Goal: Check status: Check status

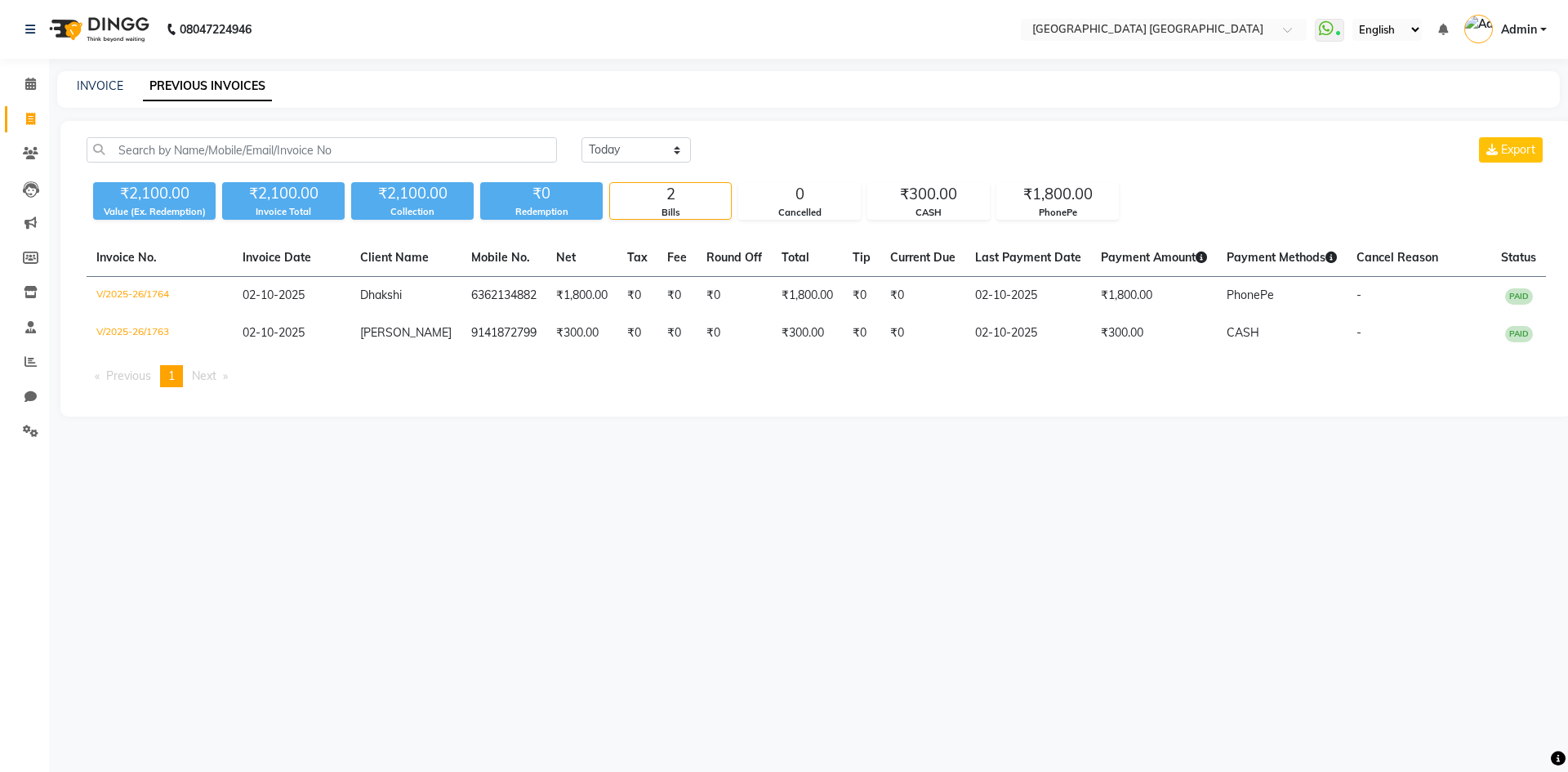
select select "range"
click at [582, 137] on select "Today Yesterday Custom Range" at bounding box center [636, 149] width 109 height 25
click at [776, 153] on input "03-10-2025" at bounding box center [768, 150] width 115 height 23
select select "10"
select select "2025"
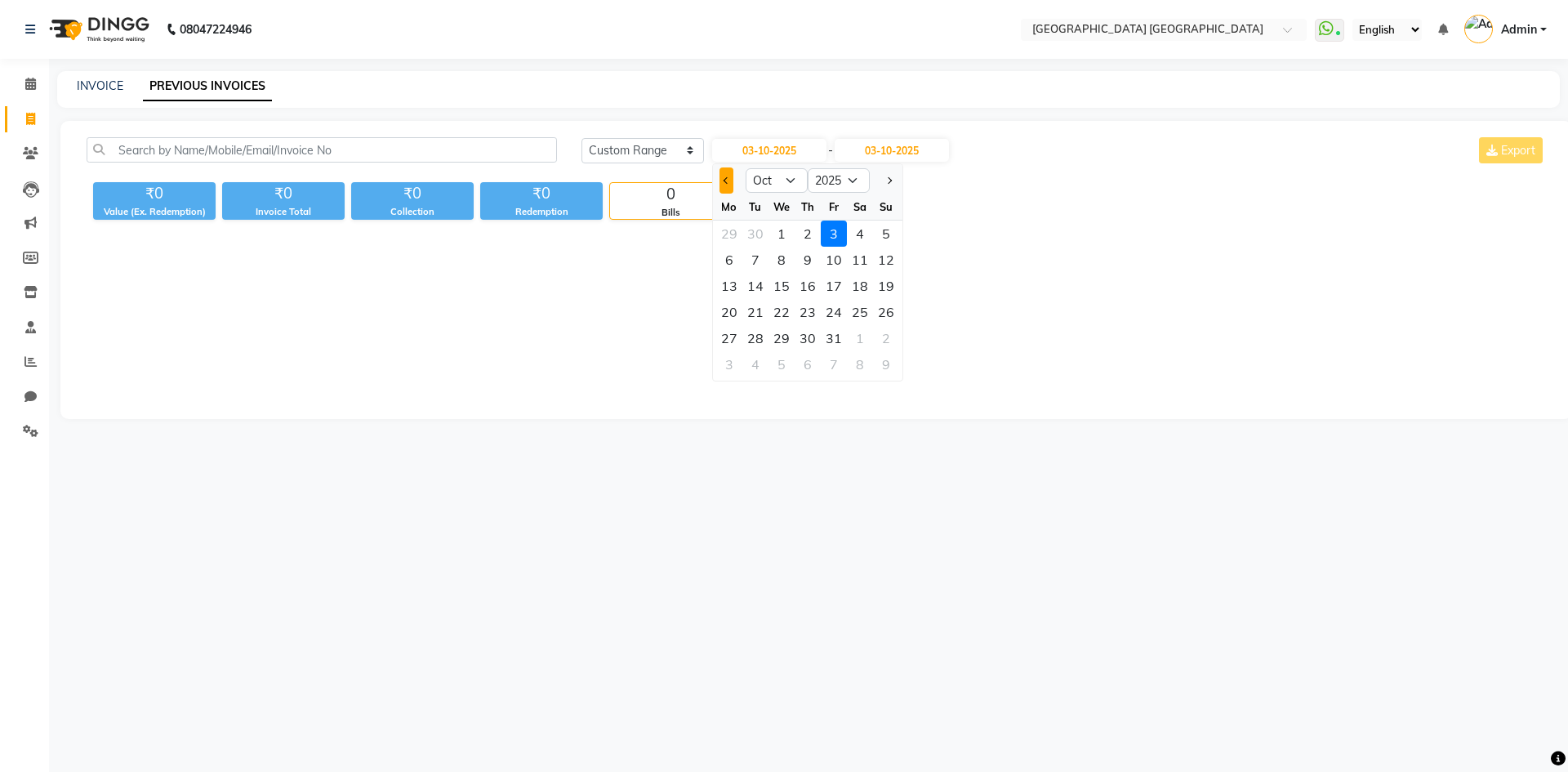
click at [723, 189] on button "Previous month" at bounding box center [726, 180] width 14 height 26
select select "9"
click at [731, 233] on div "1" at bounding box center [729, 233] width 26 height 26
type input "01-09-2025"
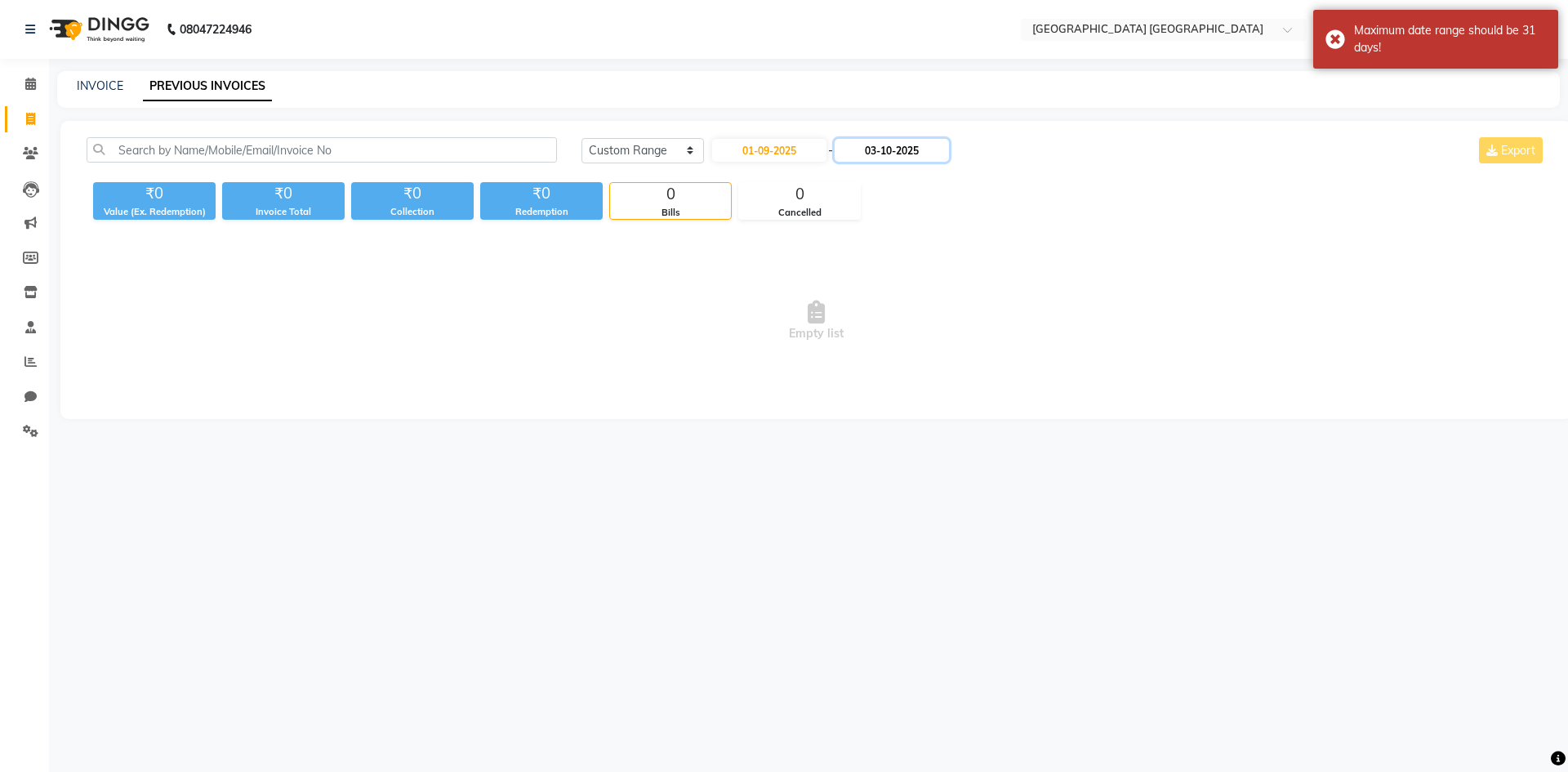
click at [902, 150] on input "03-10-2025" at bounding box center [892, 150] width 115 height 23
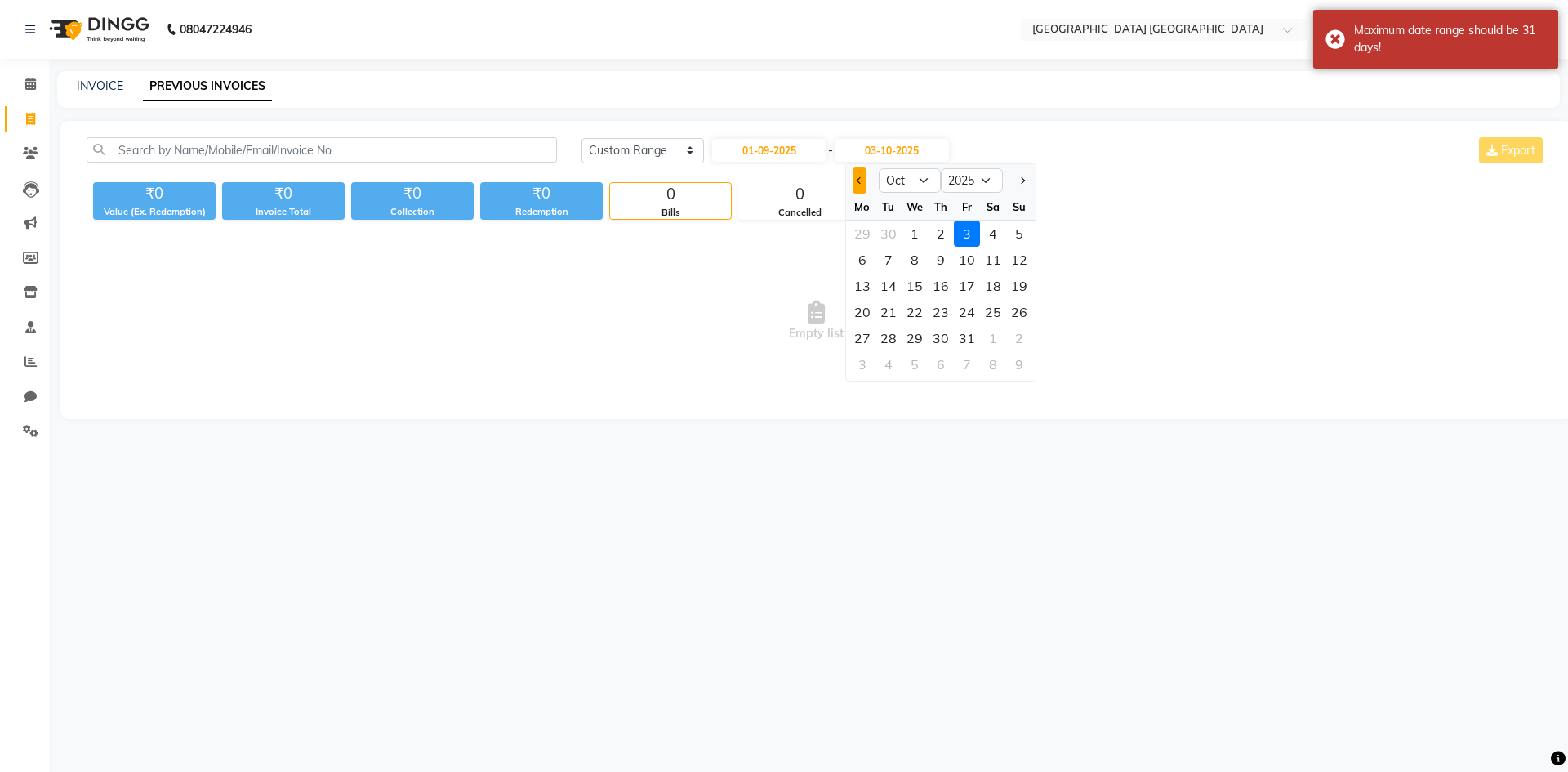
click at [858, 180] on span "Previous month" at bounding box center [859, 181] width 7 height 7
select select "9"
click at [894, 339] on div "30" at bounding box center [888, 338] width 26 height 26
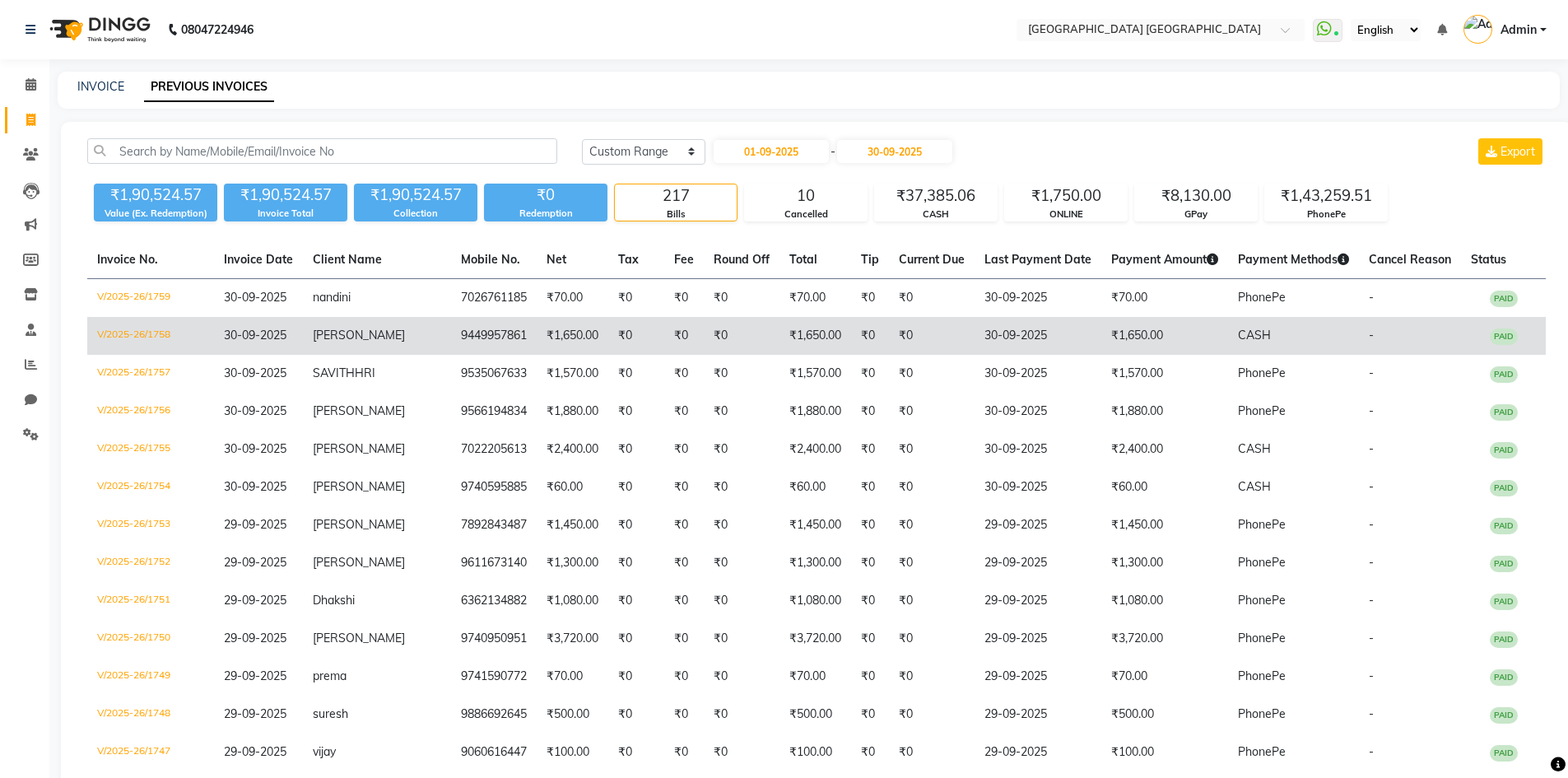
click at [905, 336] on td "₹0" at bounding box center [931, 336] width 86 height 38
click at [560, 274] on th "Net" at bounding box center [572, 260] width 71 height 38
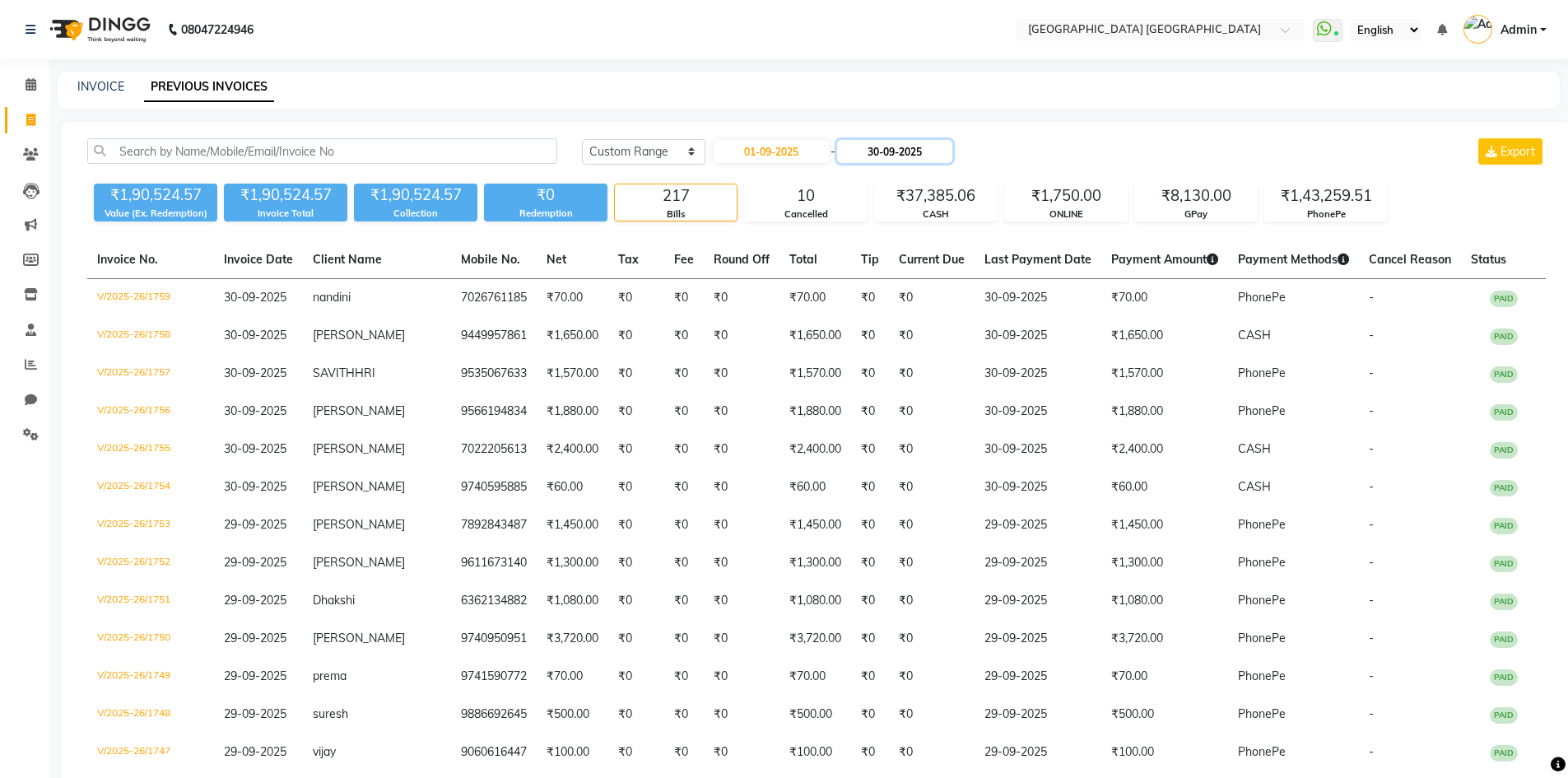
click at [899, 154] on input "30-09-2025" at bounding box center [895, 151] width 116 height 23
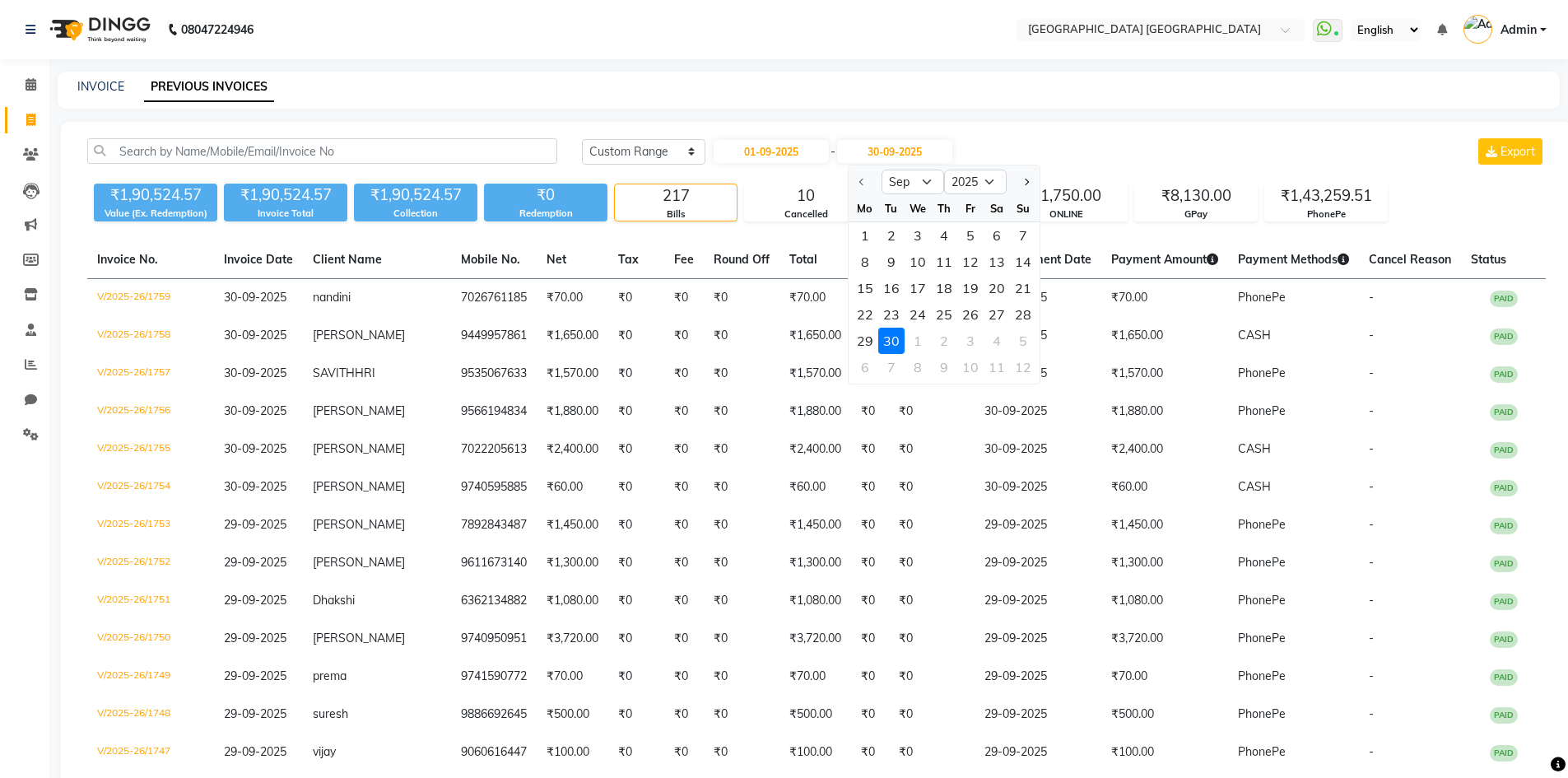
click at [867, 234] on div "1" at bounding box center [865, 235] width 26 height 26
type input "01-09-2025"
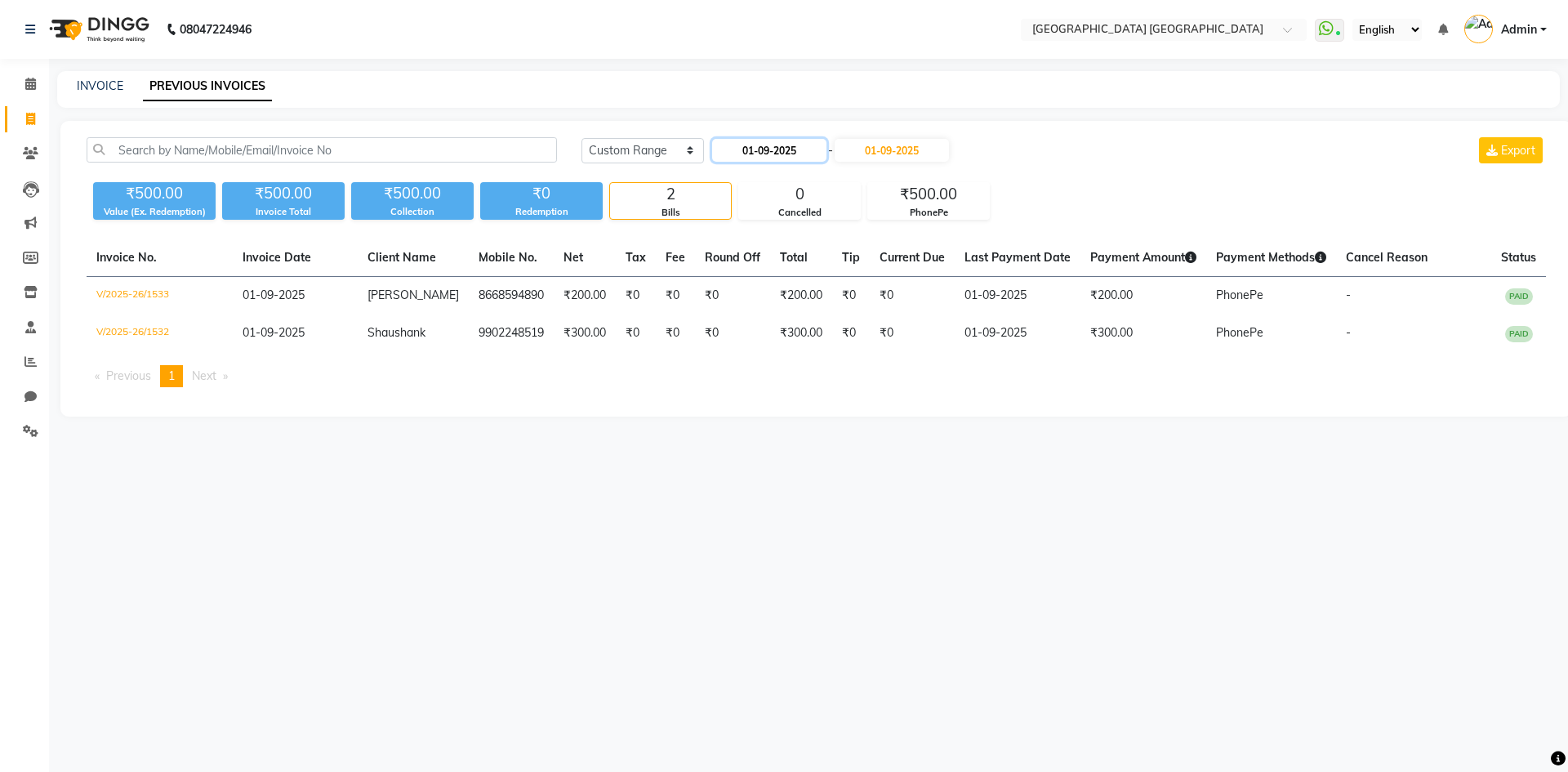
click at [788, 155] on input "01-09-2025" at bounding box center [768, 150] width 115 height 23
select select "9"
select select "2025"
click at [762, 235] on div "2" at bounding box center [755, 233] width 26 height 26
type input "02-09-2025"
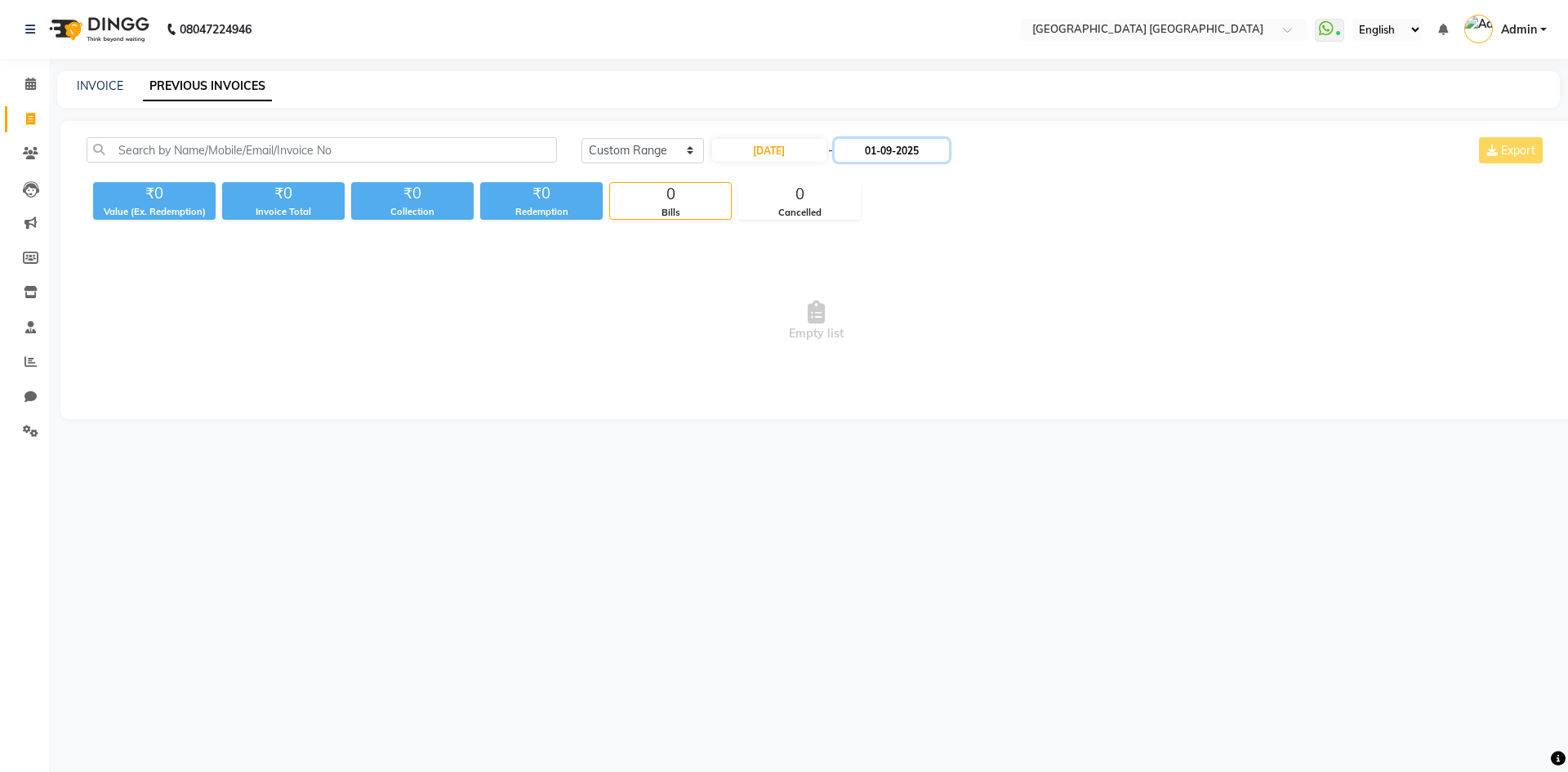
click at [884, 151] on input "01-09-2025" at bounding box center [892, 150] width 115 height 23
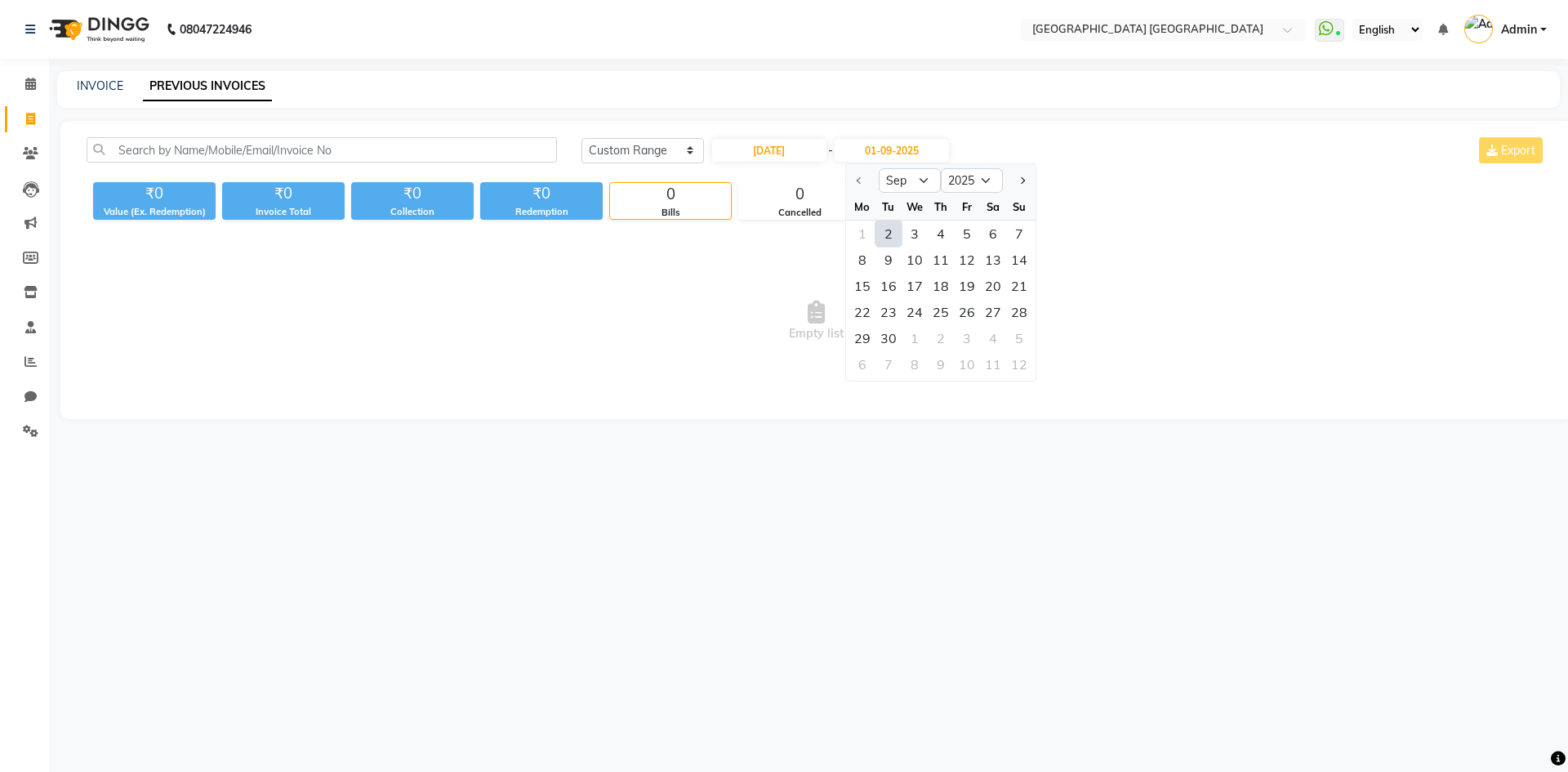
click at [881, 241] on div "2" at bounding box center [888, 233] width 26 height 26
type input "02-09-2025"
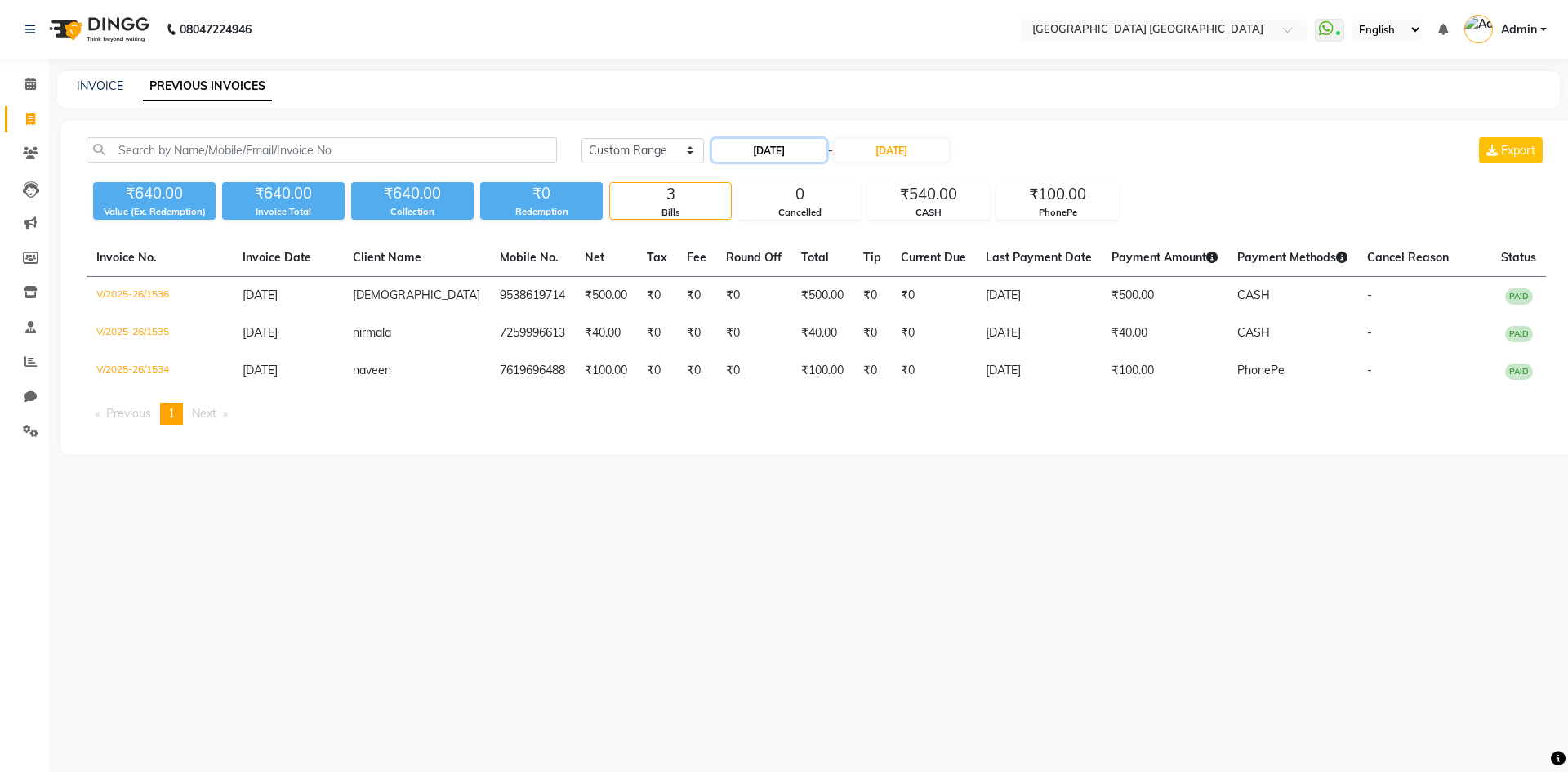
click at [808, 158] on input "02-09-2025" at bounding box center [768, 150] width 115 height 23
select select "9"
select select "2025"
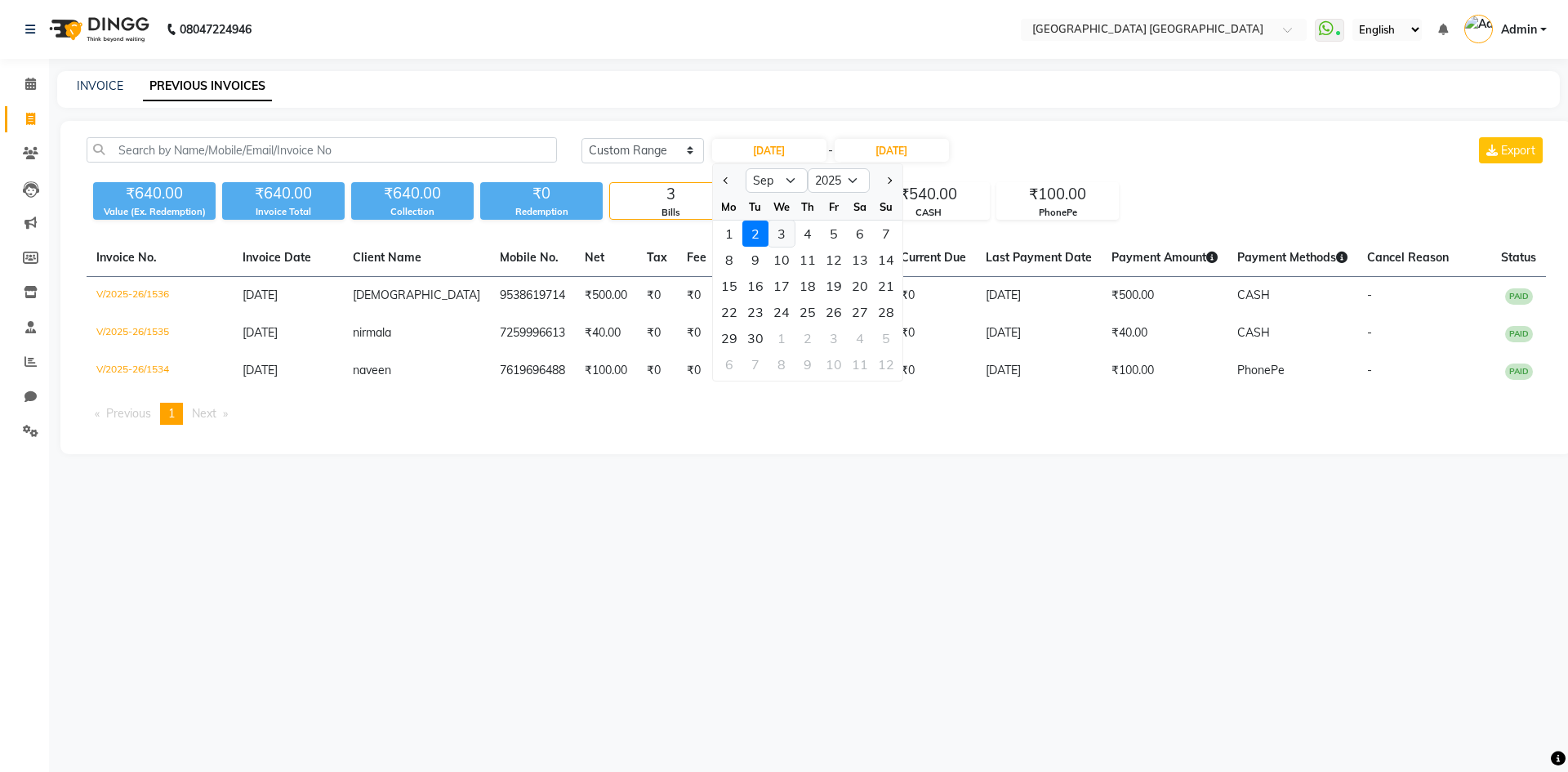
click at [783, 232] on div "3" at bounding box center [781, 233] width 26 height 26
type input "03-09-2025"
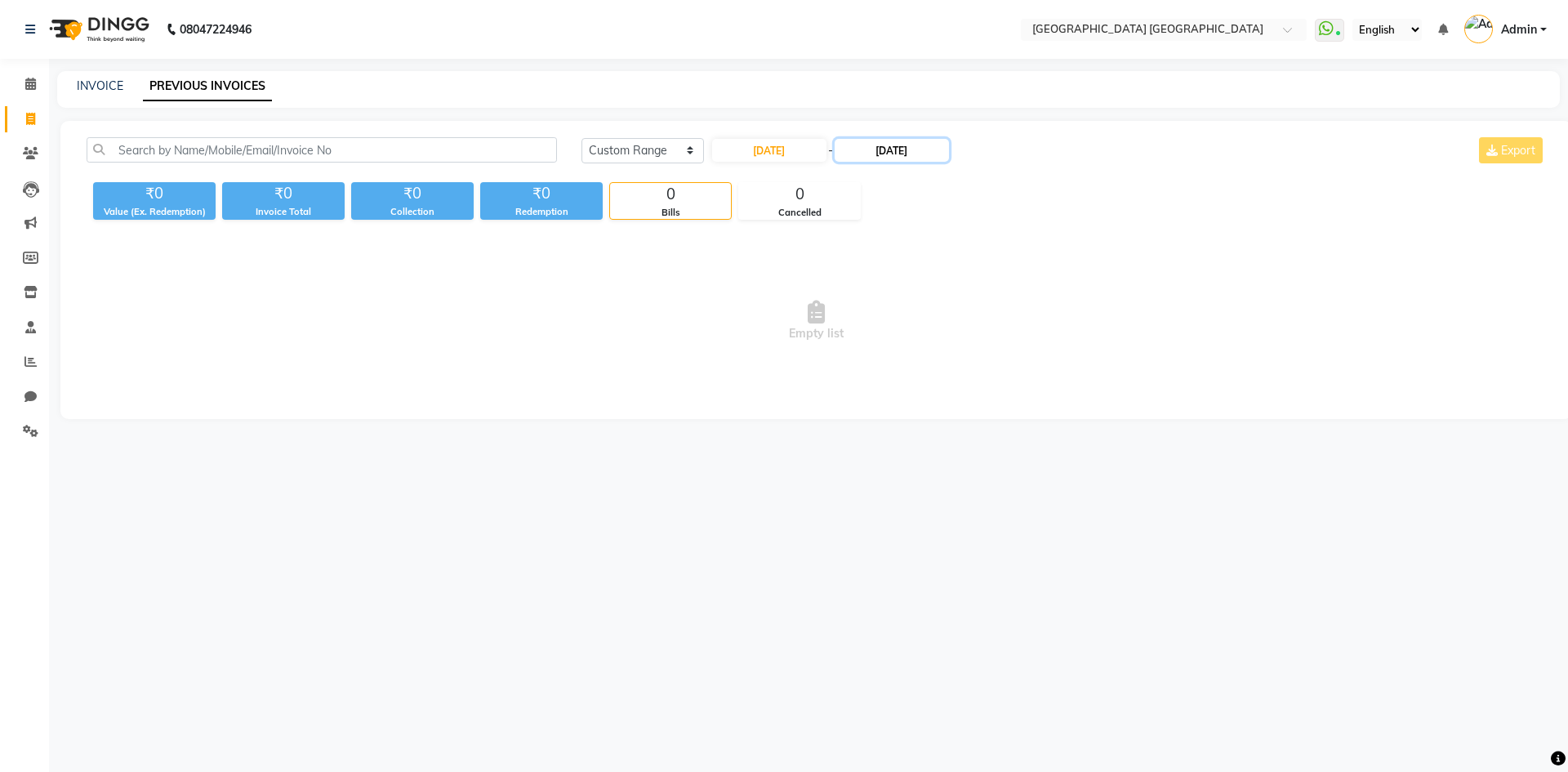
click at [893, 155] on input "02-09-2025" at bounding box center [892, 150] width 115 height 23
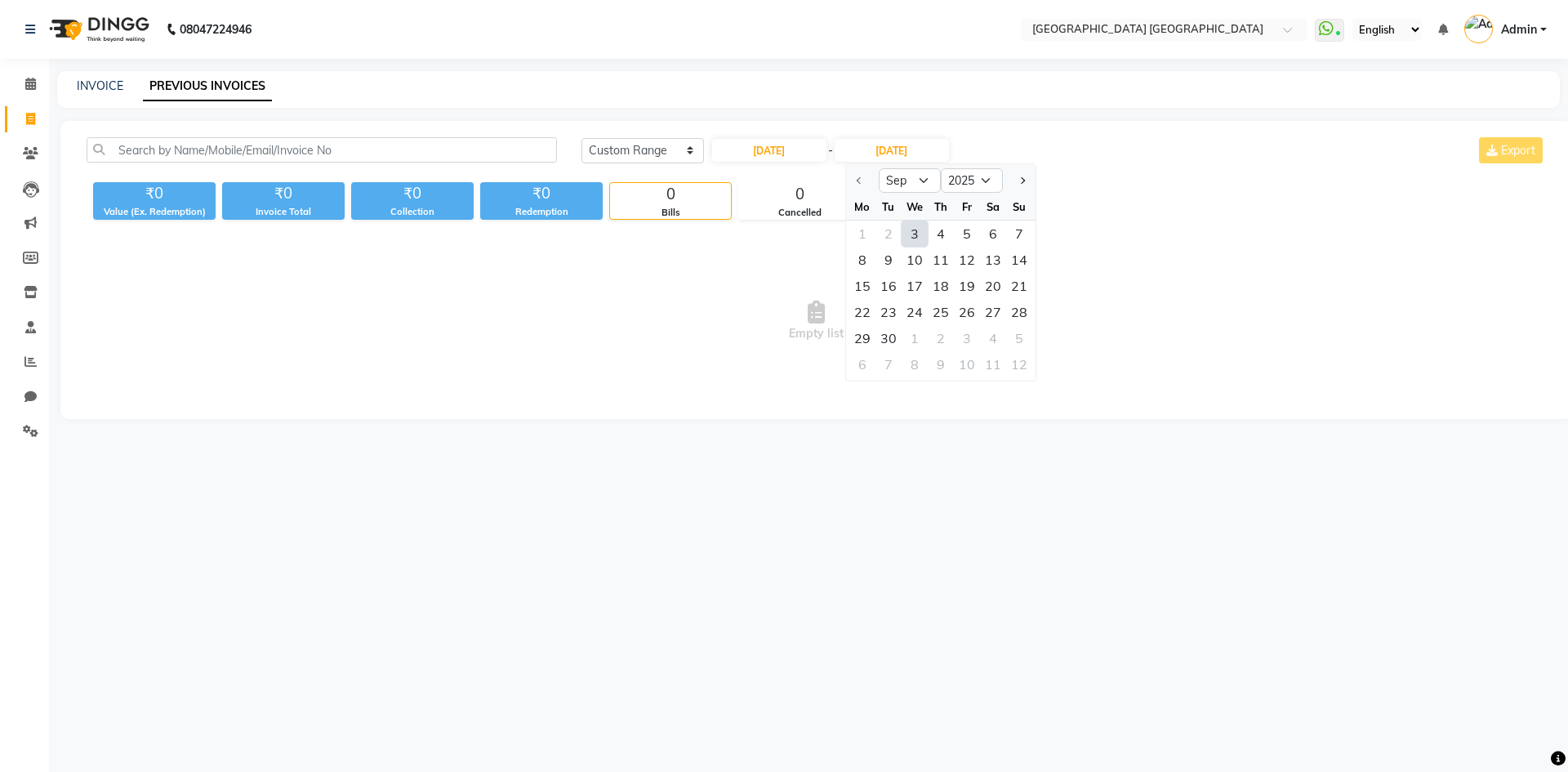
click at [917, 244] on div "3" at bounding box center [914, 233] width 26 height 26
type input "03-09-2025"
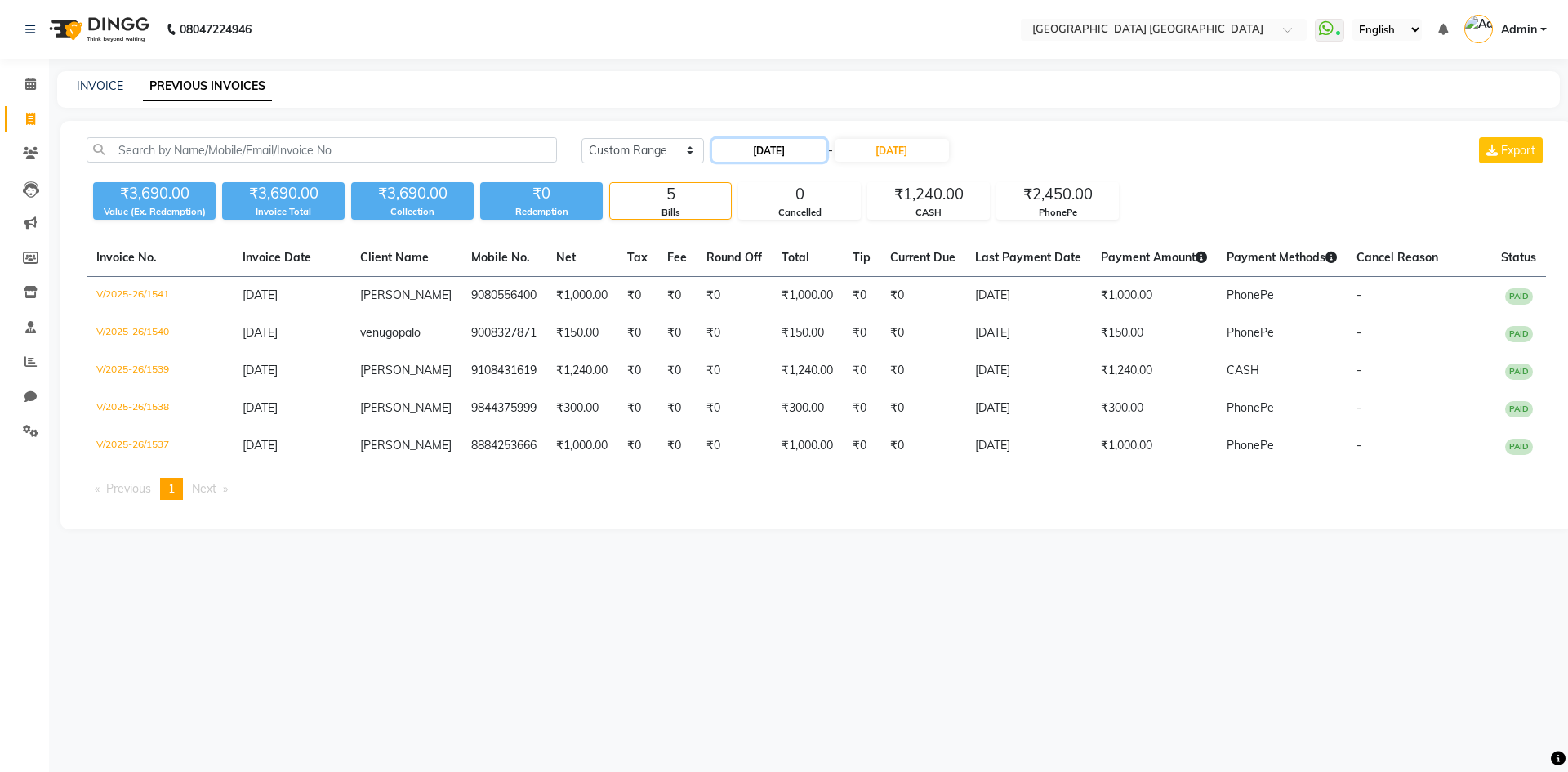
click at [787, 143] on input "03-09-2025" at bounding box center [768, 150] width 115 height 23
select select "9"
select select "2025"
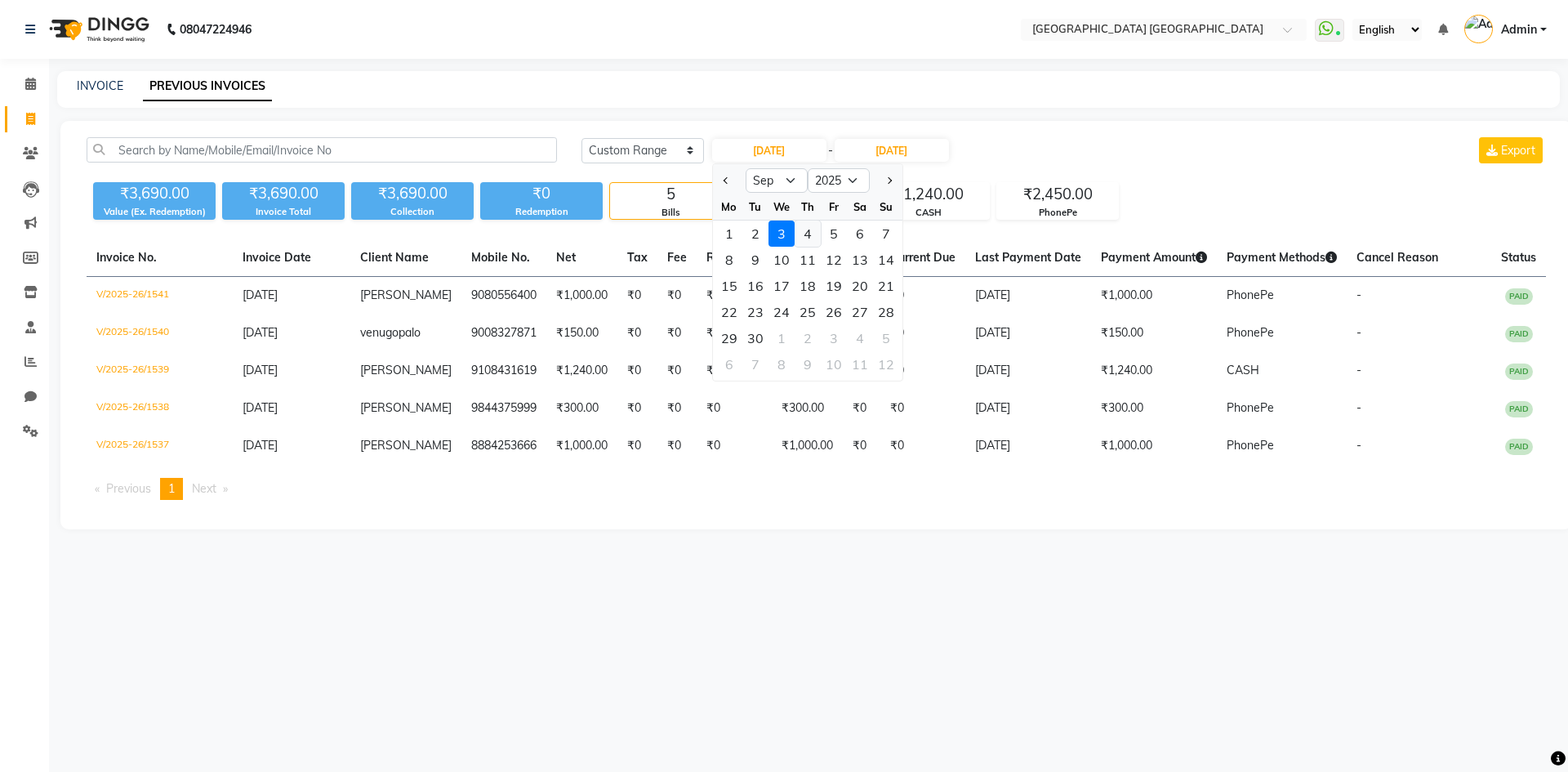
click at [806, 234] on div "4" at bounding box center [807, 233] width 26 height 26
type input "04-09-2025"
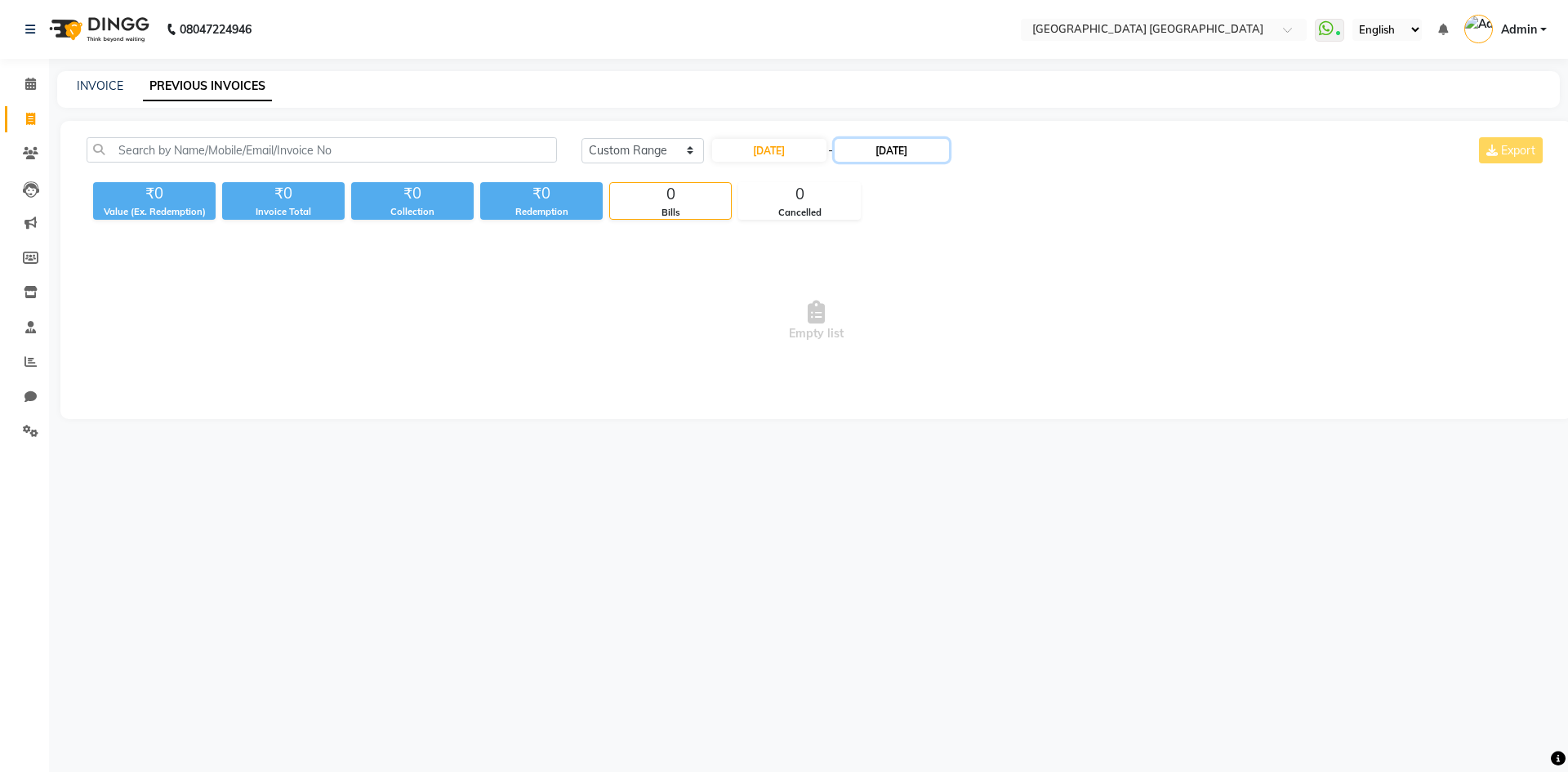
click at [890, 151] on input "03-09-2025" at bounding box center [892, 150] width 115 height 23
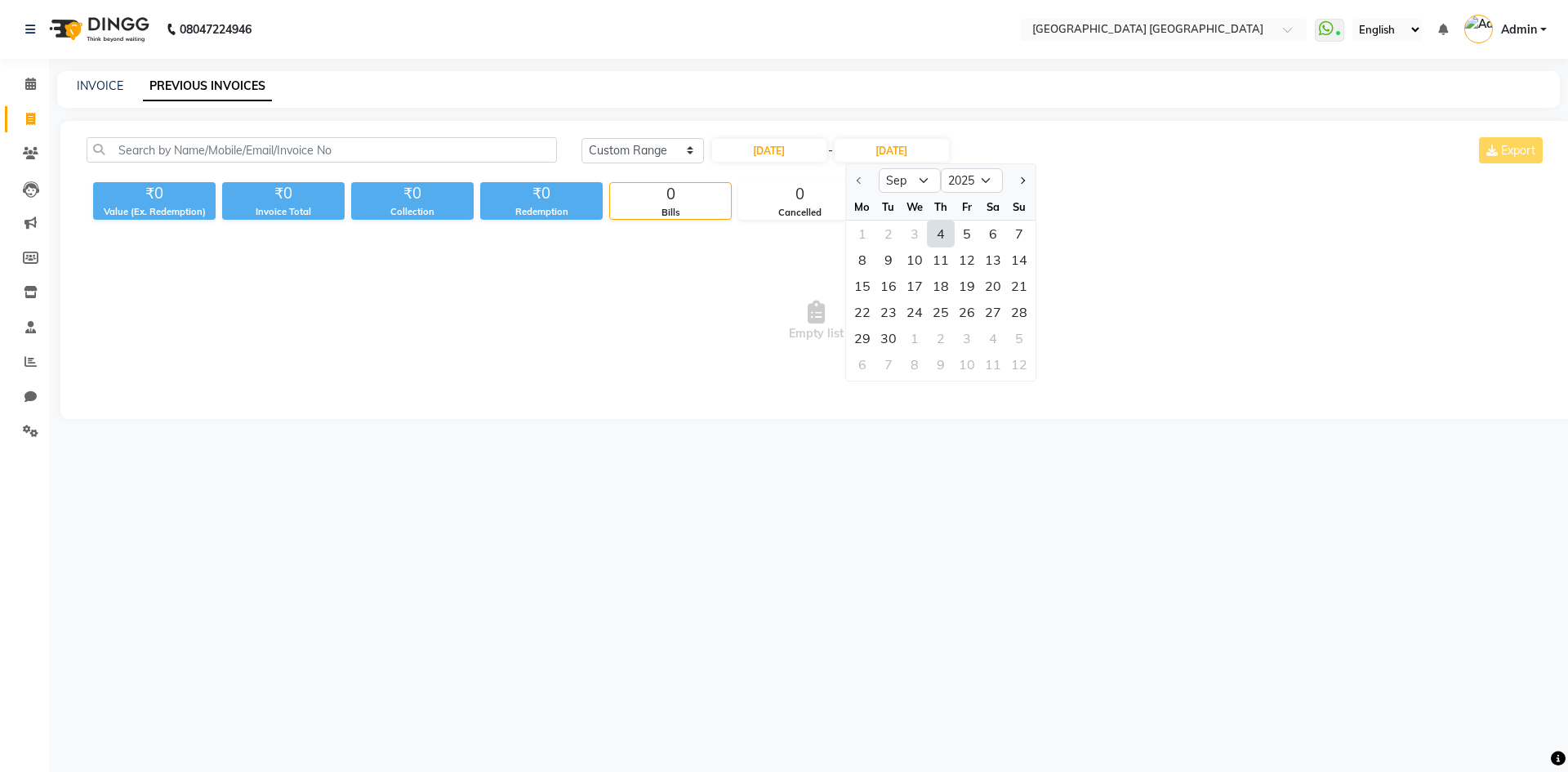
click at [944, 242] on div "4" at bounding box center [941, 233] width 26 height 26
type input "04-09-2025"
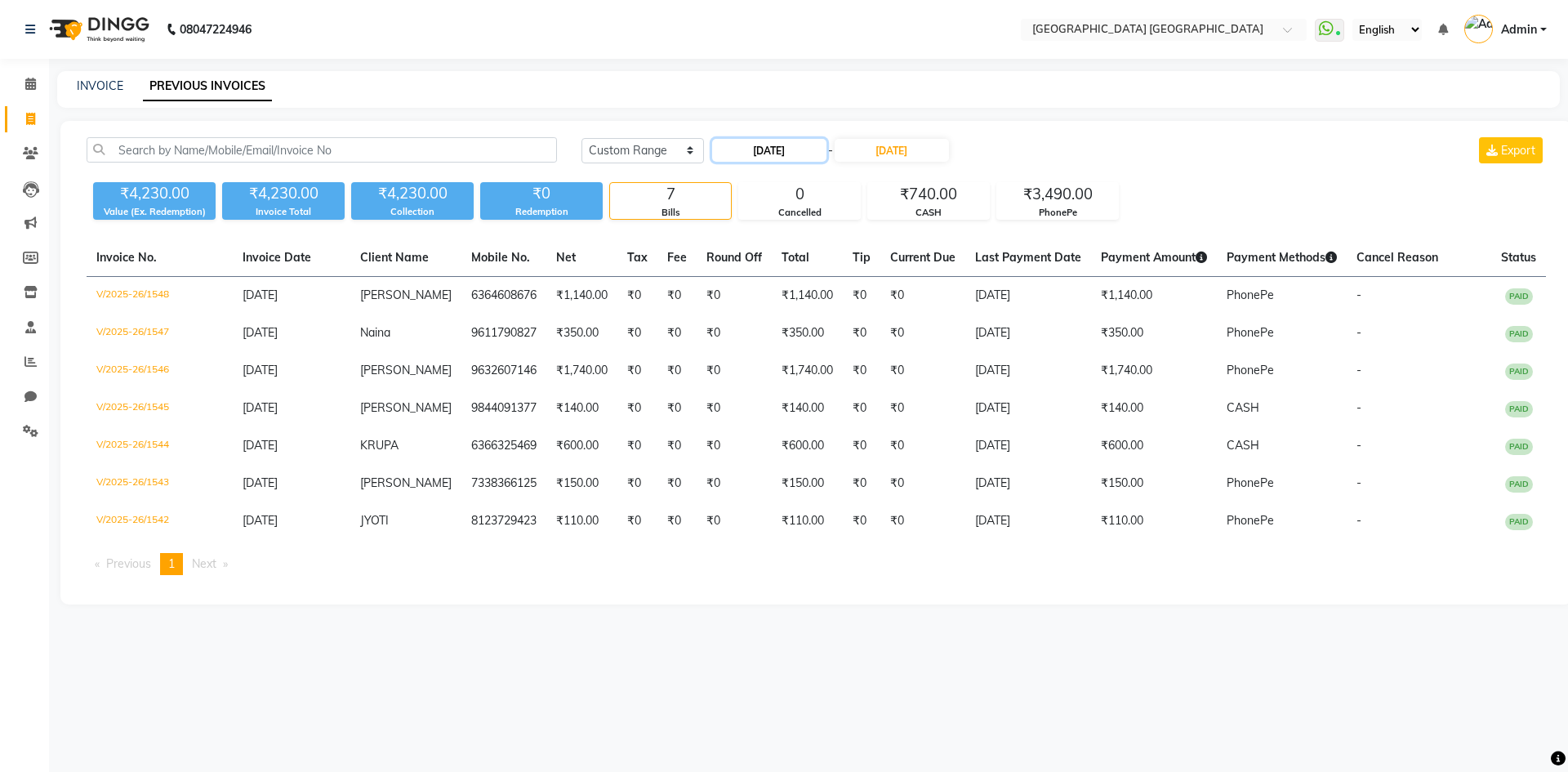
click at [777, 158] on input "04-09-2025" at bounding box center [768, 150] width 115 height 23
select select "9"
select select "2025"
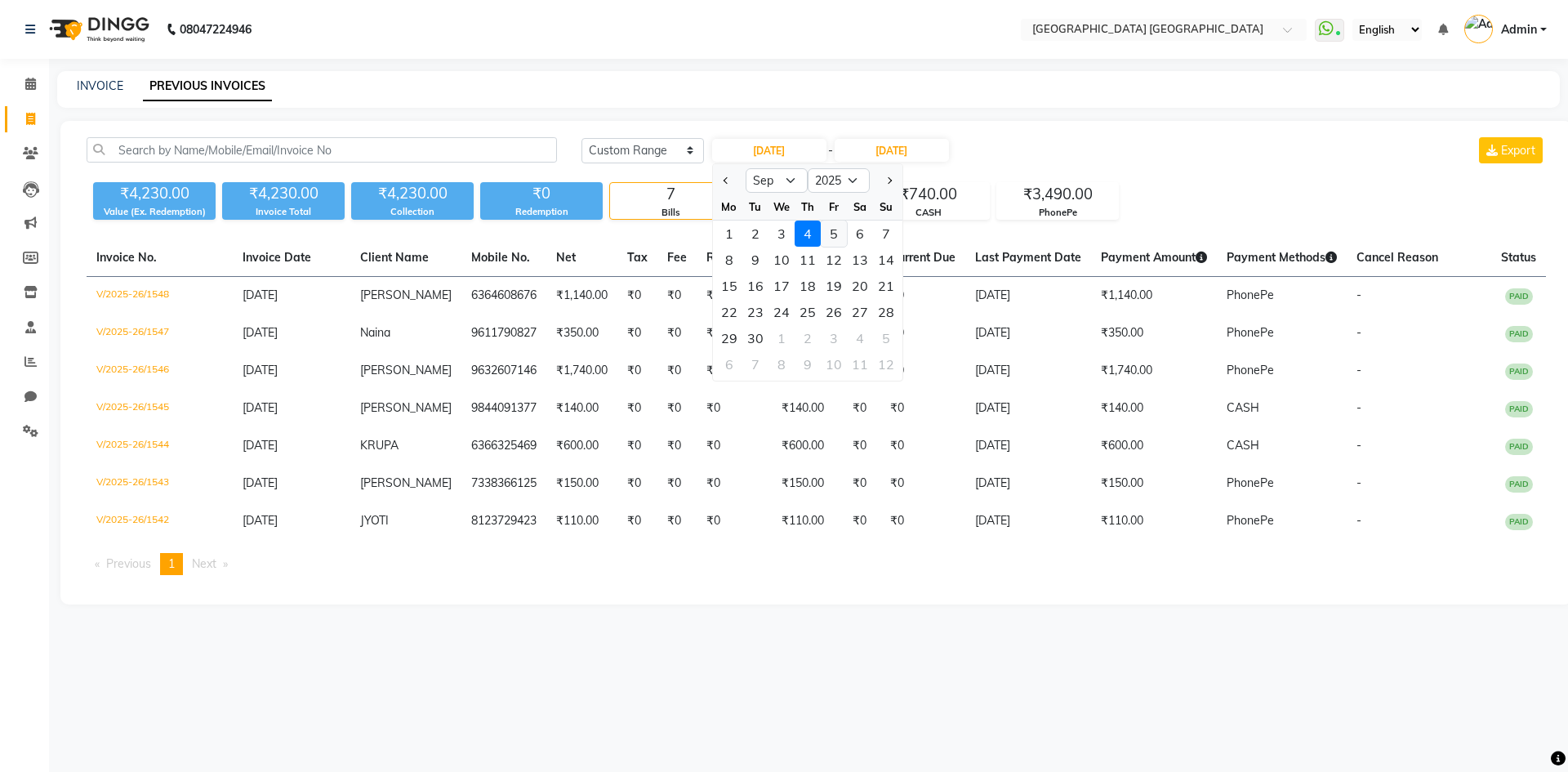
click at [831, 229] on div "5" at bounding box center [833, 233] width 26 height 26
type input "05-09-2025"
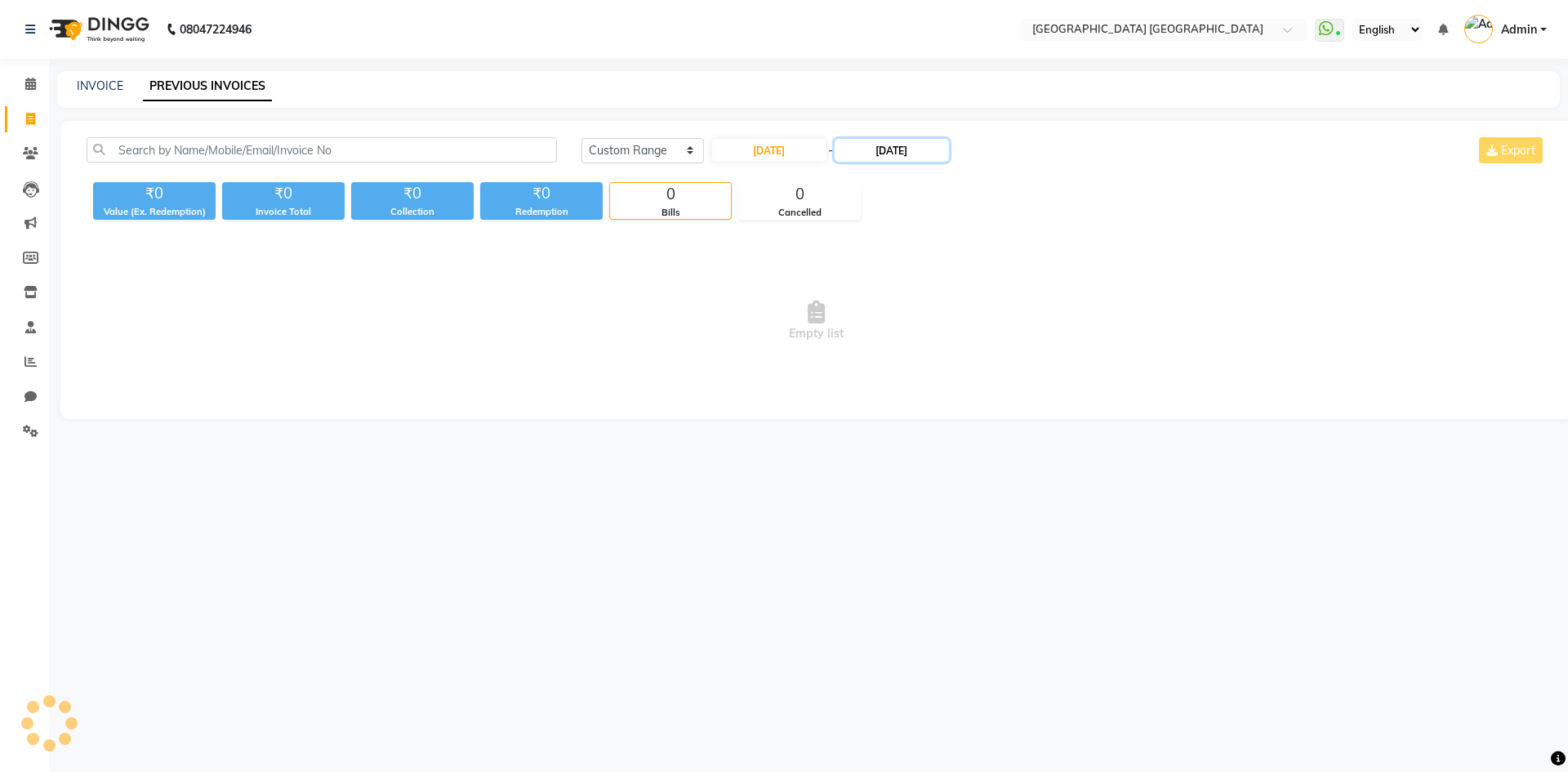
click at [888, 153] on input "04-09-2025" at bounding box center [892, 150] width 115 height 23
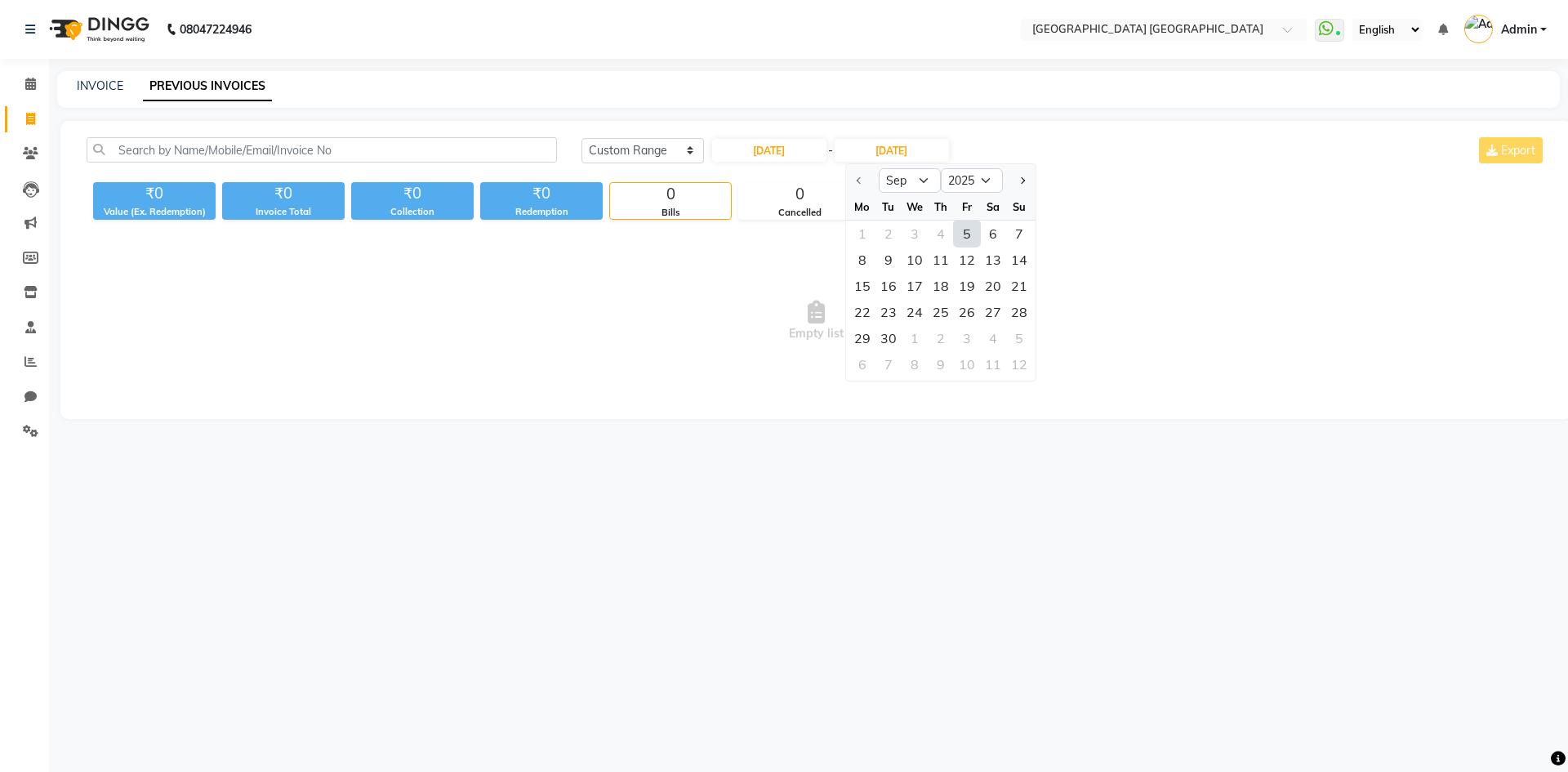
click at [958, 227] on div "5" at bounding box center [967, 233] width 26 height 26
type input "05-09-2025"
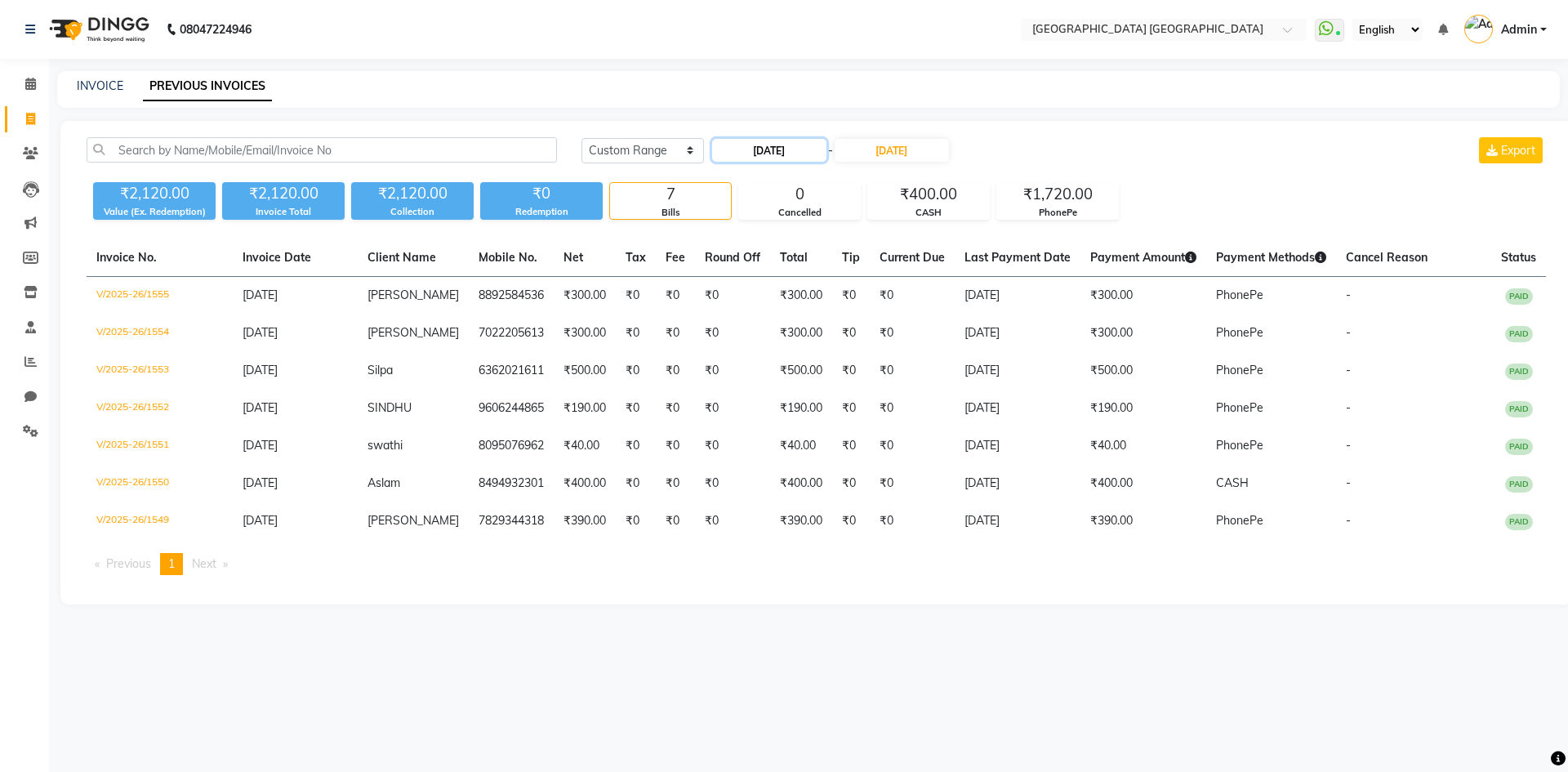
click at [787, 156] on input "05-09-2025" at bounding box center [768, 150] width 115 height 23
select select "9"
select select "2025"
click at [866, 232] on div "6" at bounding box center [860, 233] width 26 height 26
type input "06-09-2025"
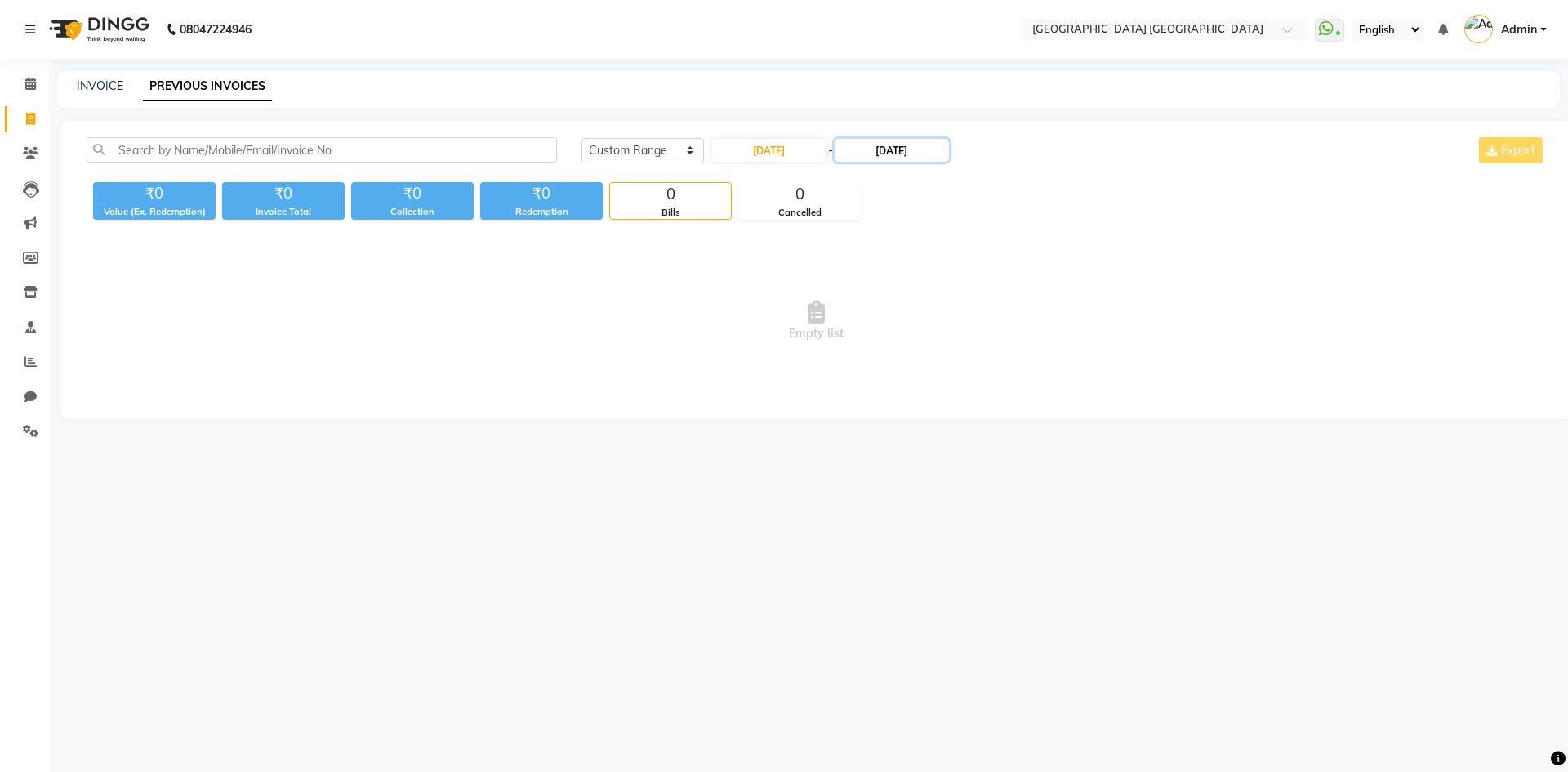
click at [874, 159] on input "05-09-2025" at bounding box center [892, 150] width 115 height 23
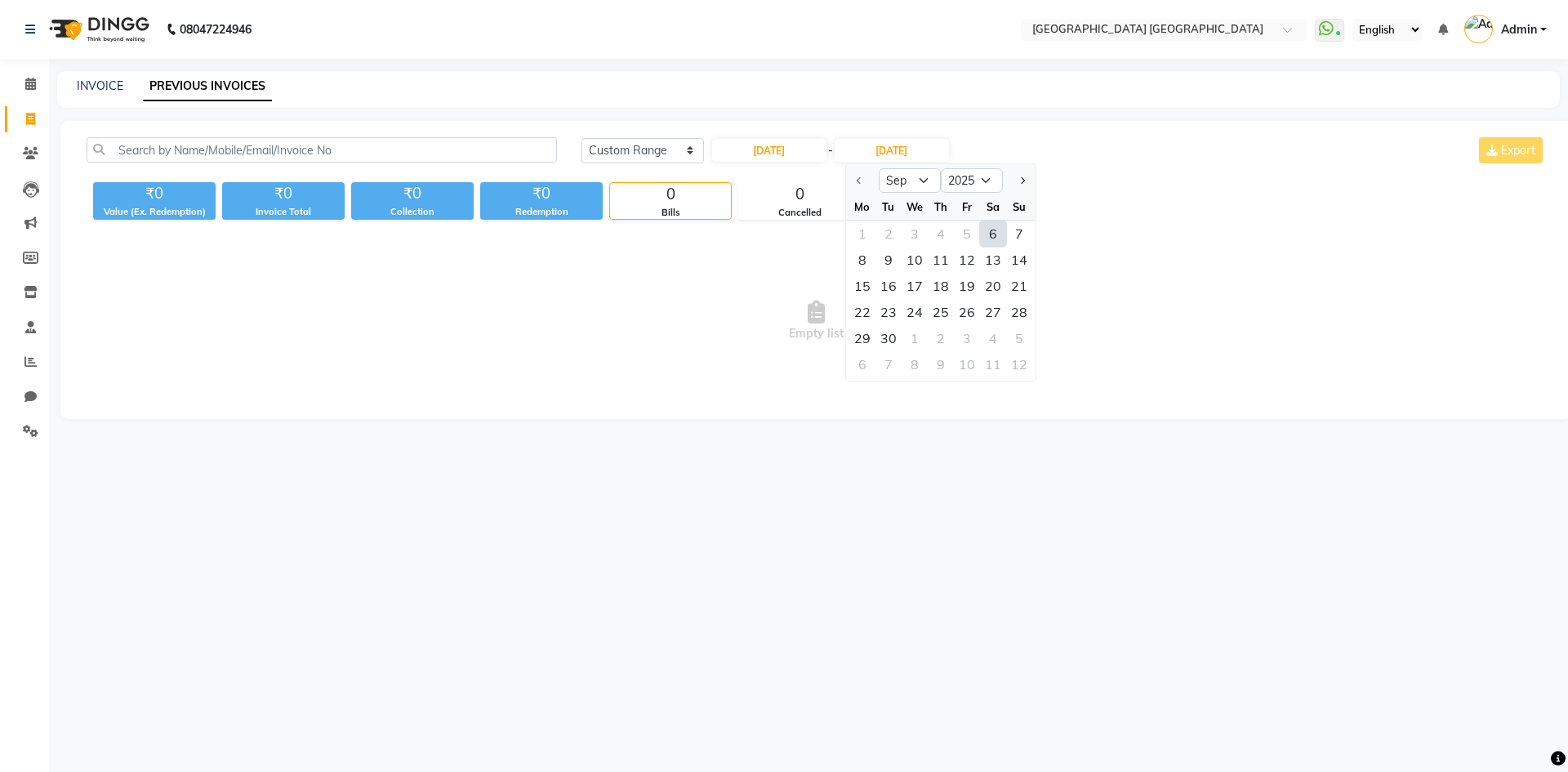
click at [986, 237] on div "6" at bounding box center [992, 233] width 26 height 26
type input "06-09-2025"
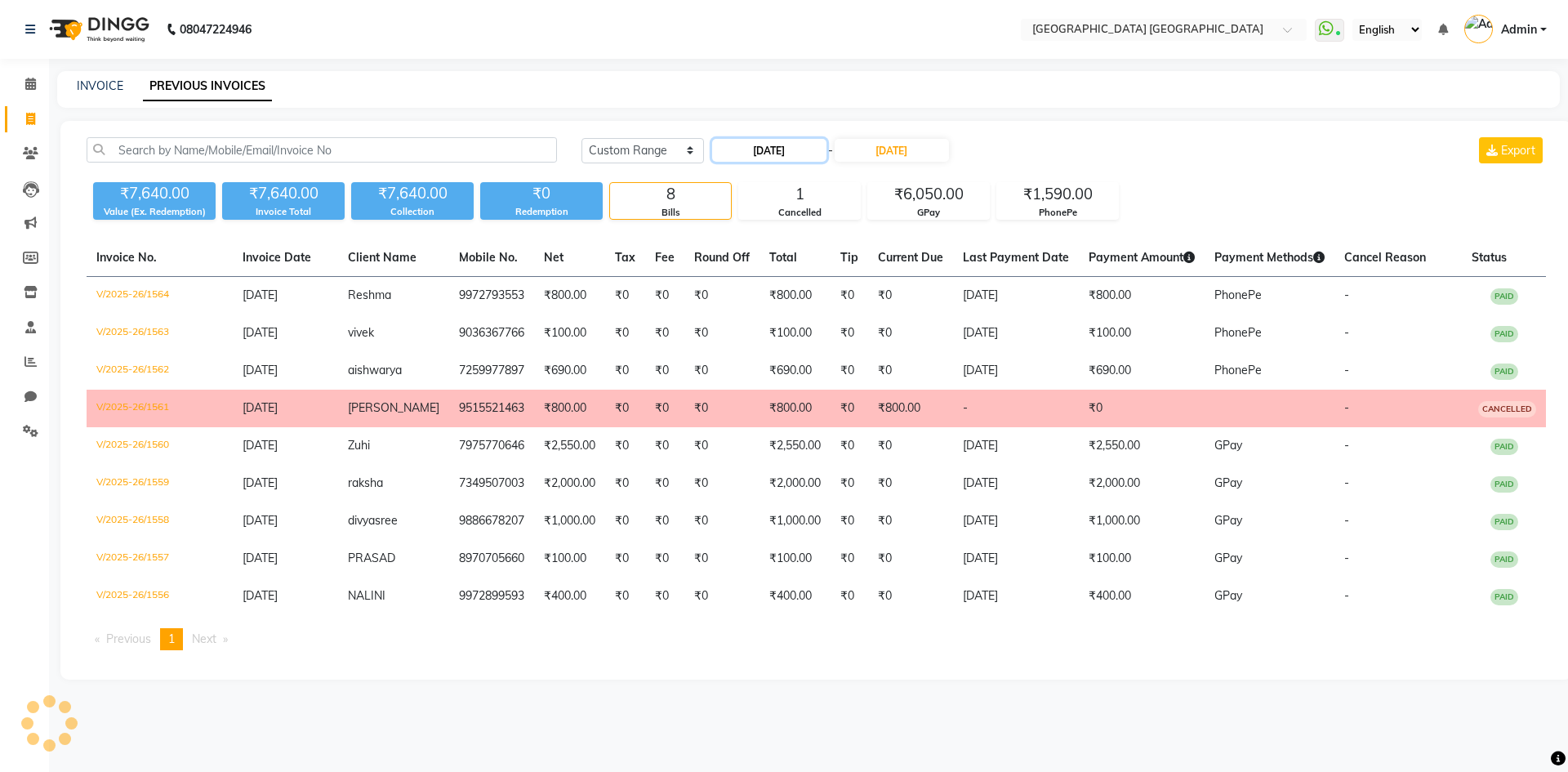
click at [765, 144] on input "06-09-2025" at bounding box center [768, 150] width 115 height 23
select select "9"
select select "2025"
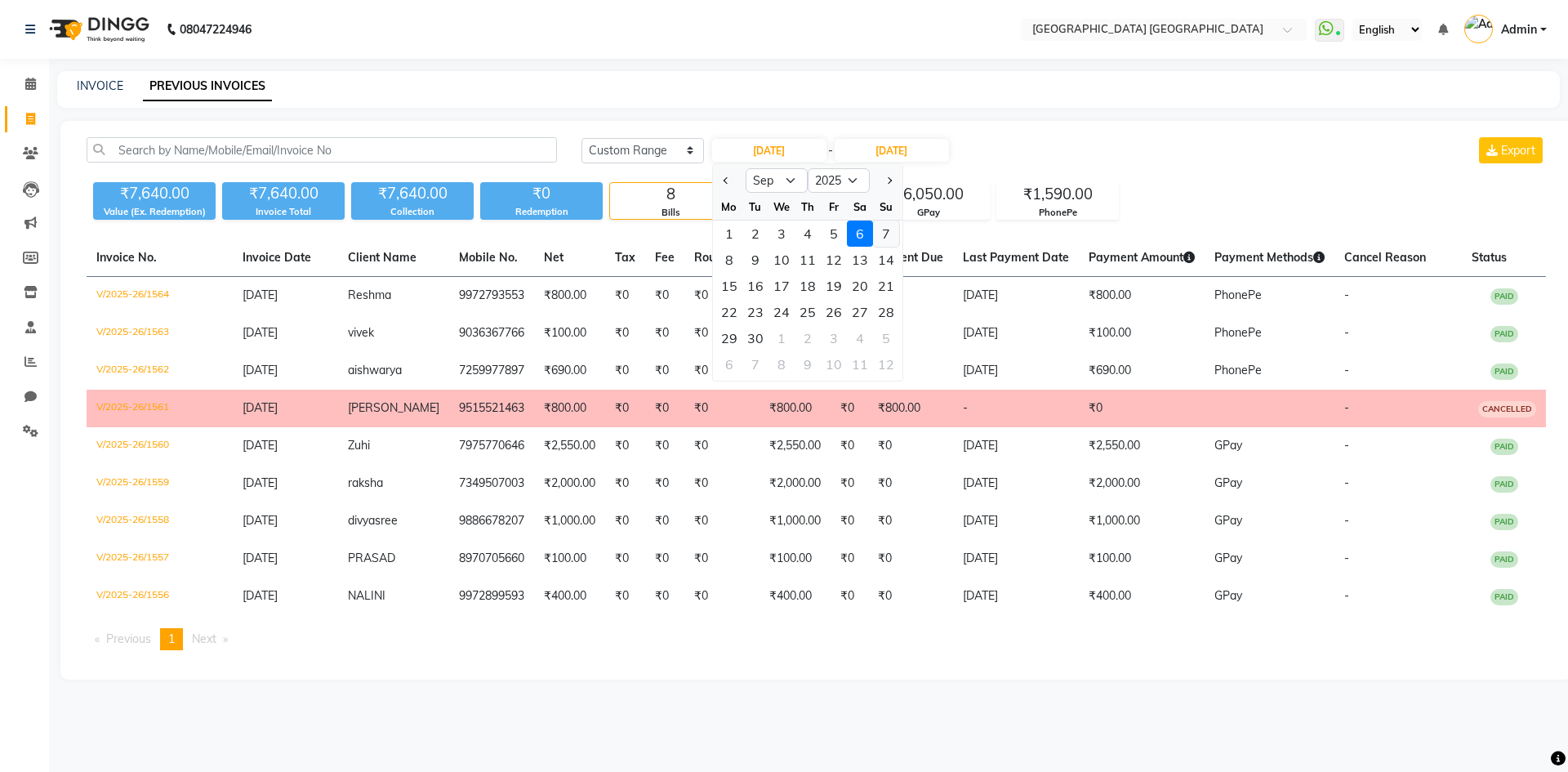
click at [880, 239] on div "7" at bounding box center [886, 233] width 26 height 26
type input "07-09-2025"
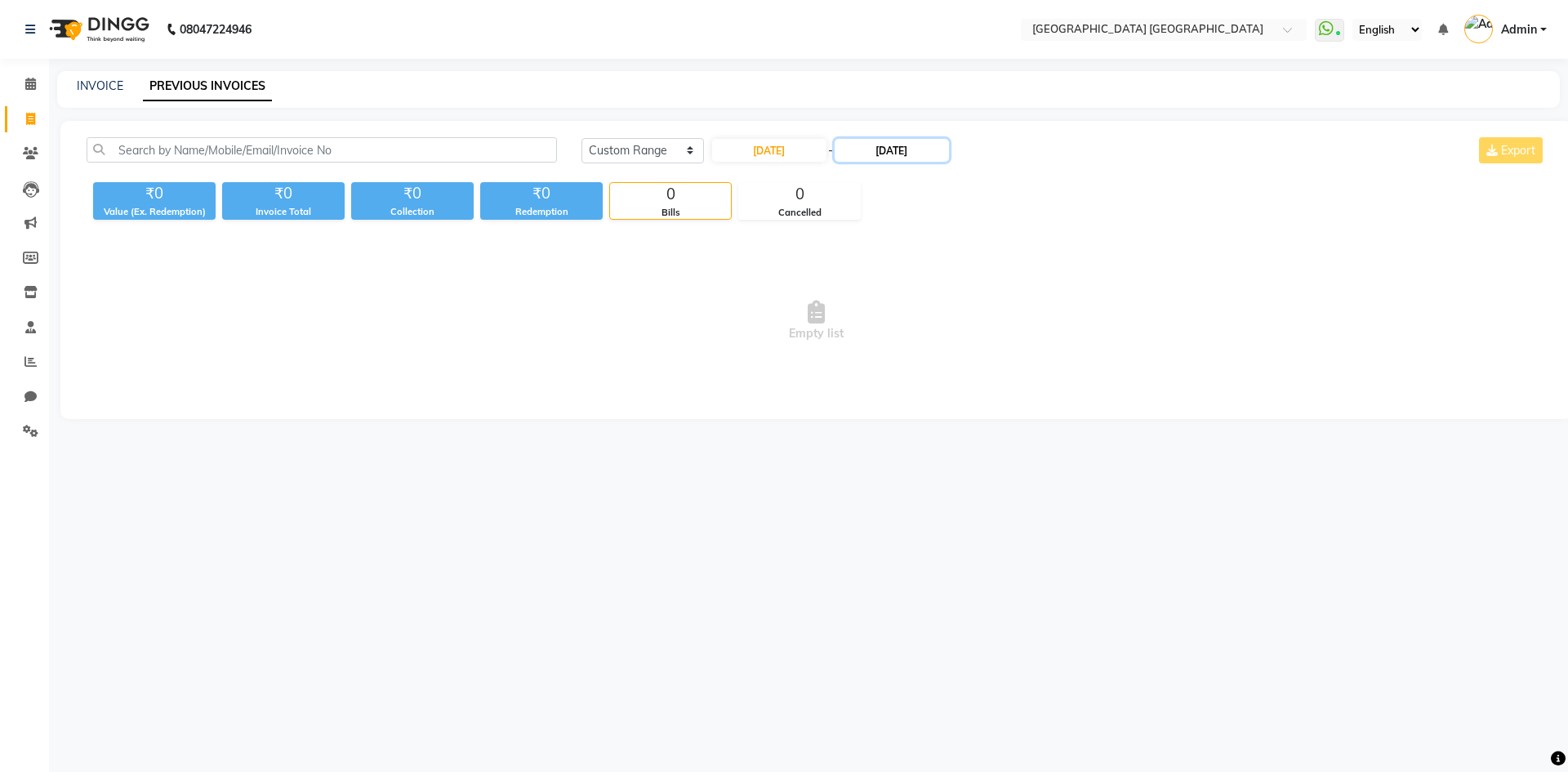
click at [904, 144] on input "06-09-2025" at bounding box center [892, 150] width 115 height 23
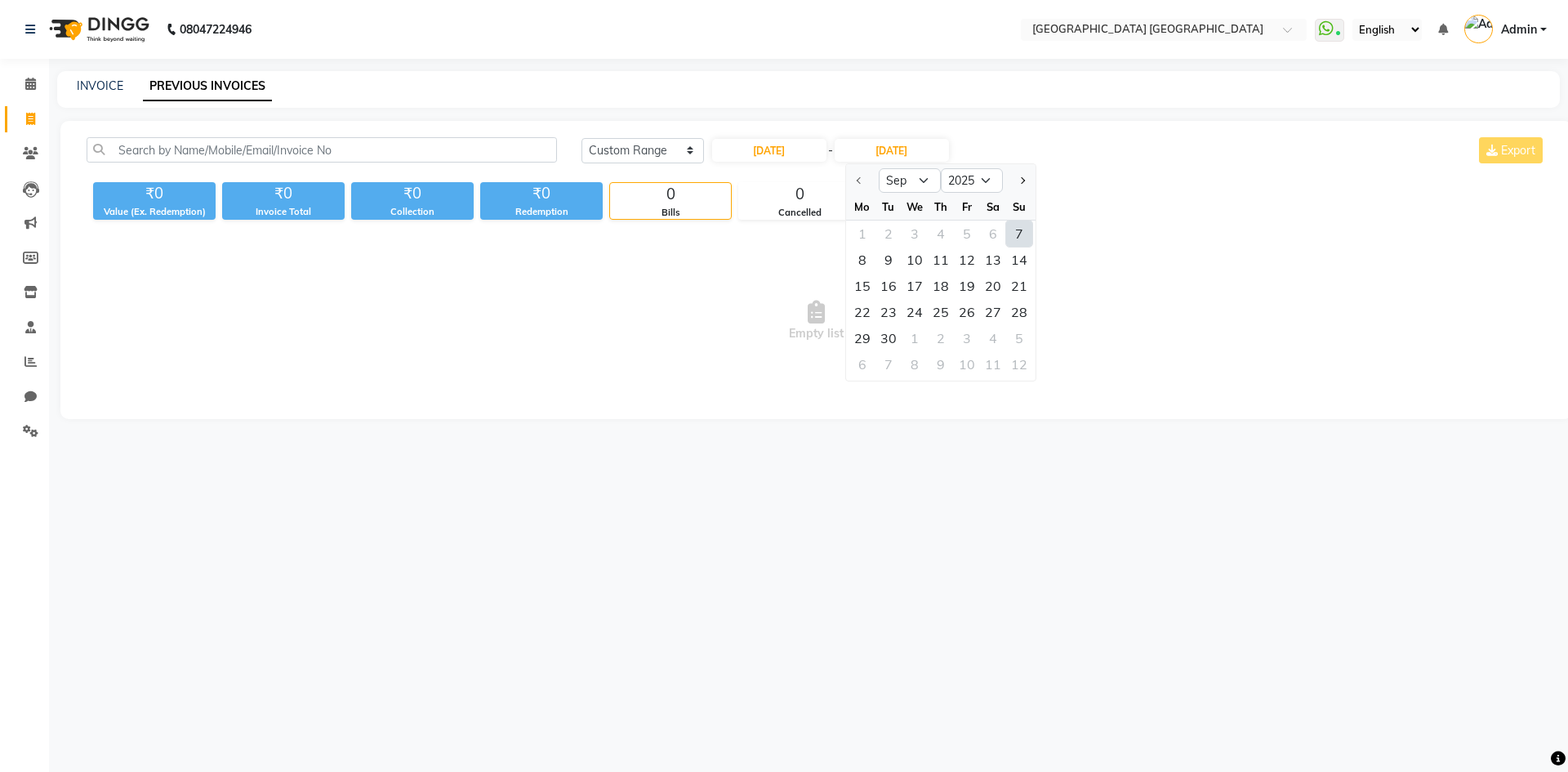
click at [1010, 237] on div "7" at bounding box center [1019, 233] width 26 height 26
type input "07-09-2025"
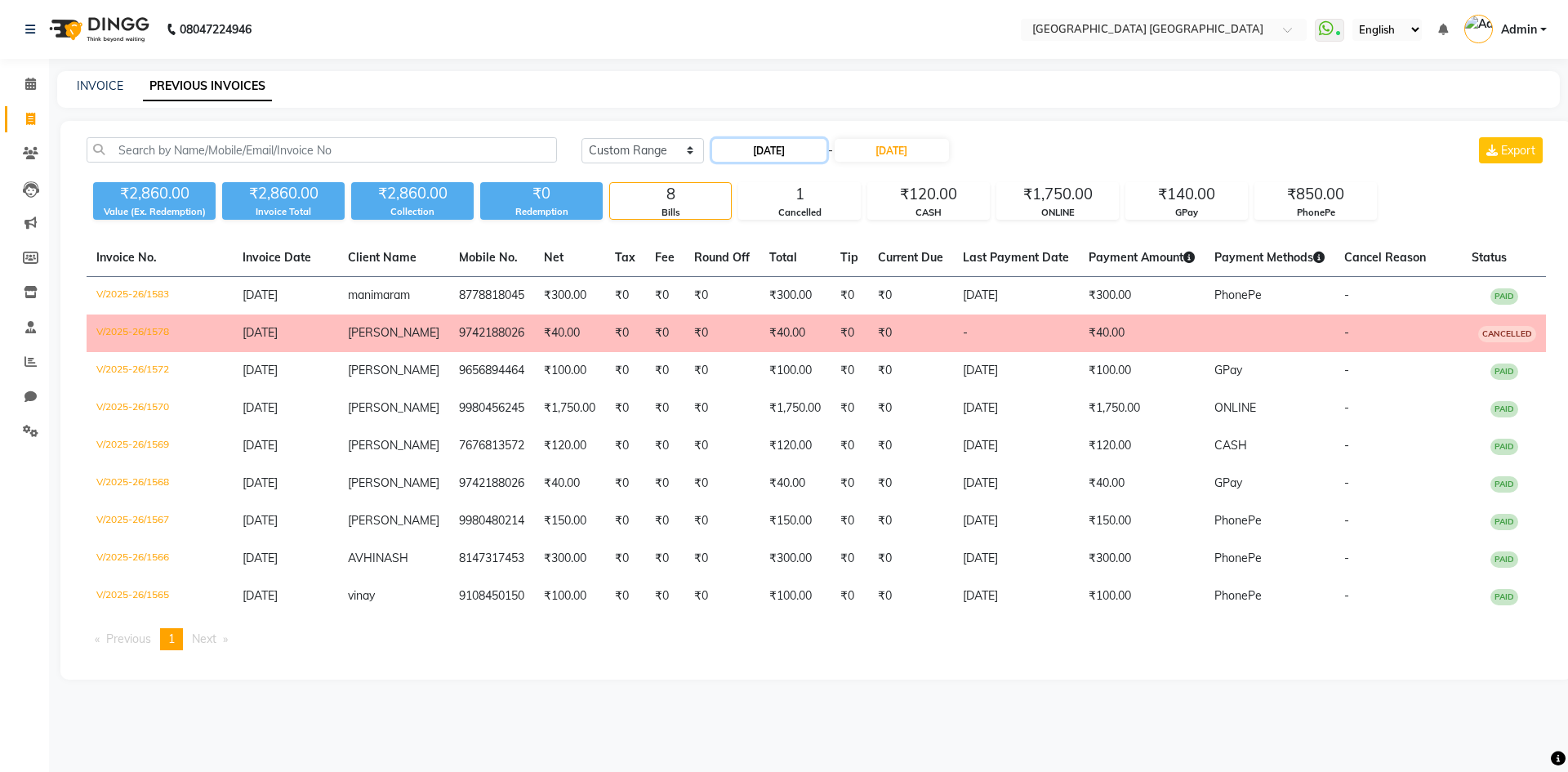
click at [751, 154] on input "07-09-2025" at bounding box center [768, 150] width 115 height 23
select select "9"
select select "2025"
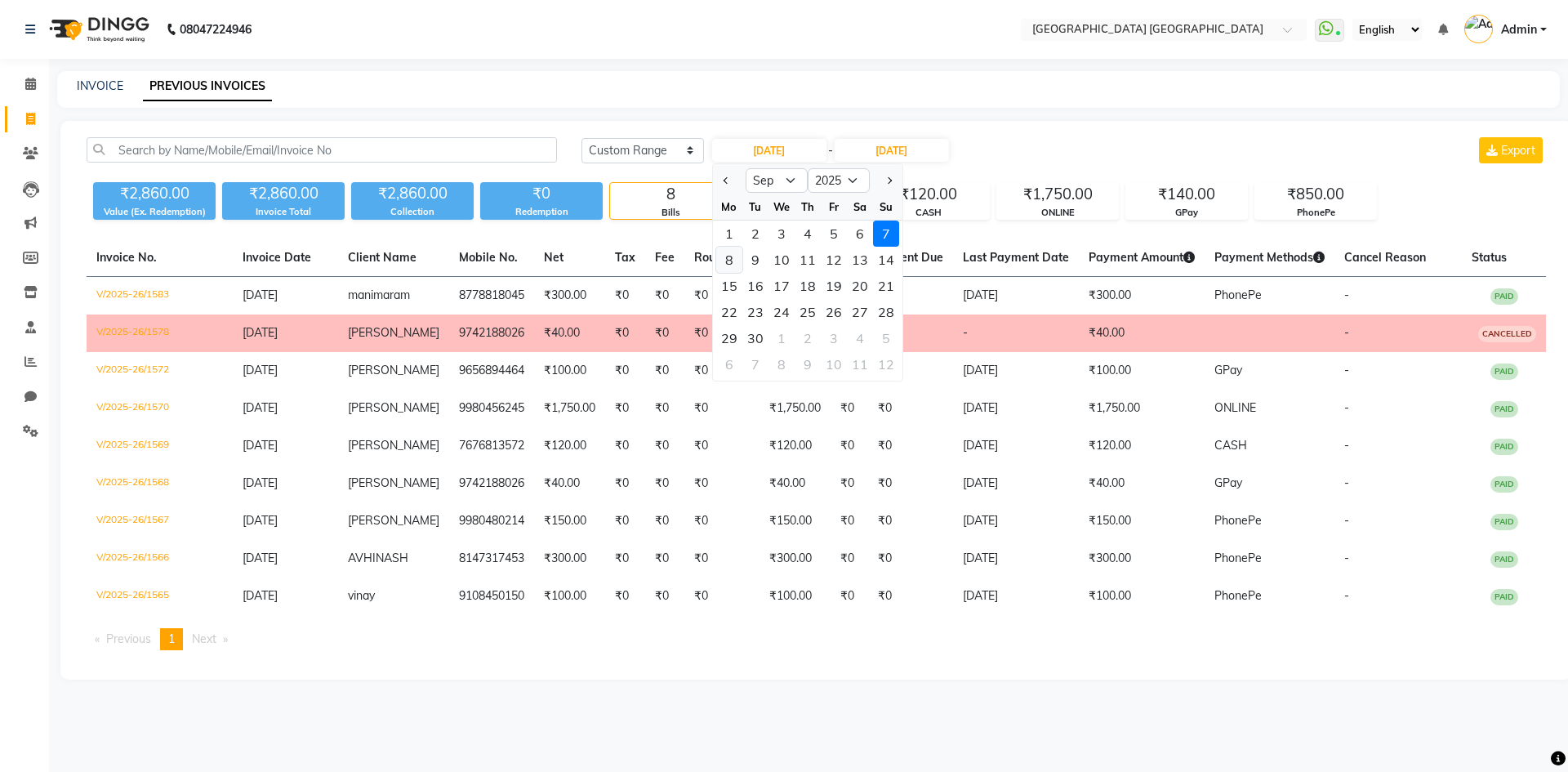
click at [726, 263] on div "8" at bounding box center [729, 259] width 26 height 26
type input "08-09-2025"
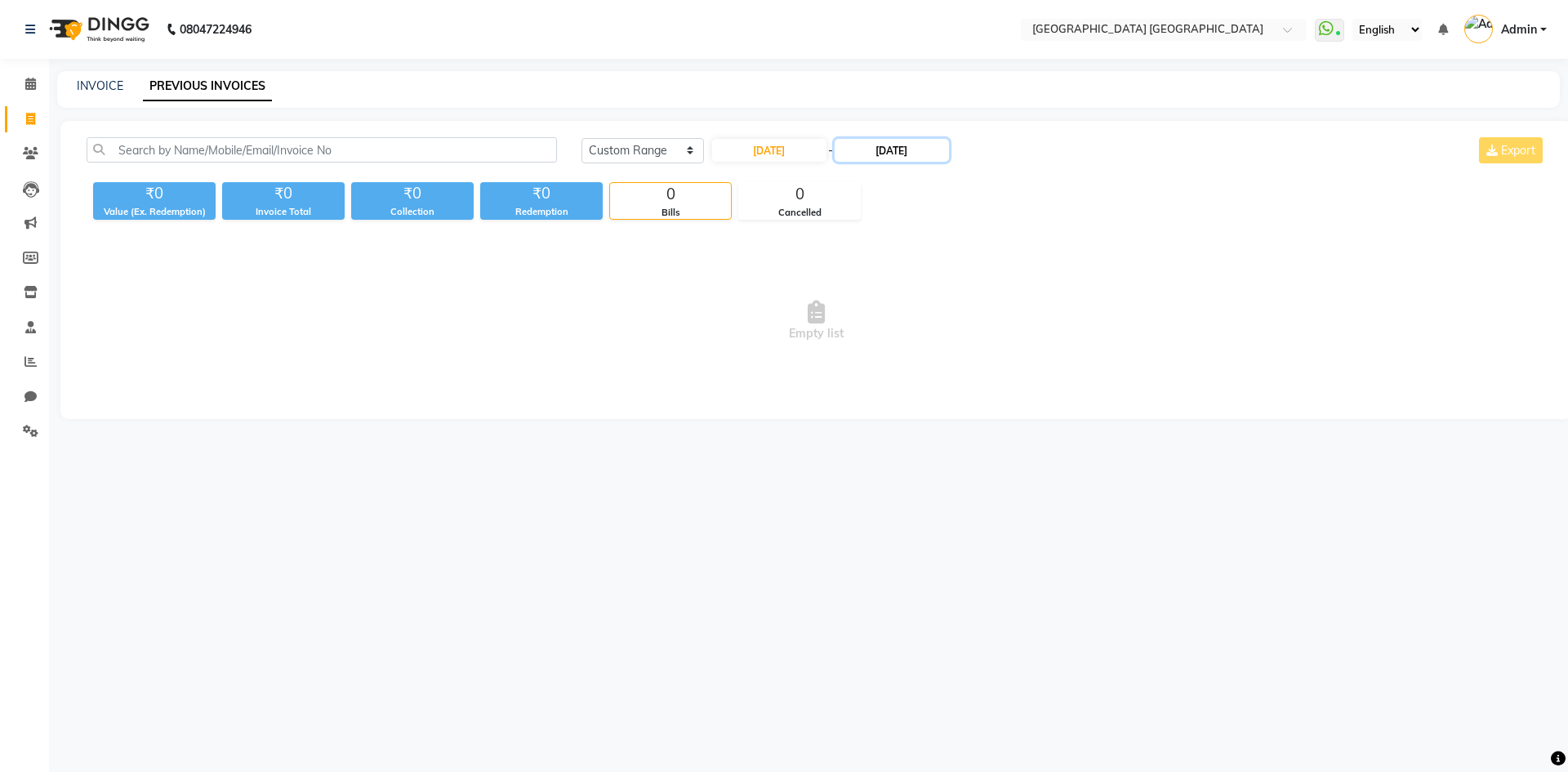
click at [887, 153] on input "07-09-2025" at bounding box center [892, 150] width 115 height 23
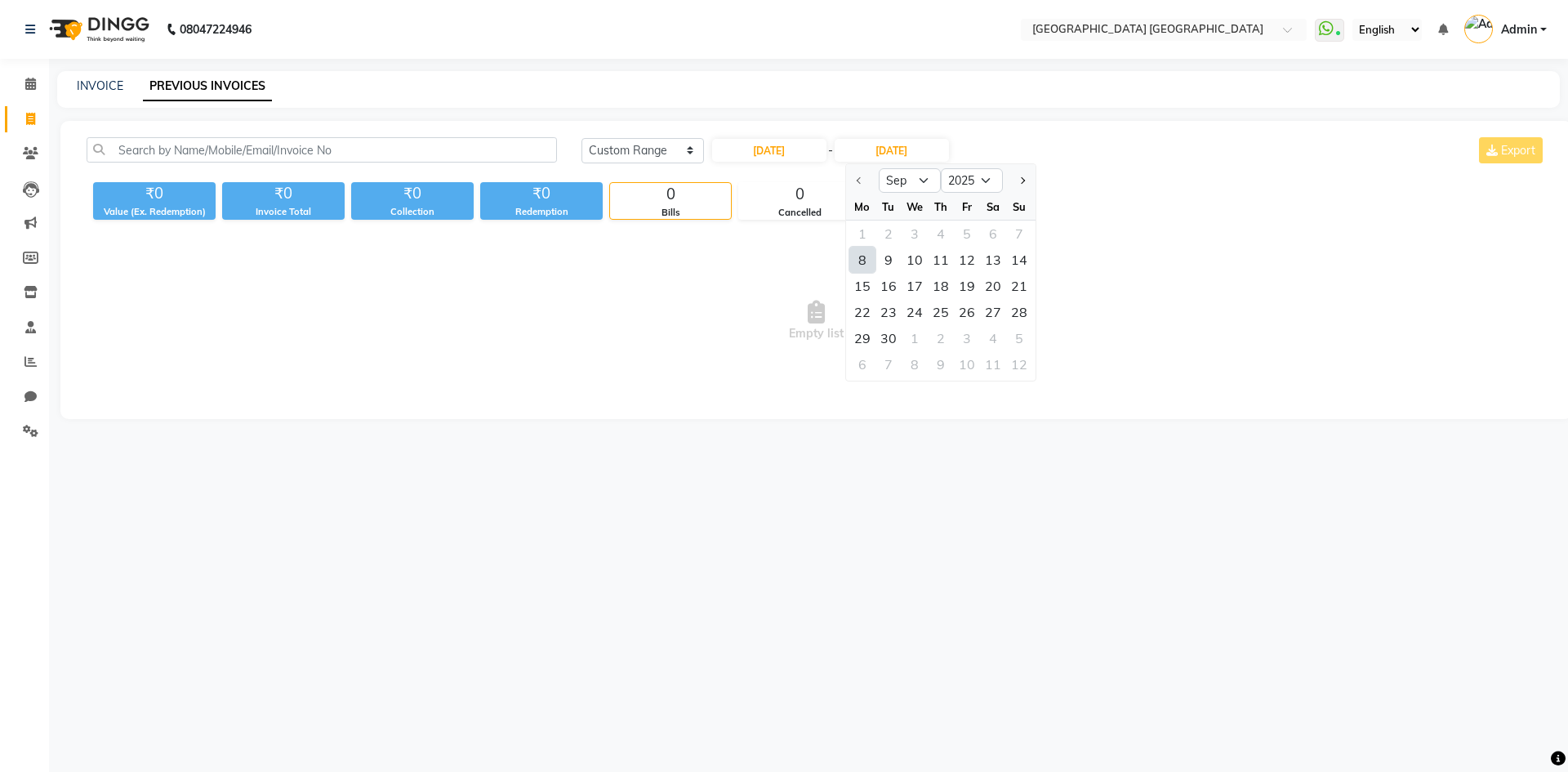
click at [866, 260] on div "8" at bounding box center [862, 259] width 26 height 26
type input "08-09-2025"
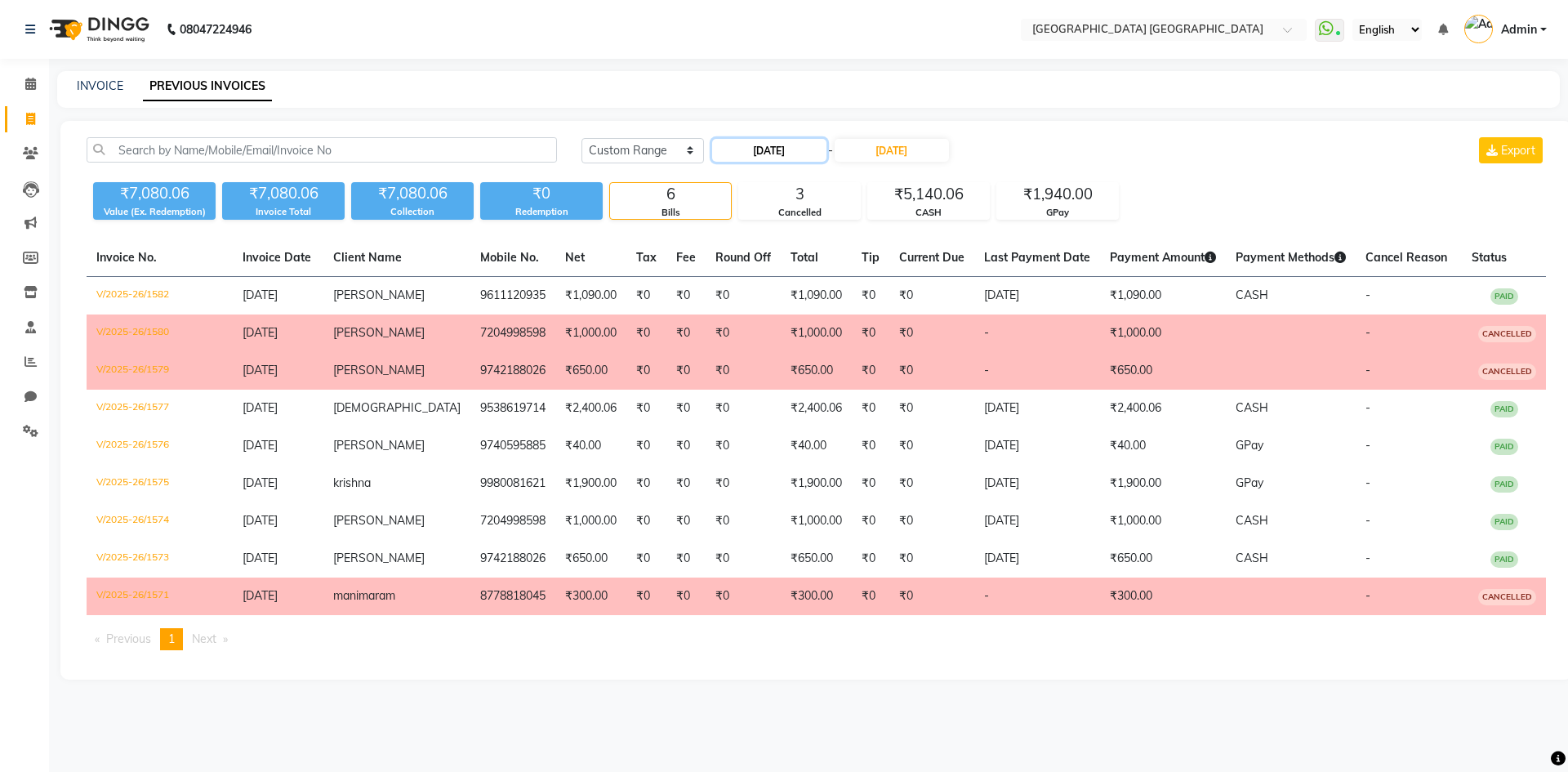
click at [767, 141] on input "08-09-2025" at bounding box center [768, 150] width 115 height 23
select select "9"
select select "2025"
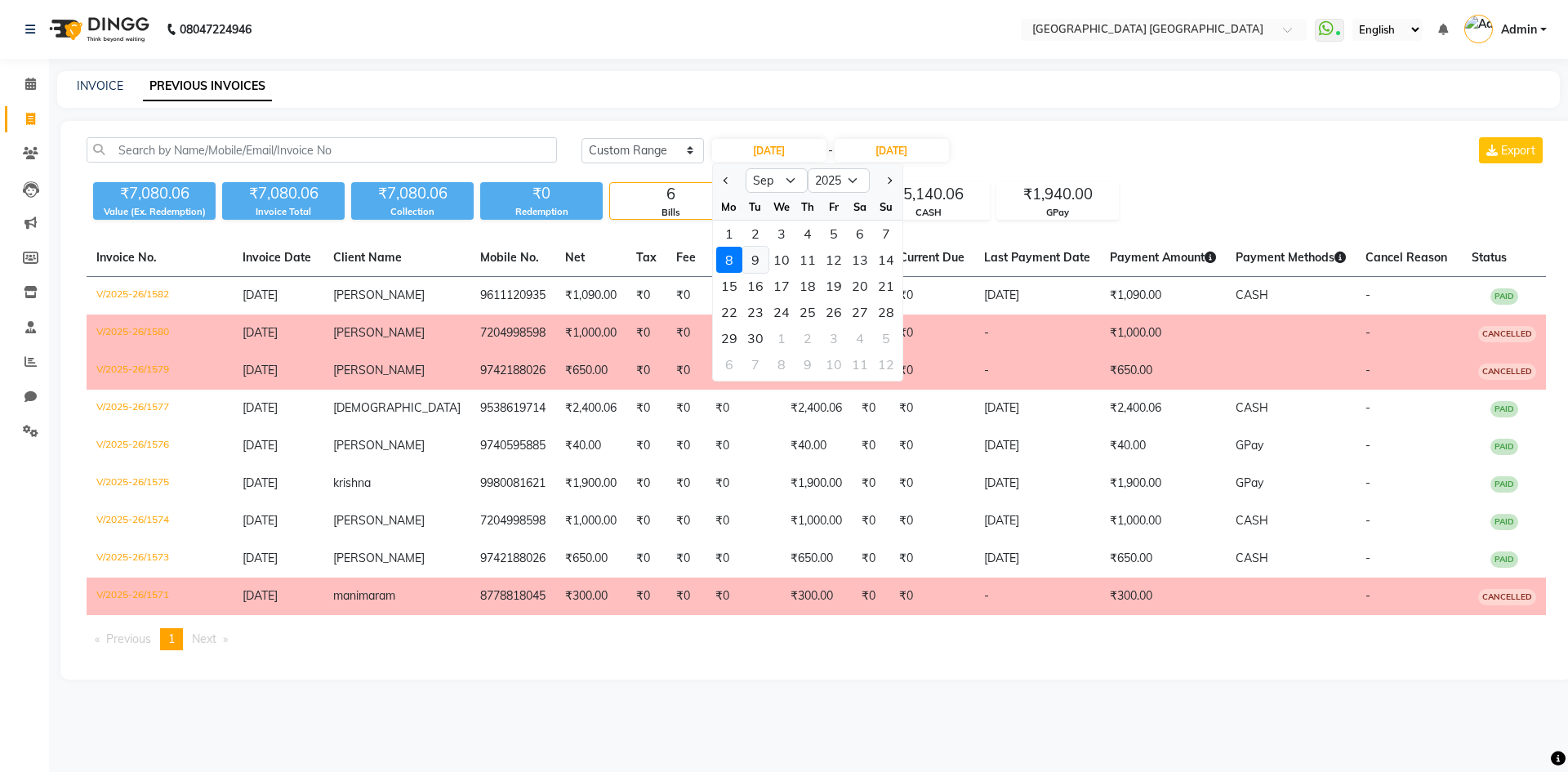
click at [756, 258] on div "9" at bounding box center [755, 259] width 26 height 26
type input "09-09-2025"
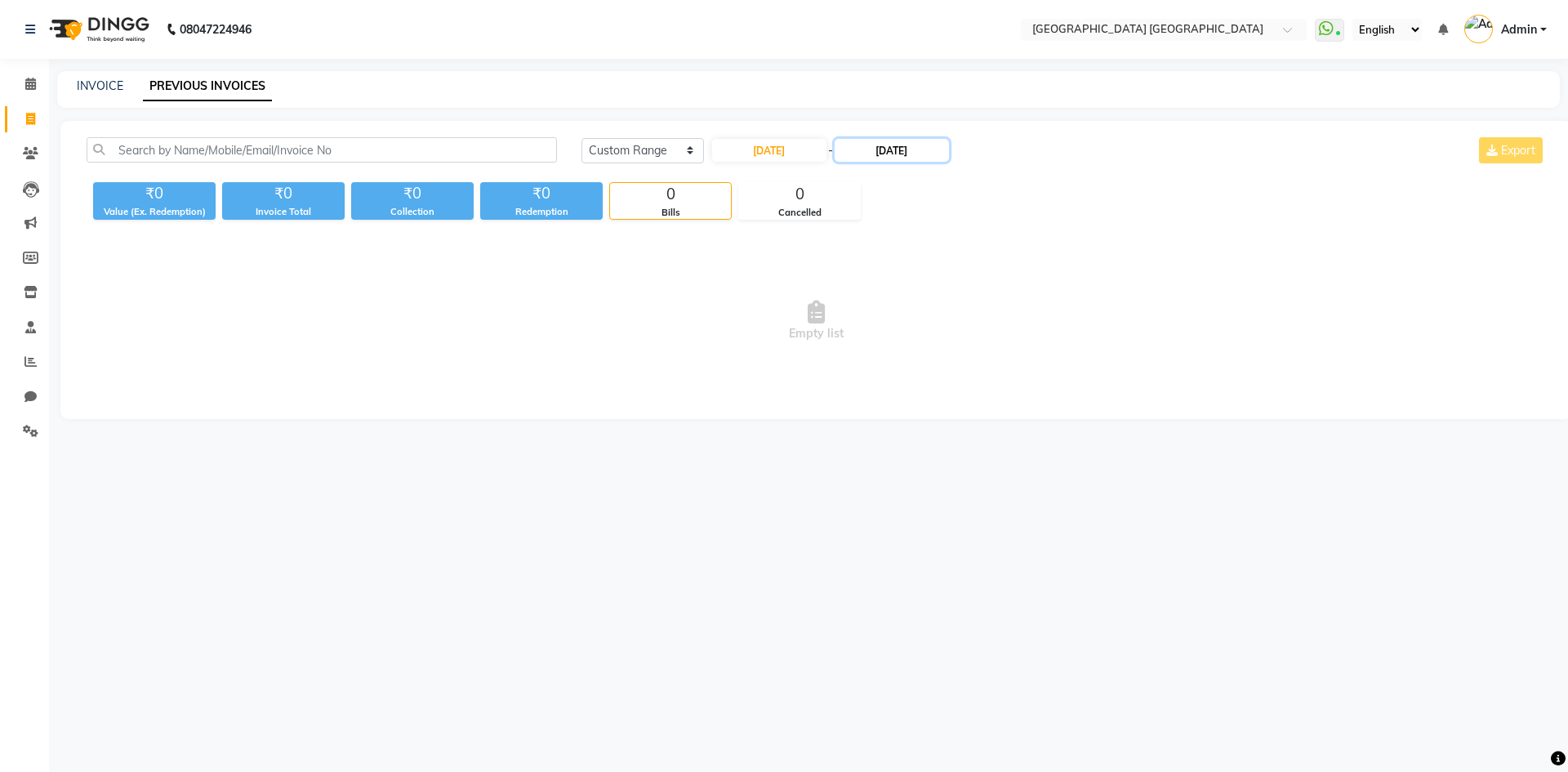
click at [888, 153] on input "08-09-2025" at bounding box center [892, 150] width 115 height 23
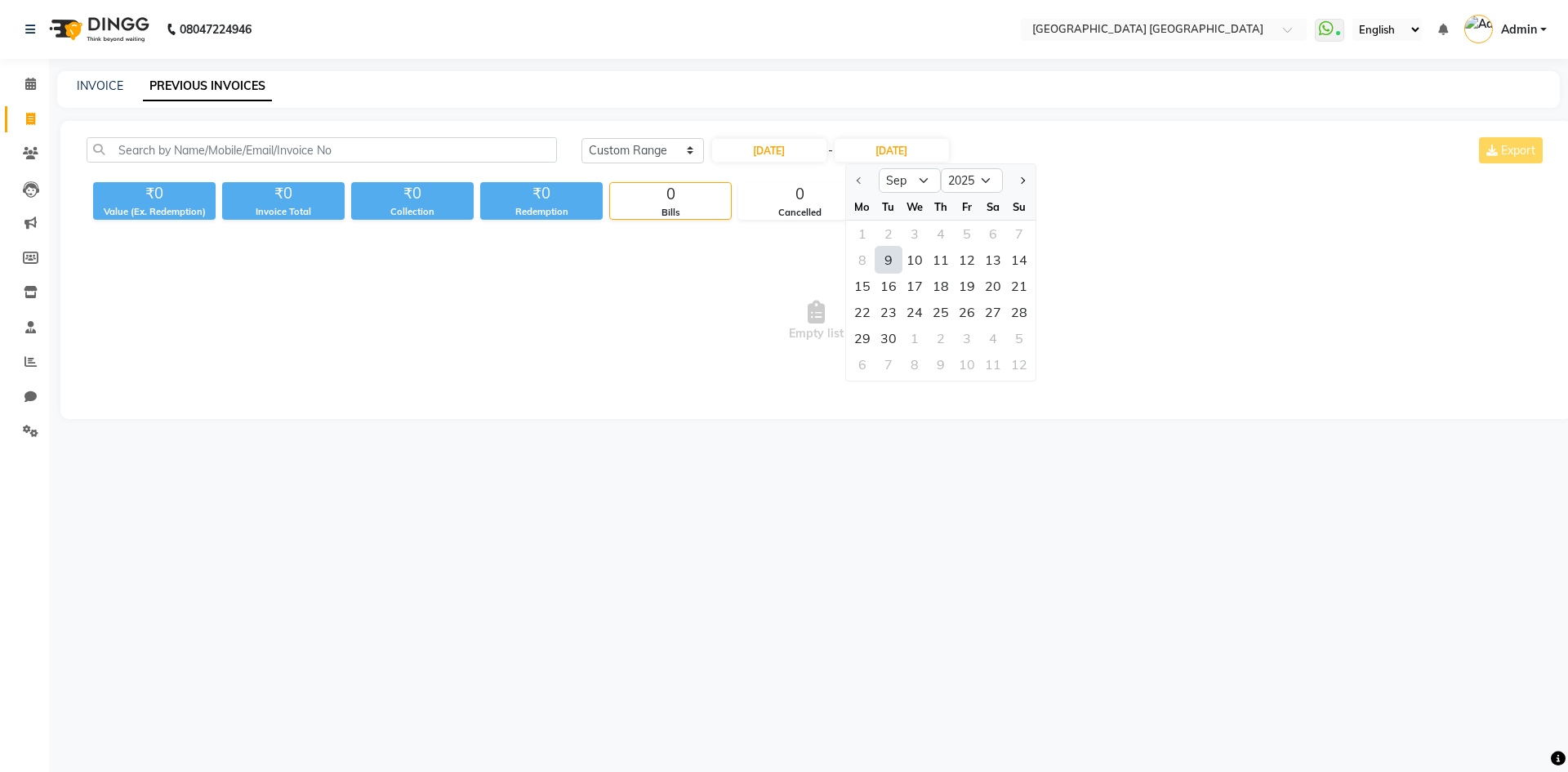
click at [888, 265] on div "9" at bounding box center [888, 259] width 26 height 26
type input "09-09-2025"
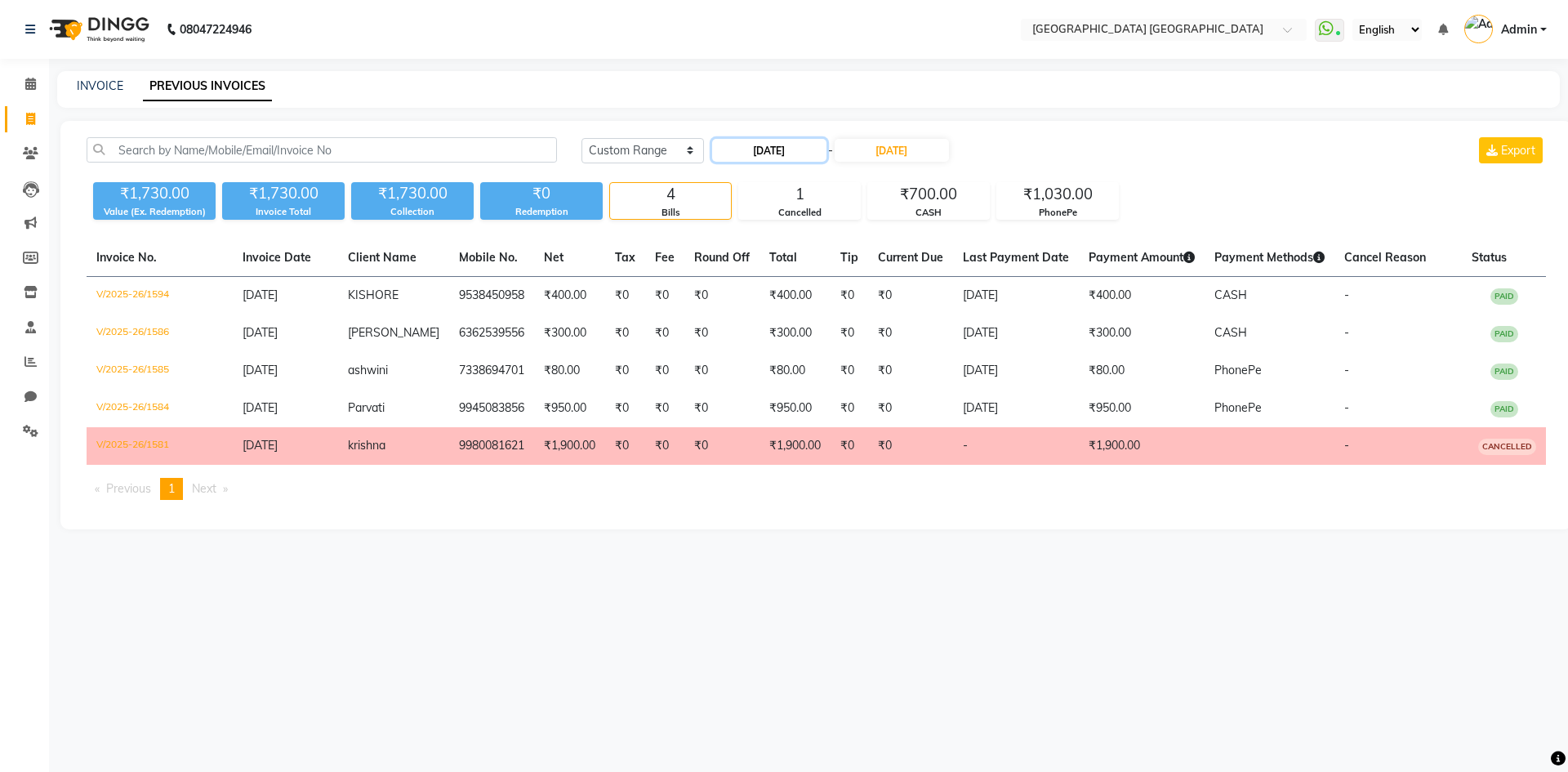
click at [763, 141] on input "09-09-2025" at bounding box center [768, 150] width 115 height 23
select select "9"
select select "2025"
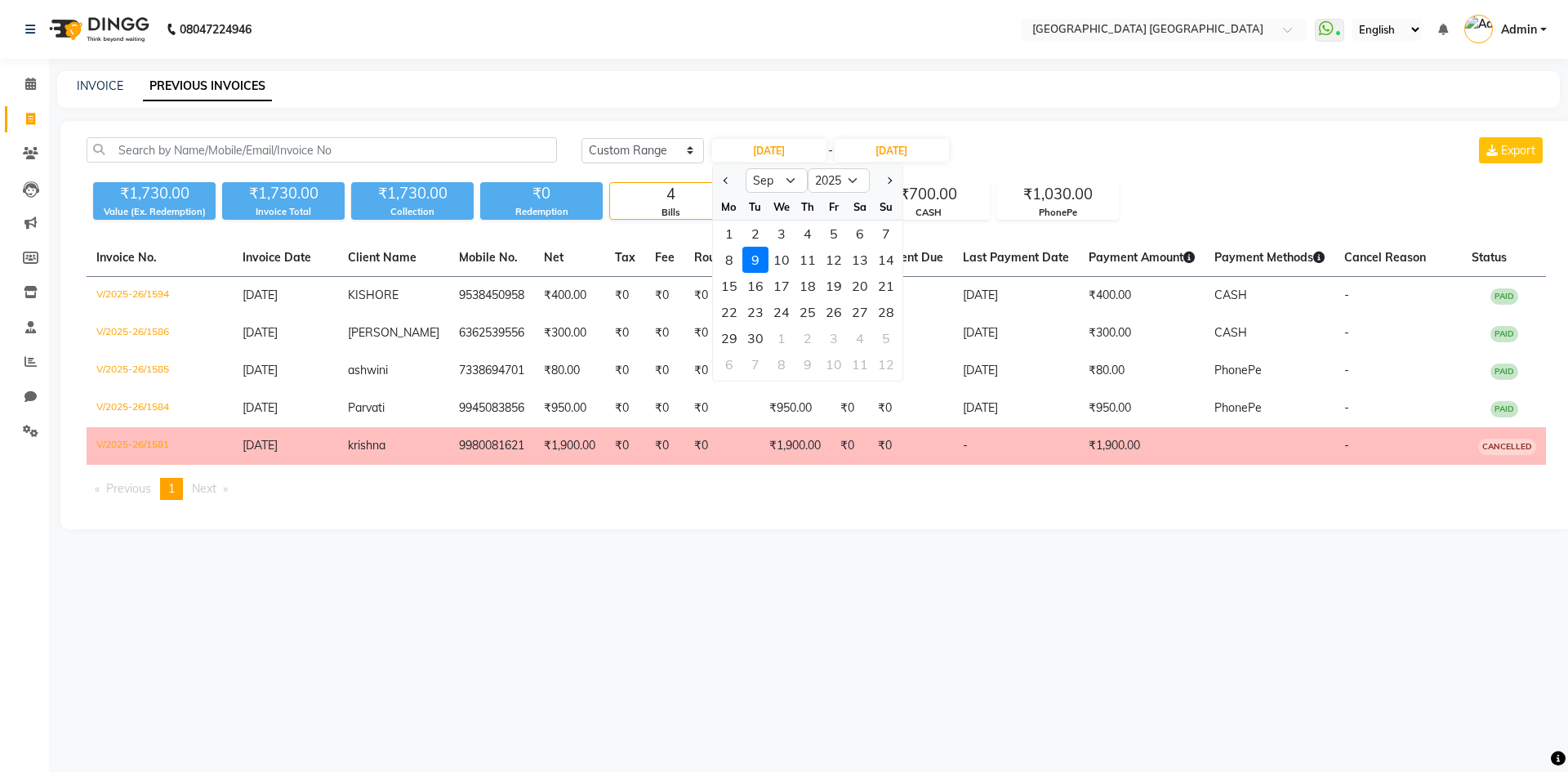
click at [775, 256] on div "10" at bounding box center [781, 259] width 26 height 26
type input "10-09-2025"
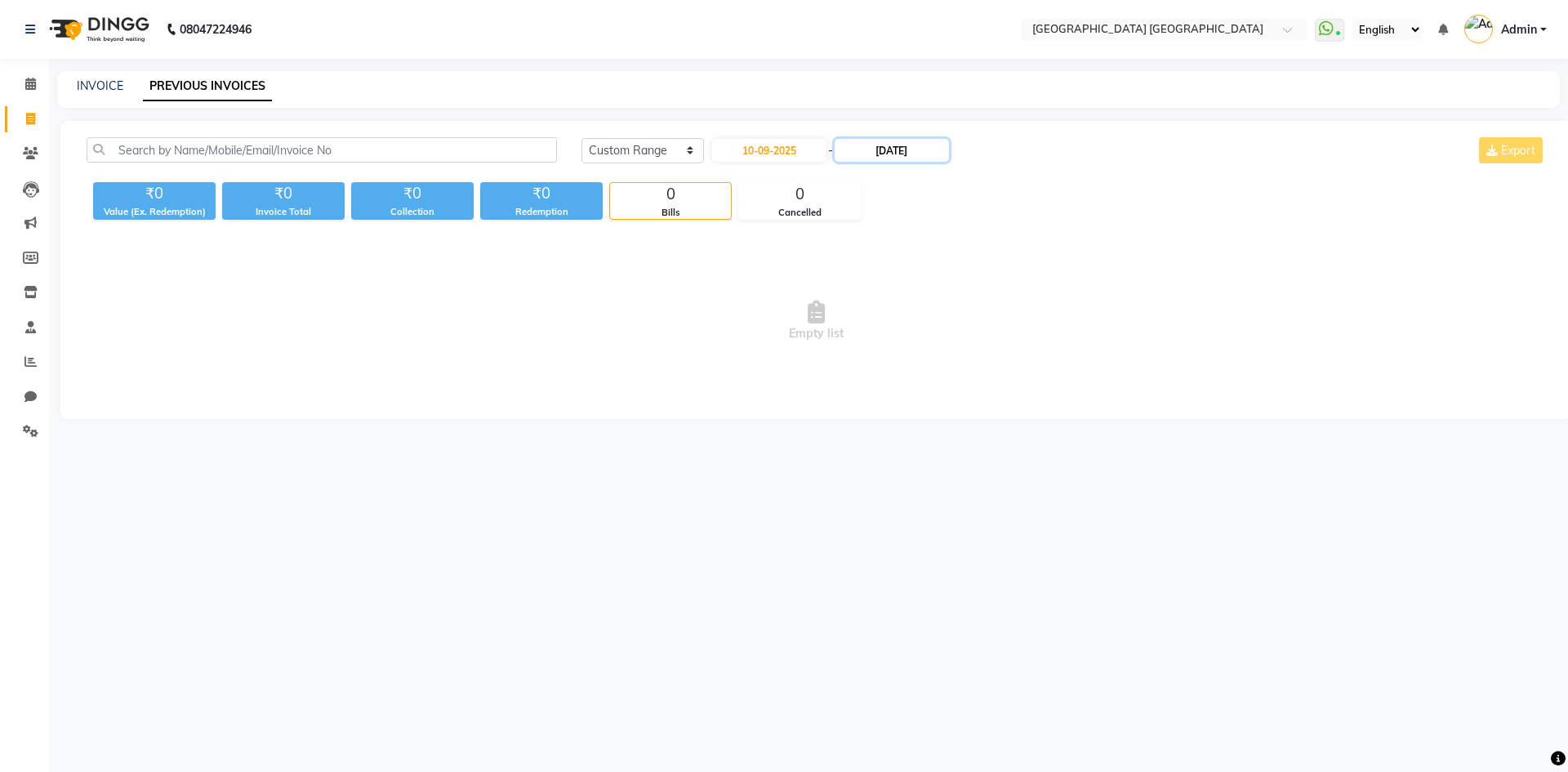
click at [913, 148] on input "09-09-2025" at bounding box center [892, 150] width 115 height 23
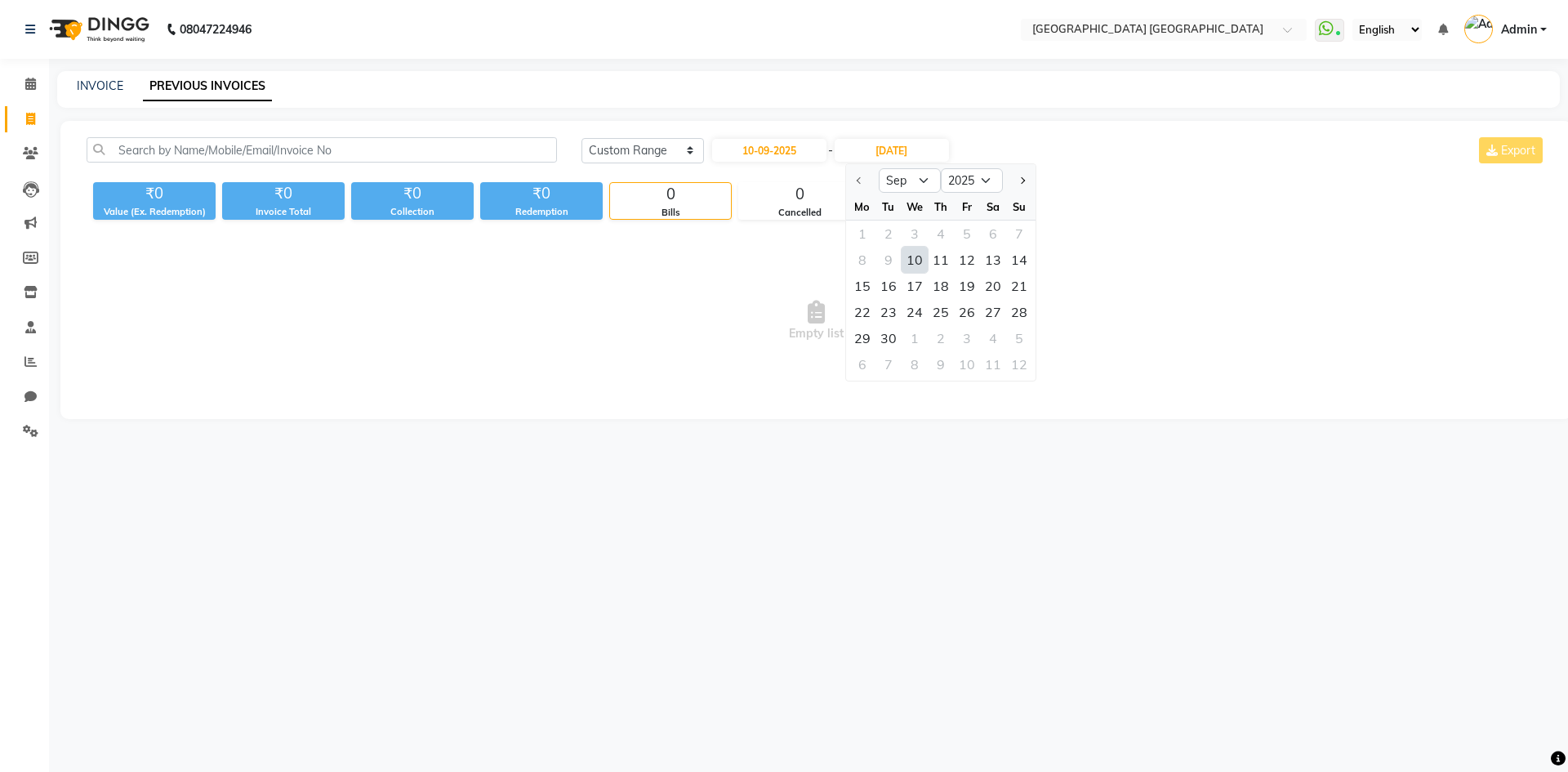
click at [912, 257] on div "10" at bounding box center [914, 259] width 26 height 26
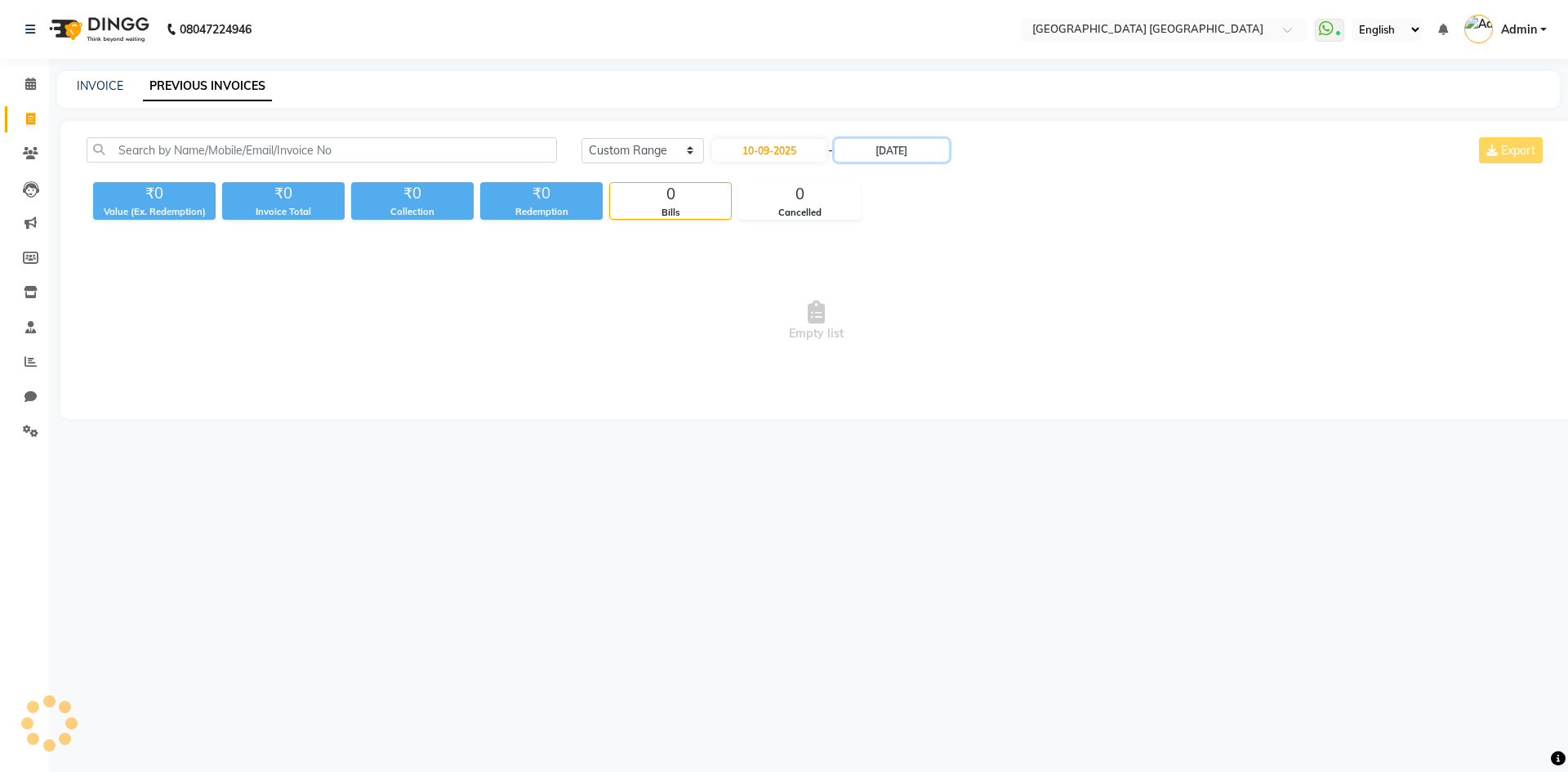
type input "10-09-2025"
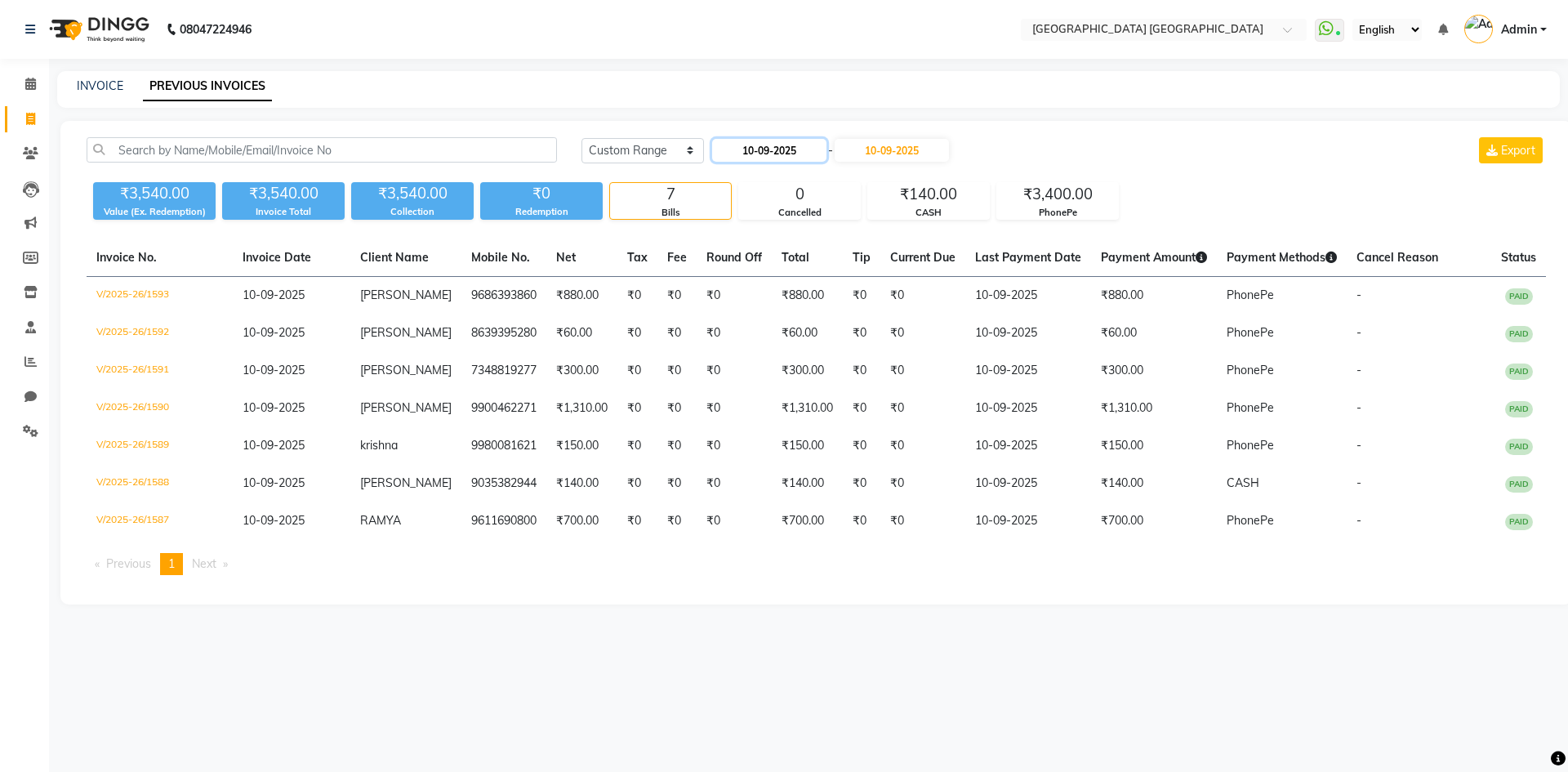
click at [787, 148] on input "10-09-2025" at bounding box center [768, 150] width 115 height 23
select select "9"
select select "2025"
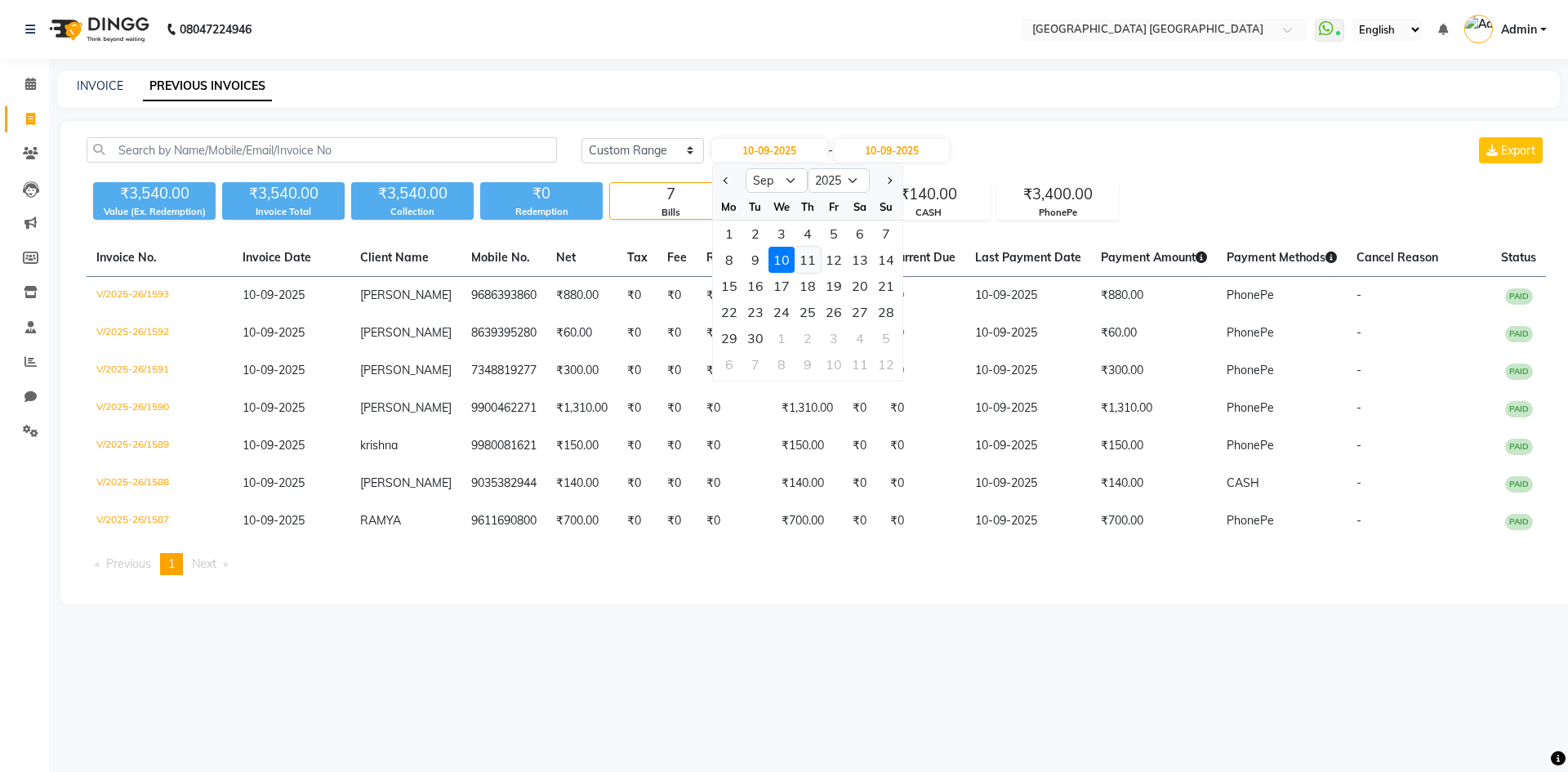
click at [801, 266] on div "11" at bounding box center [807, 259] width 26 height 26
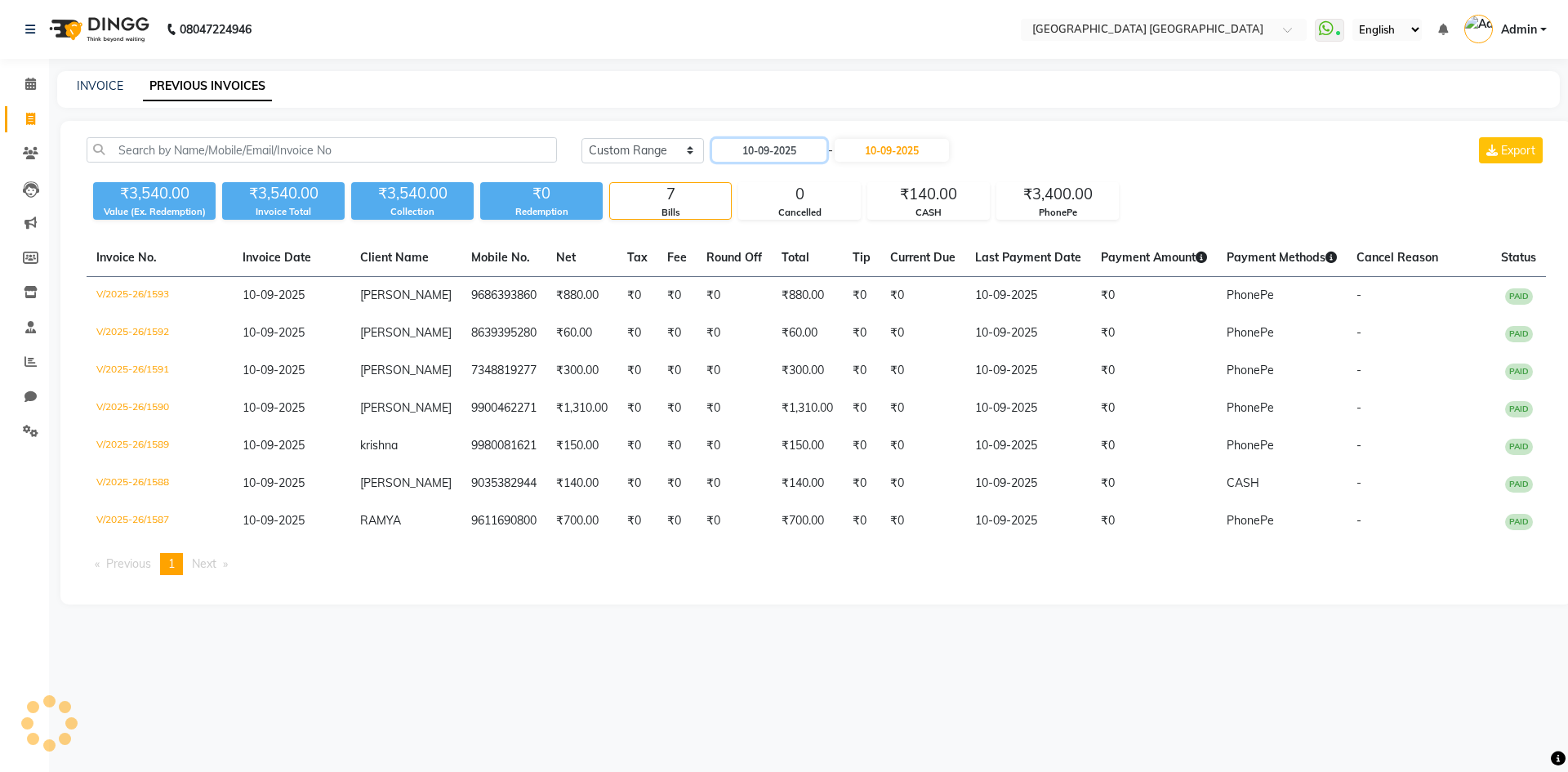
type input "11-09-2025"
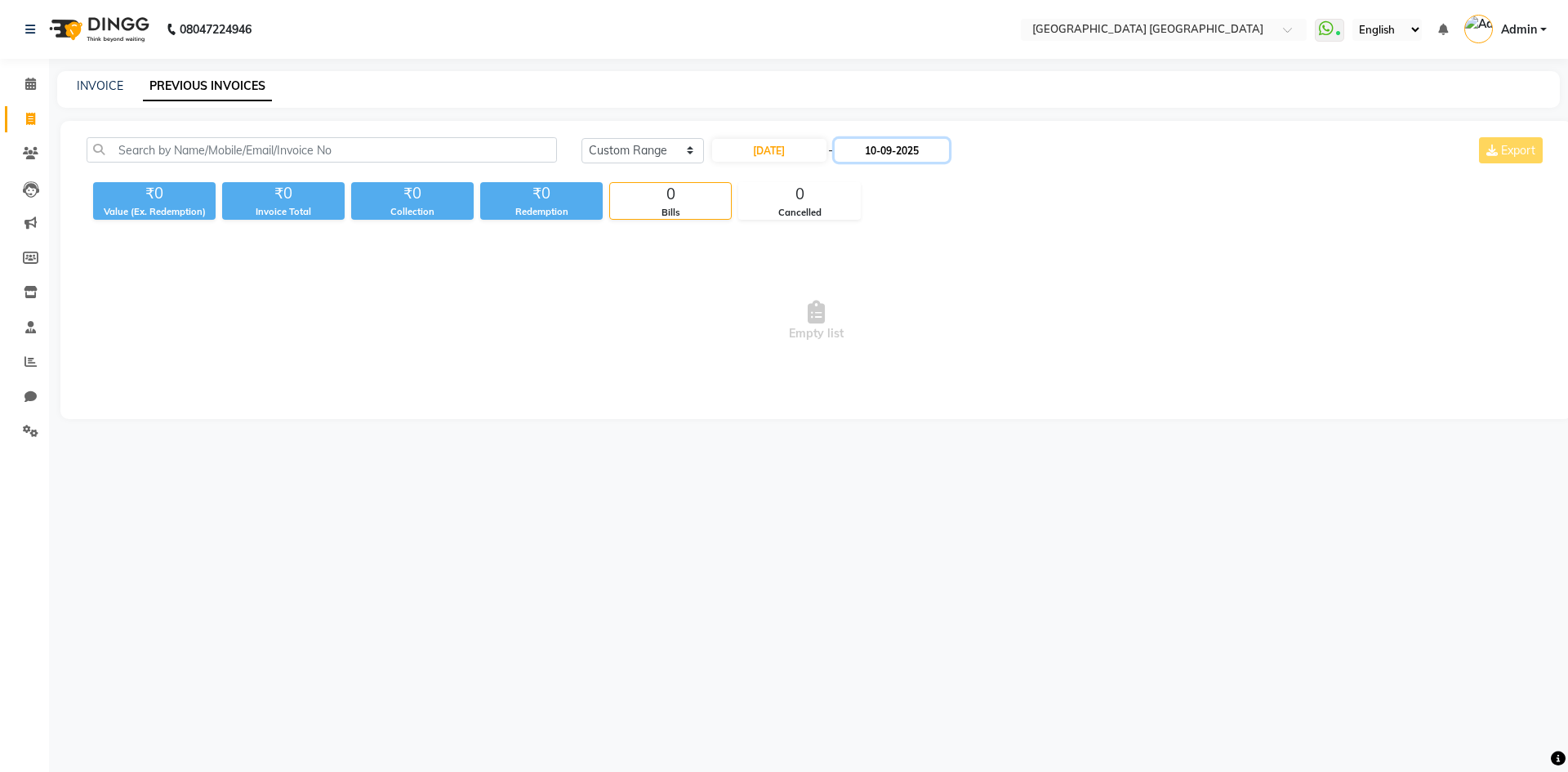
click at [868, 155] on input "10-09-2025" at bounding box center [892, 150] width 115 height 23
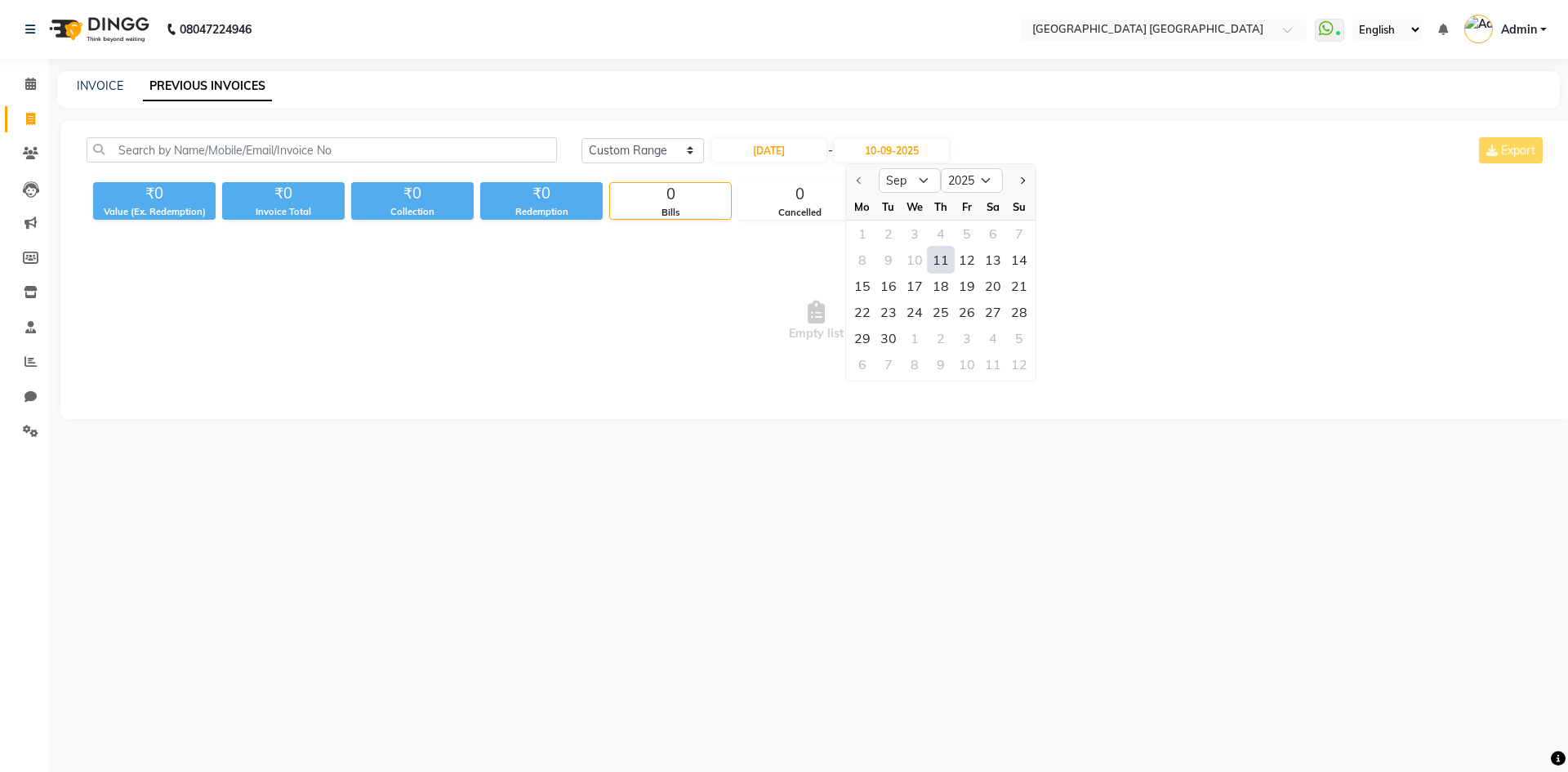
click at [939, 257] on div "11" at bounding box center [941, 259] width 26 height 26
type input "11-09-2025"
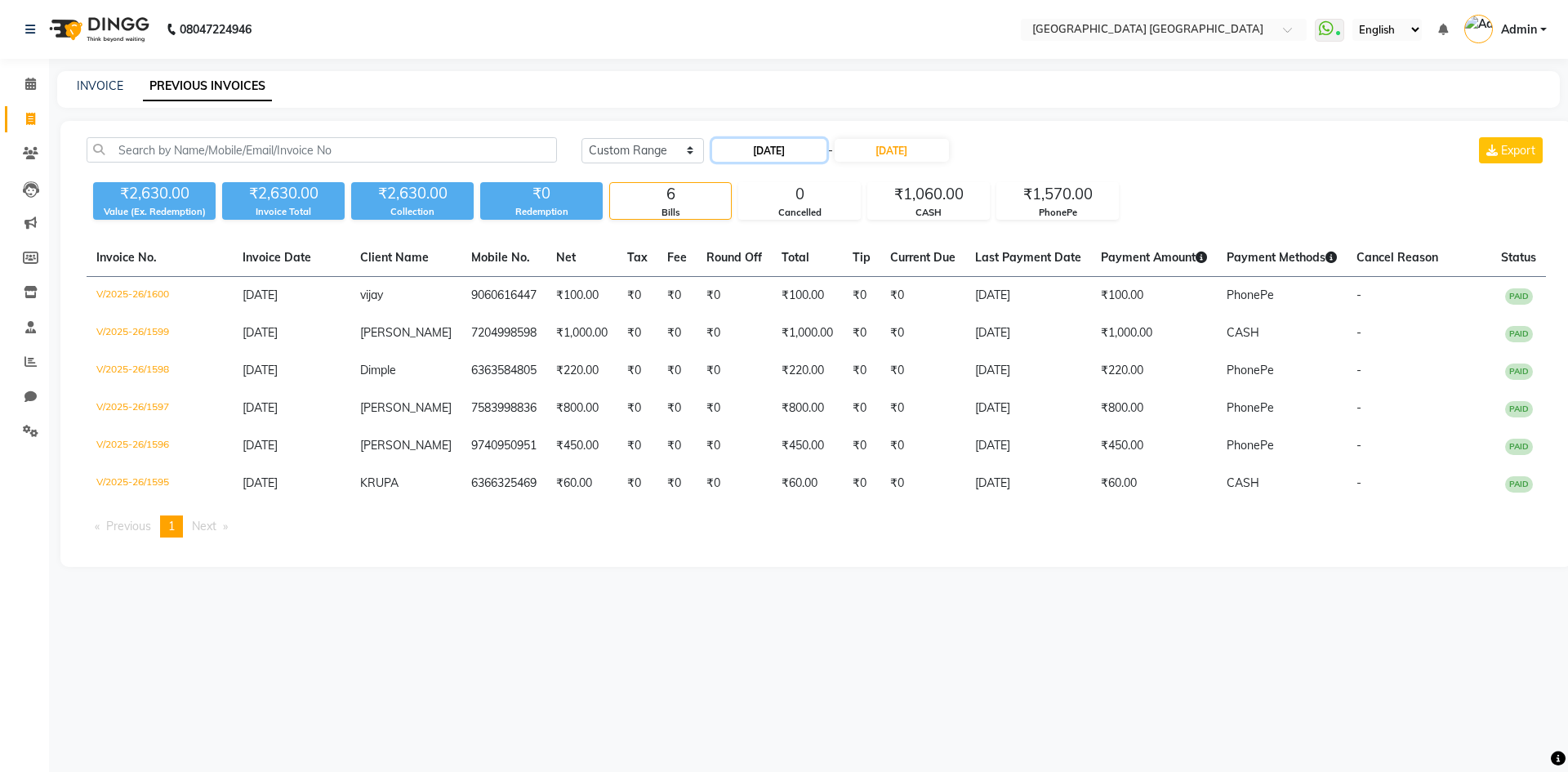
click at [763, 152] on input "11-09-2025" at bounding box center [768, 150] width 115 height 23
select select "9"
select select "2025"
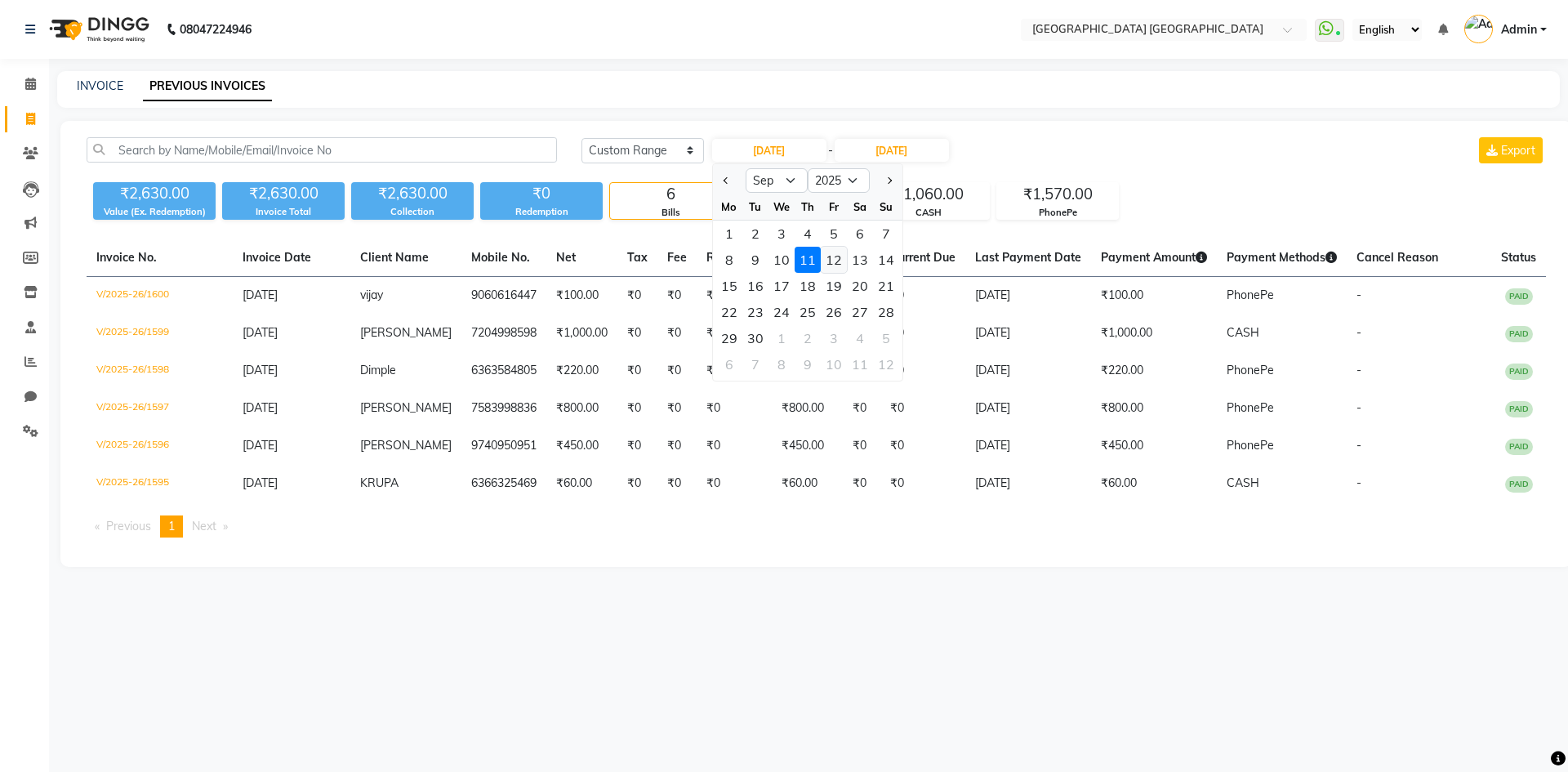
click at [831, 258] on div "12" at bounding box center [833, 259] width 26 height 26
type input "12-09-2025"
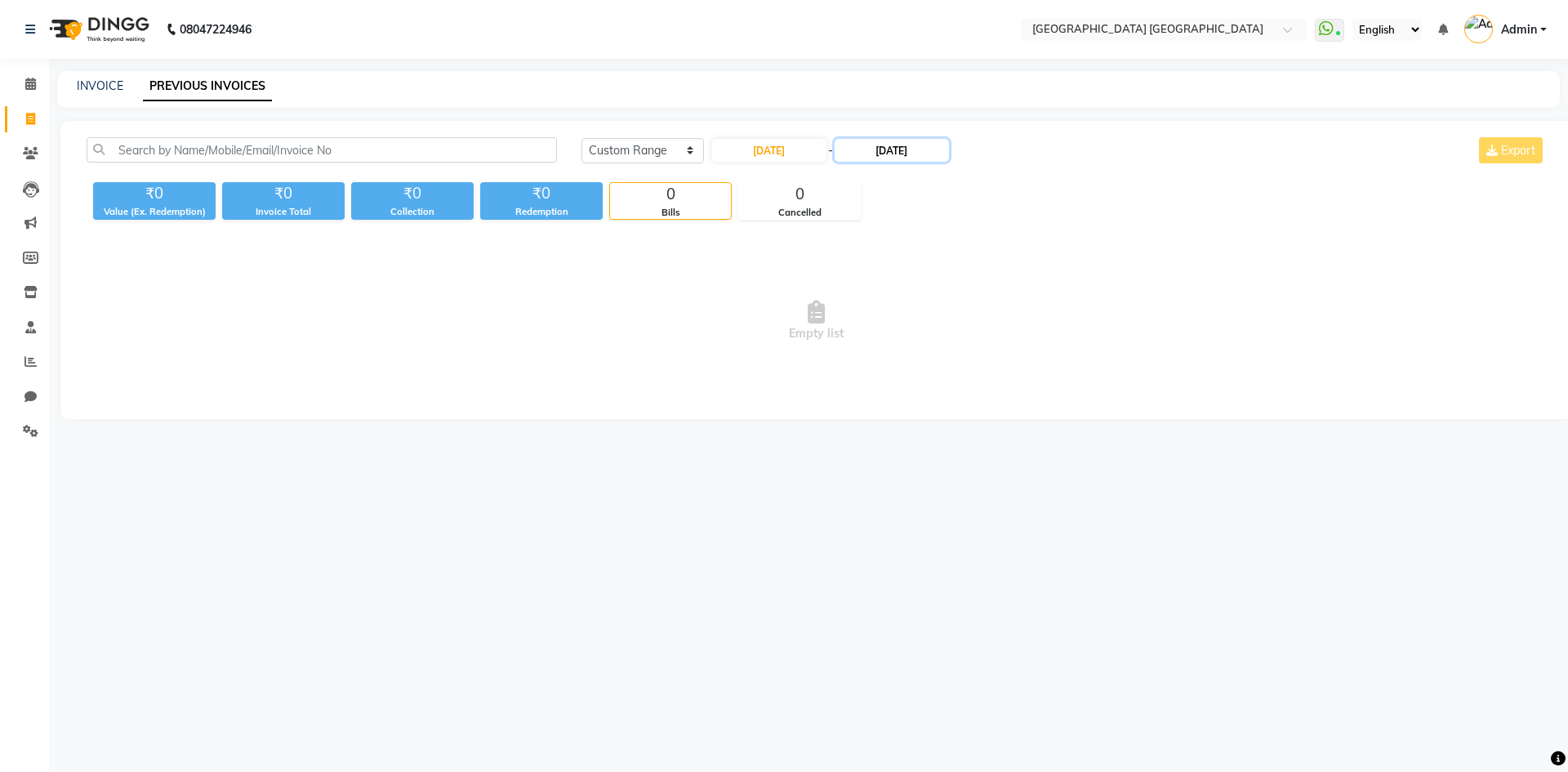
click at [888, 154] on input "11-09-2025" at bounding box center [892, 150] width 115 height 23
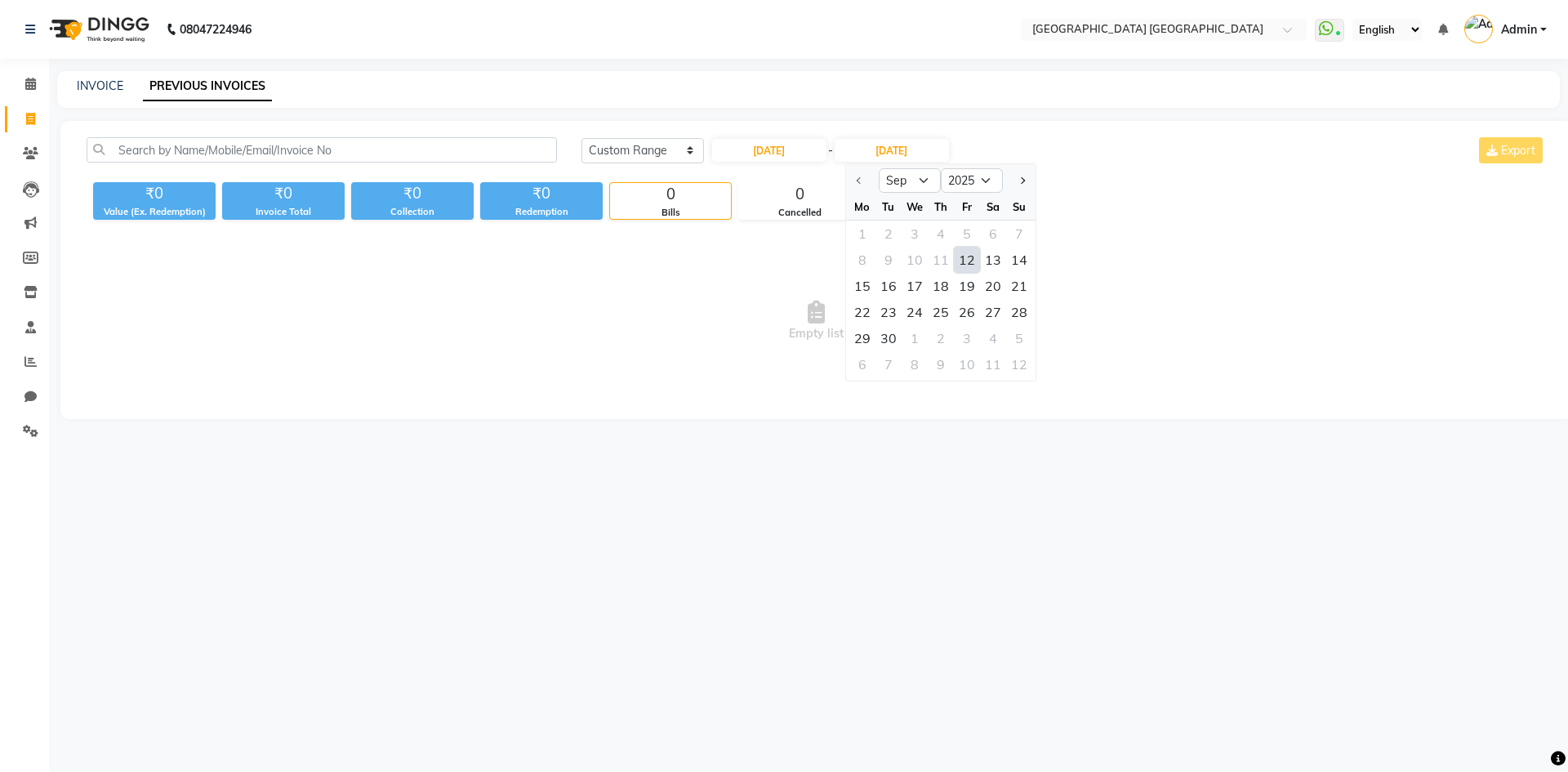
click at [964, 260] on div "12" at bounding box center [967, 259] width 26 height 26
type input "12-09-2025"
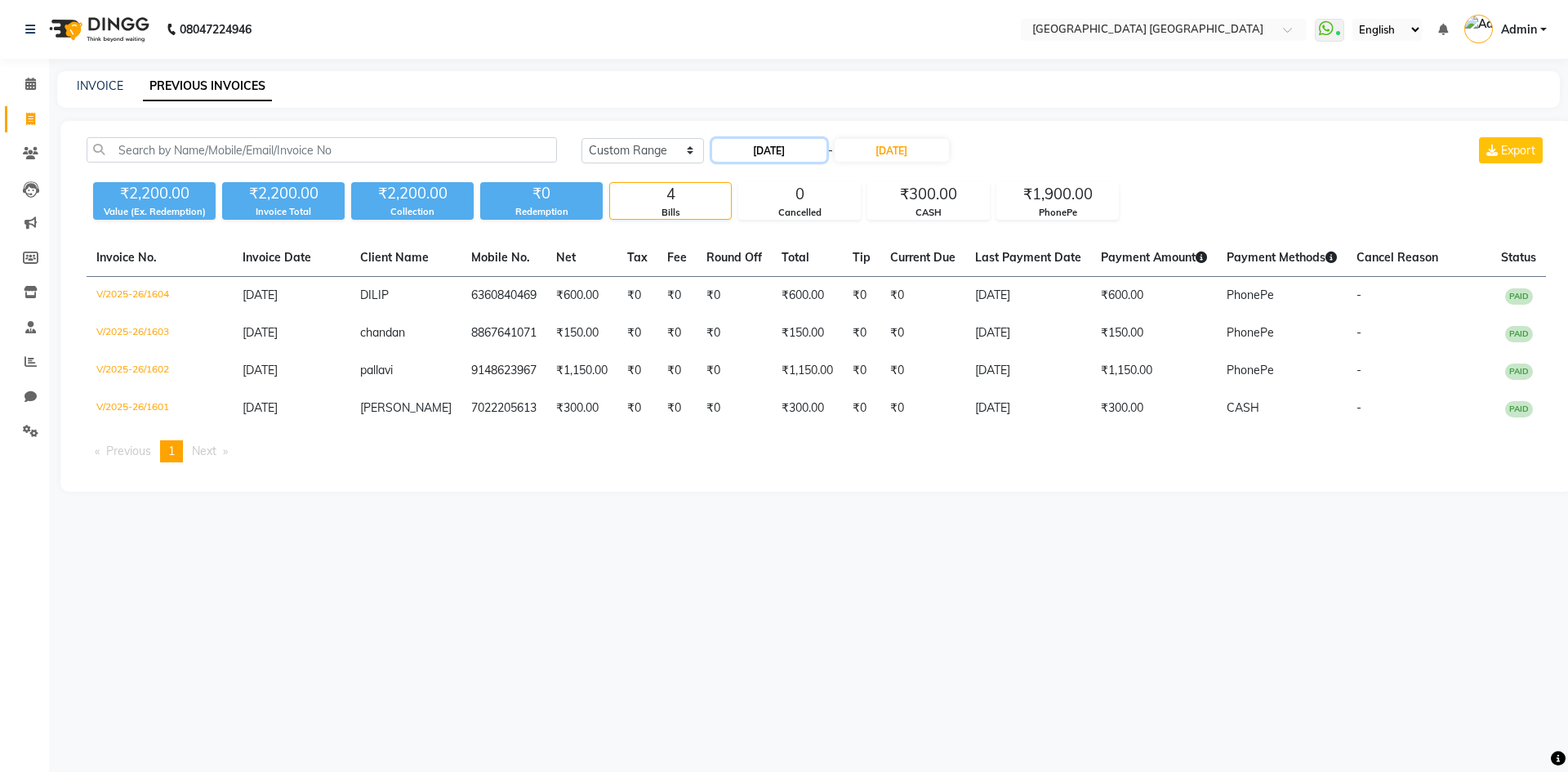
click at [773, 152] on input "12-09-2025" at bounding box center [768, 150] width 115 height 23
select select "9"
select select "2025"
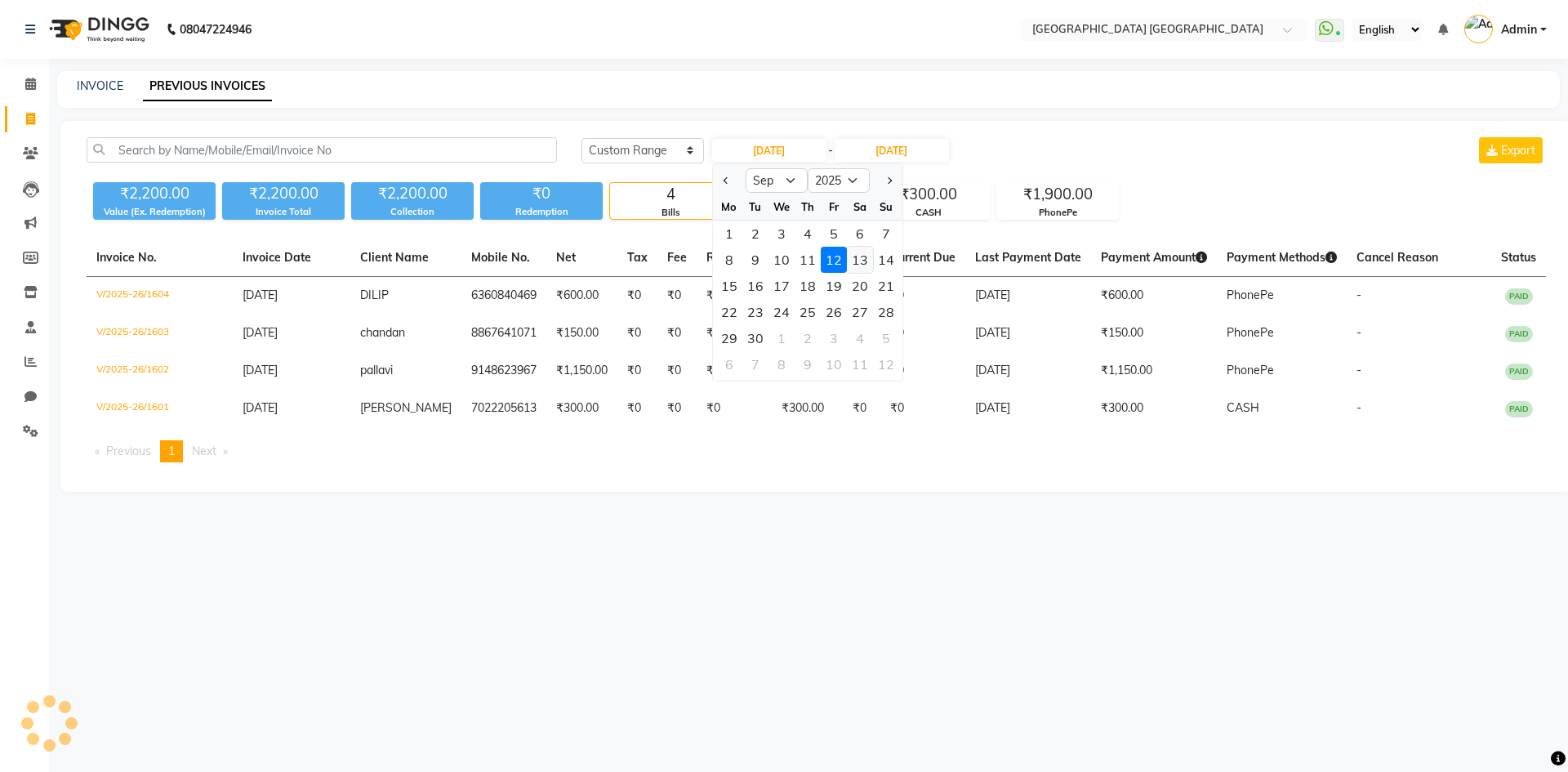
click at [856, 258] on div "13" at bounding box center [860, 259] width 26 height 26
type input "13-09-2025"
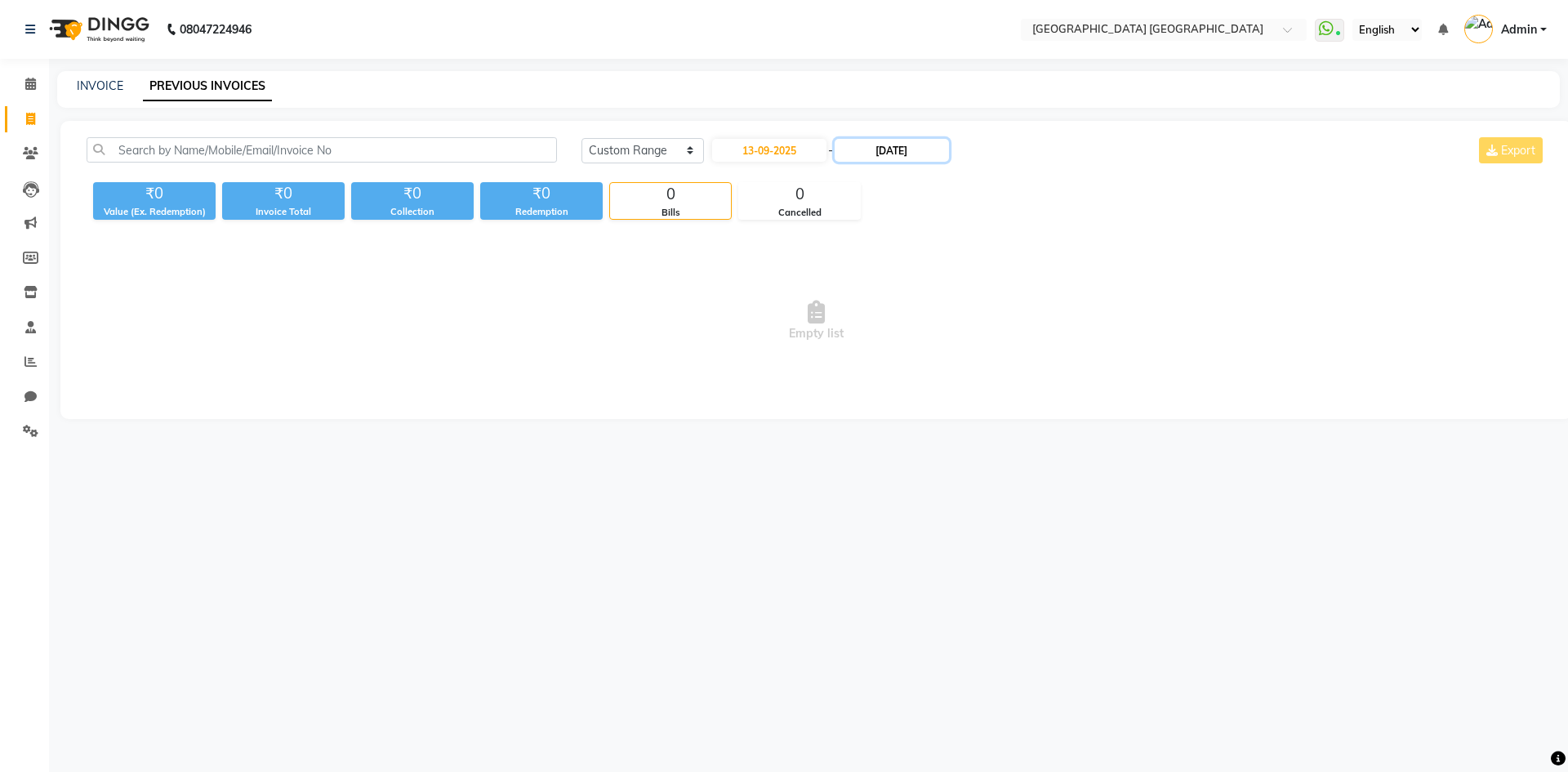
click at [916, 151] on input "12-09-2025" at bounding box center [892, 150] width 115 height 23
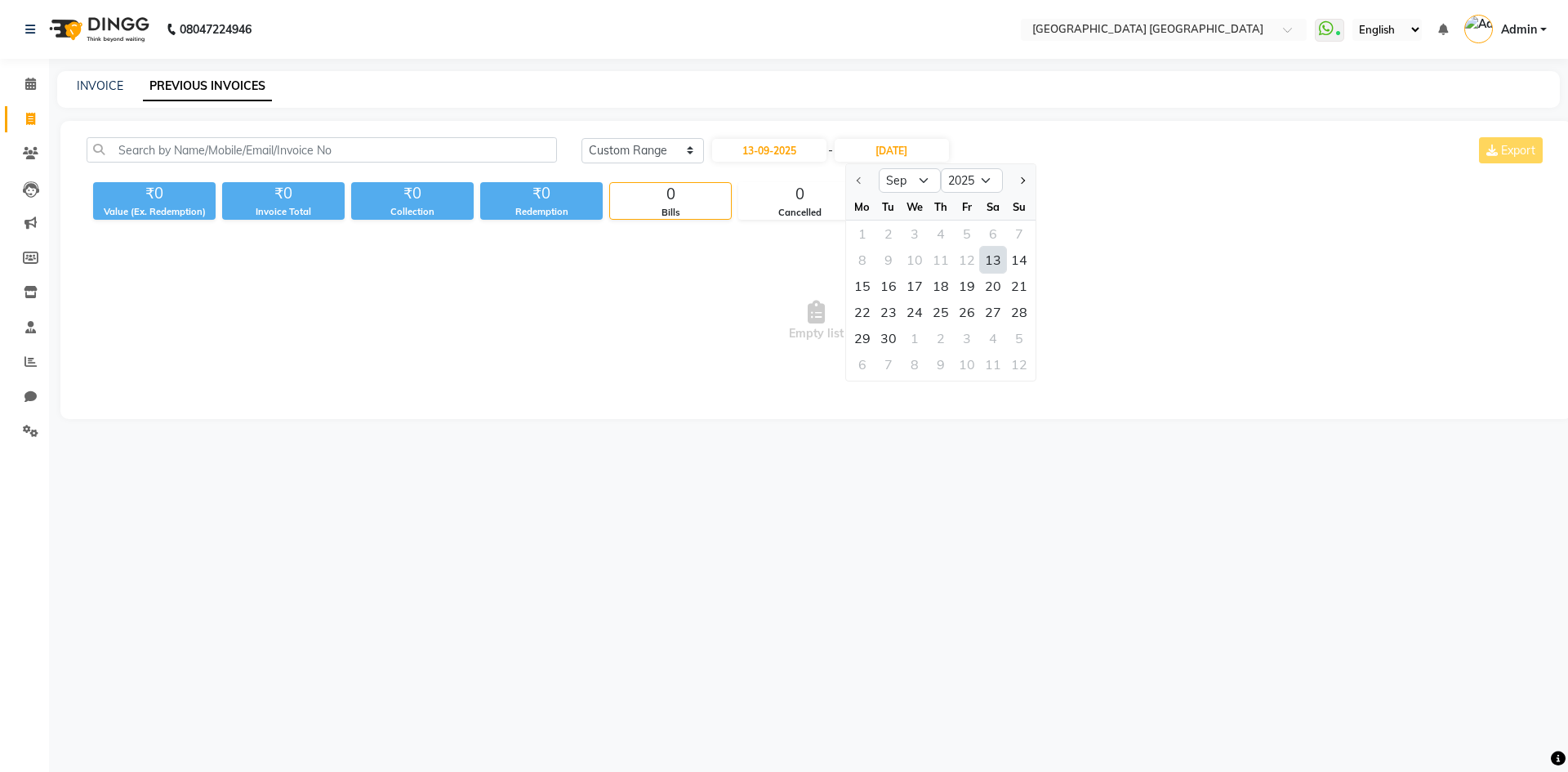
click at [989, 265] on div "13" at bounding box center [992, 259] width 26 height 26
type input "13-09-2025"
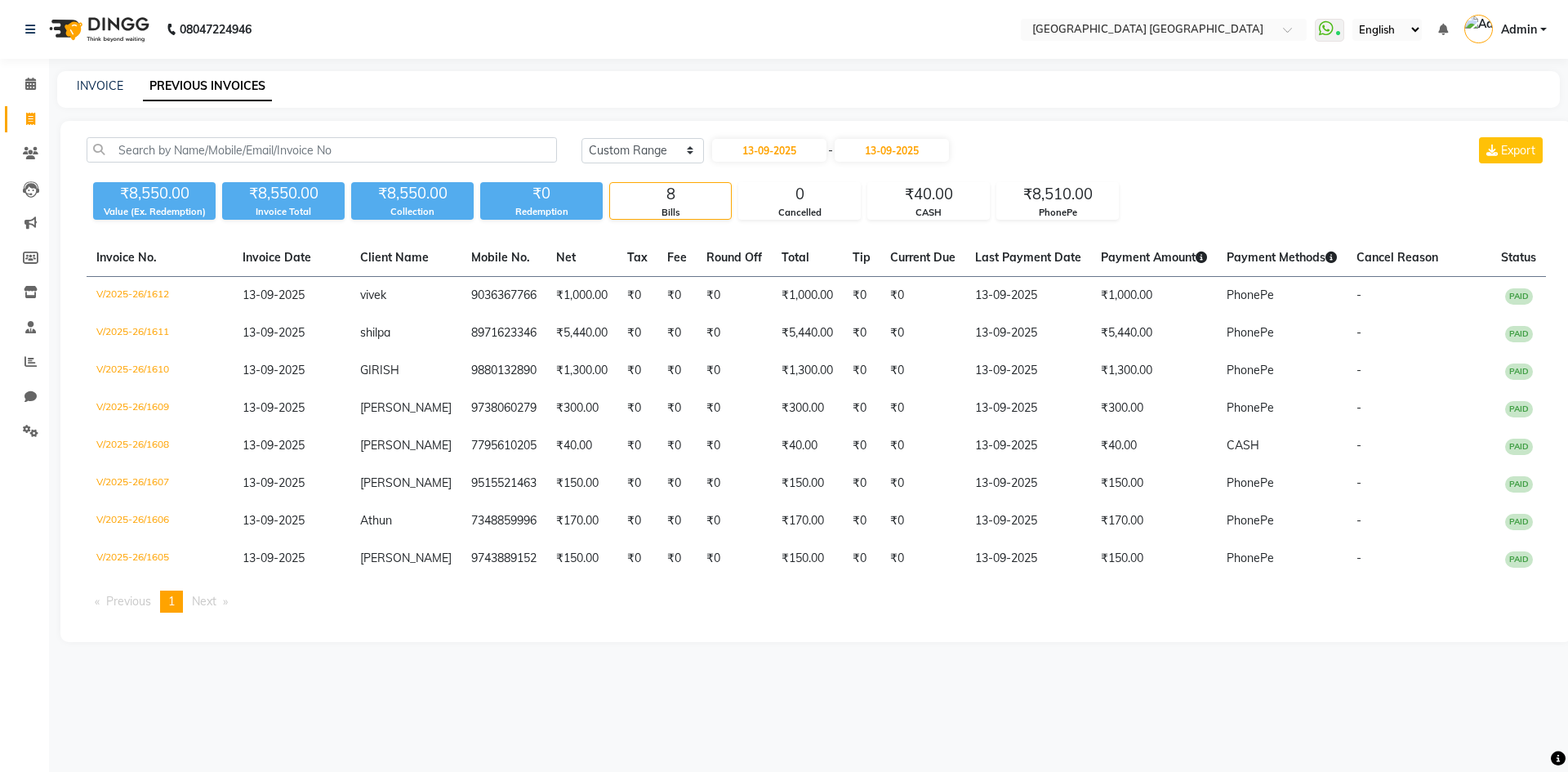
click at [212, 601] on span "Next page" at bounding box center [204, 601] width 24 height 15
click at [180, 603] on li "You're on page 1" at bounding box center [171, 601] width 23 height 22
click at [777, 146] on input "13-09-2025" at bounding box center [768, 150] width 115 height 23
select select "9"
select select "2025"
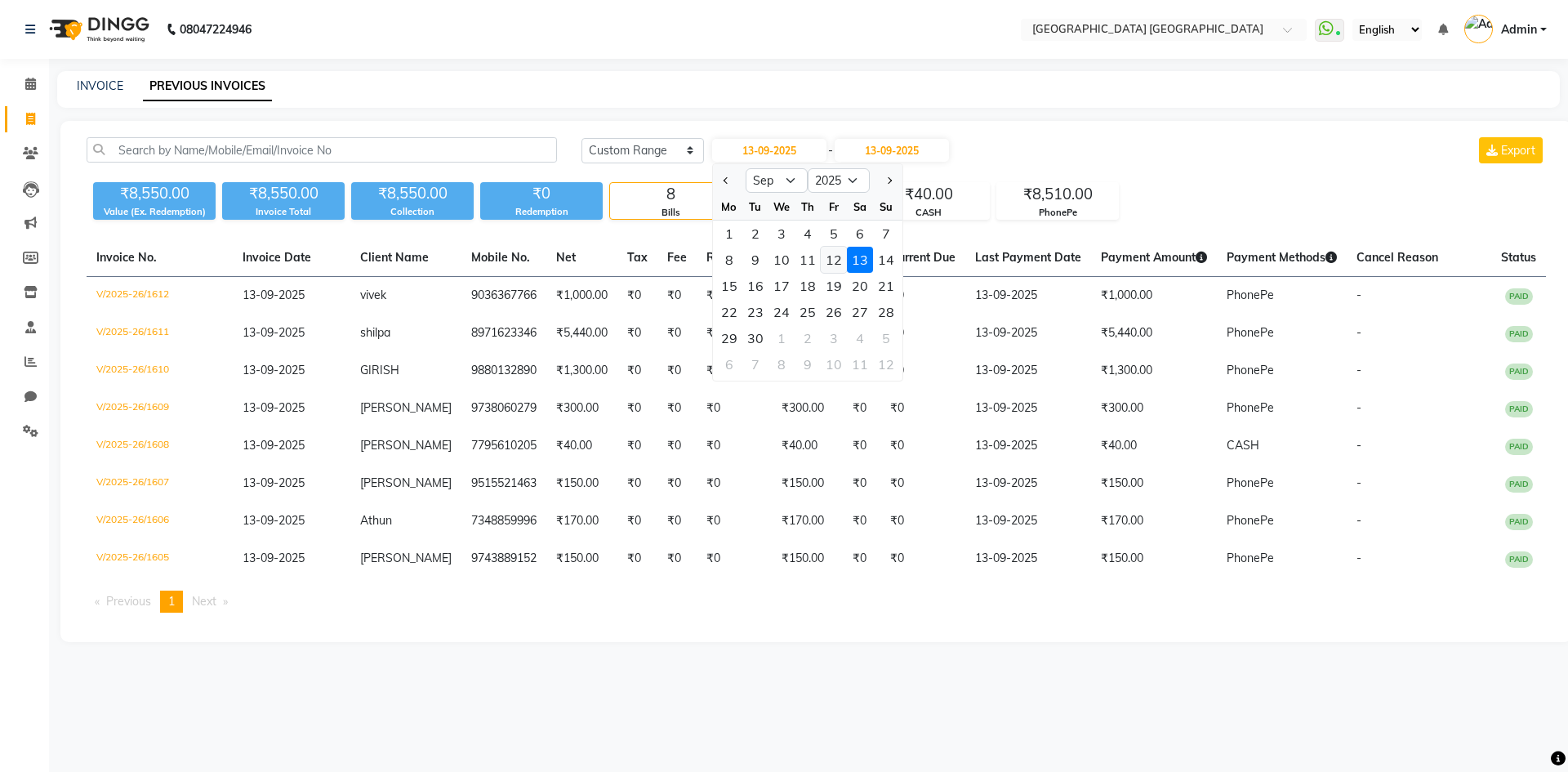
click at [835, 265] on div "12" at bounding box center [833, 259] width 26 height 26
type input "12-09-2025"
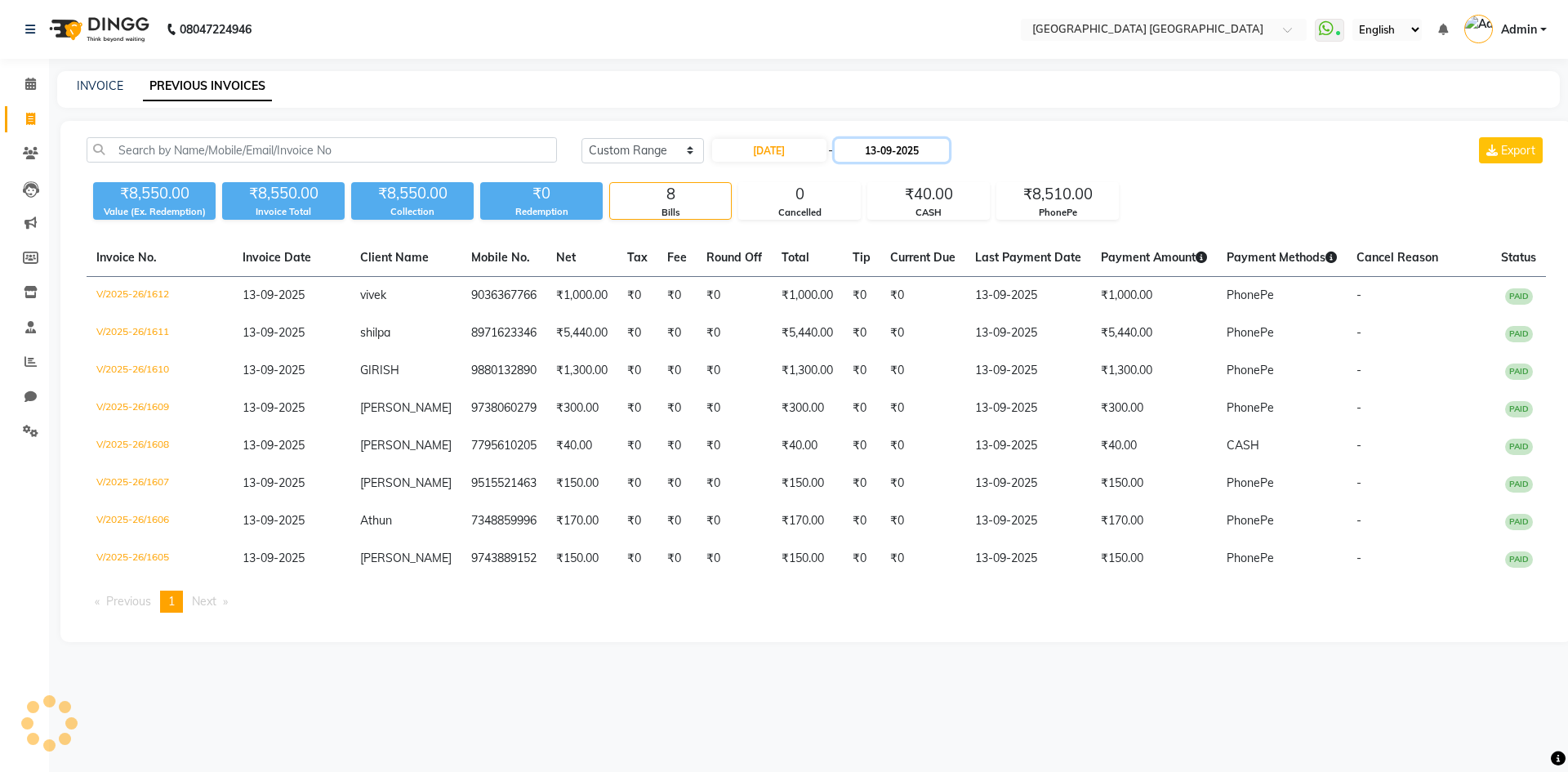
click at [893, 153] on input "13-09-2025" at bounding box center [892, 150] width 115 height 23
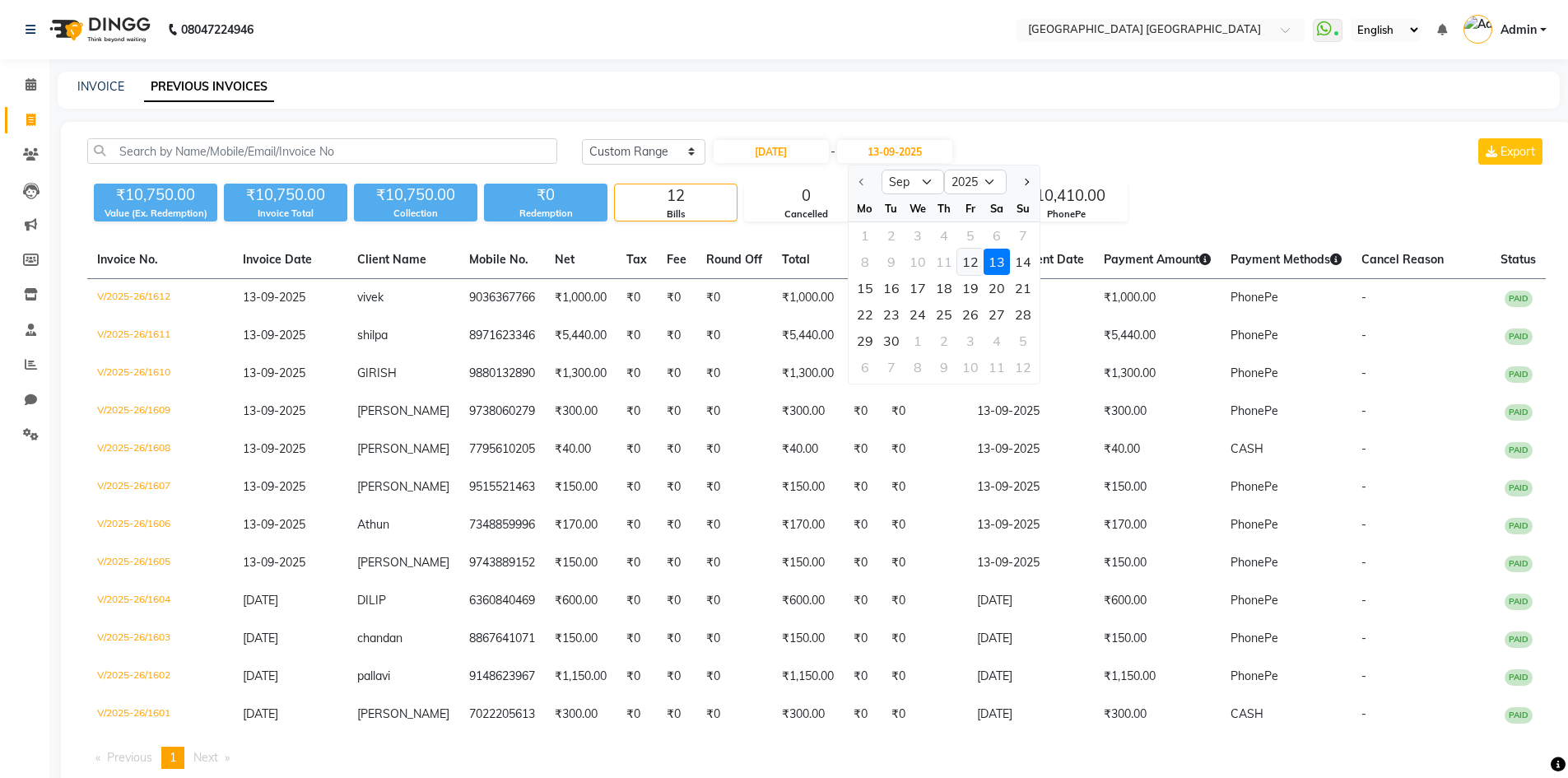
click at [971, 259] on div "12" at bounding box center [970, 261] width 26 height 26
type input "12-09-2025"
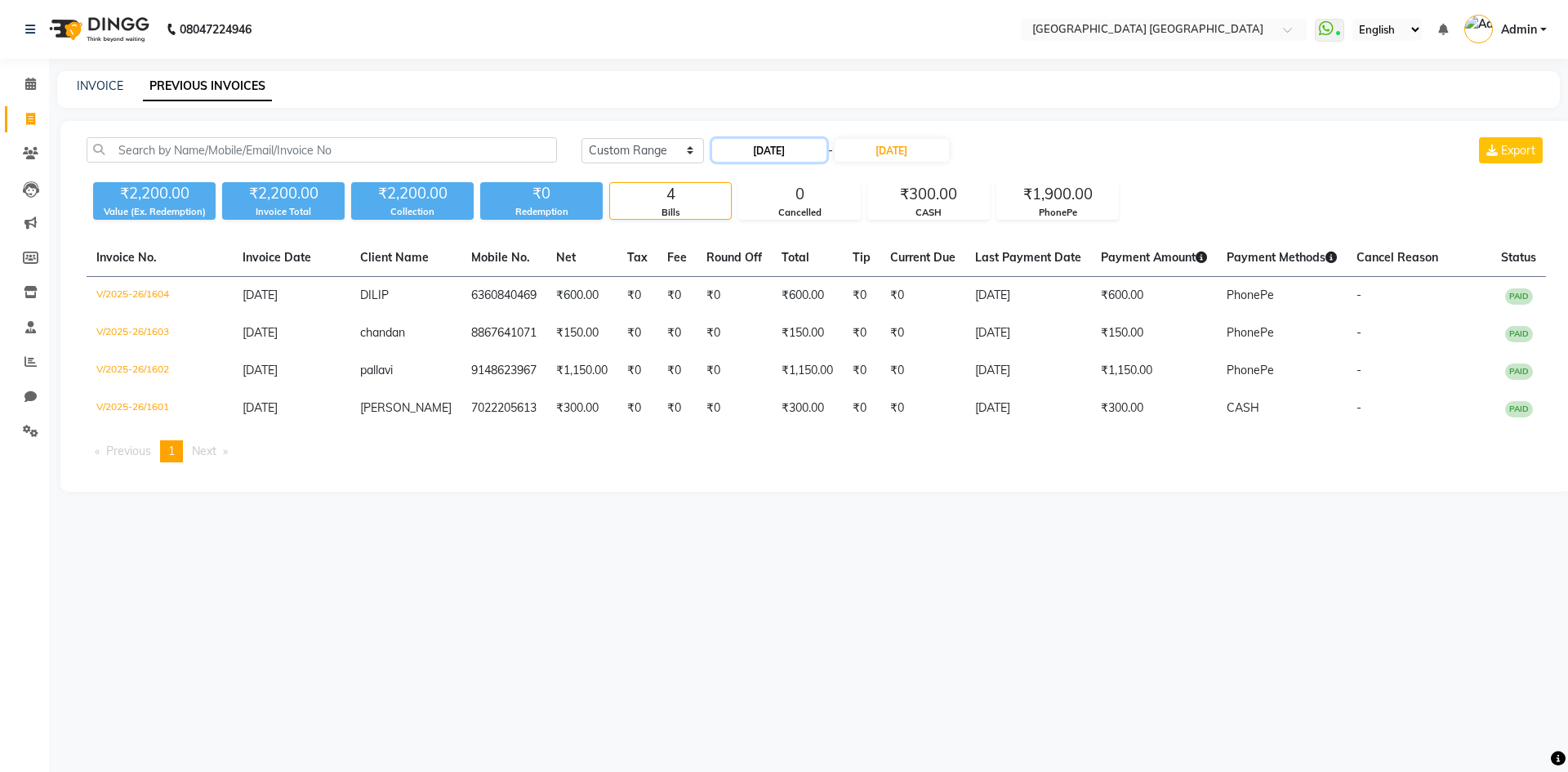
click at [788, 147] on input "12-09-2025" at bounding box center [768, 150] width 115 height 23
select select "9"
select select "2025"
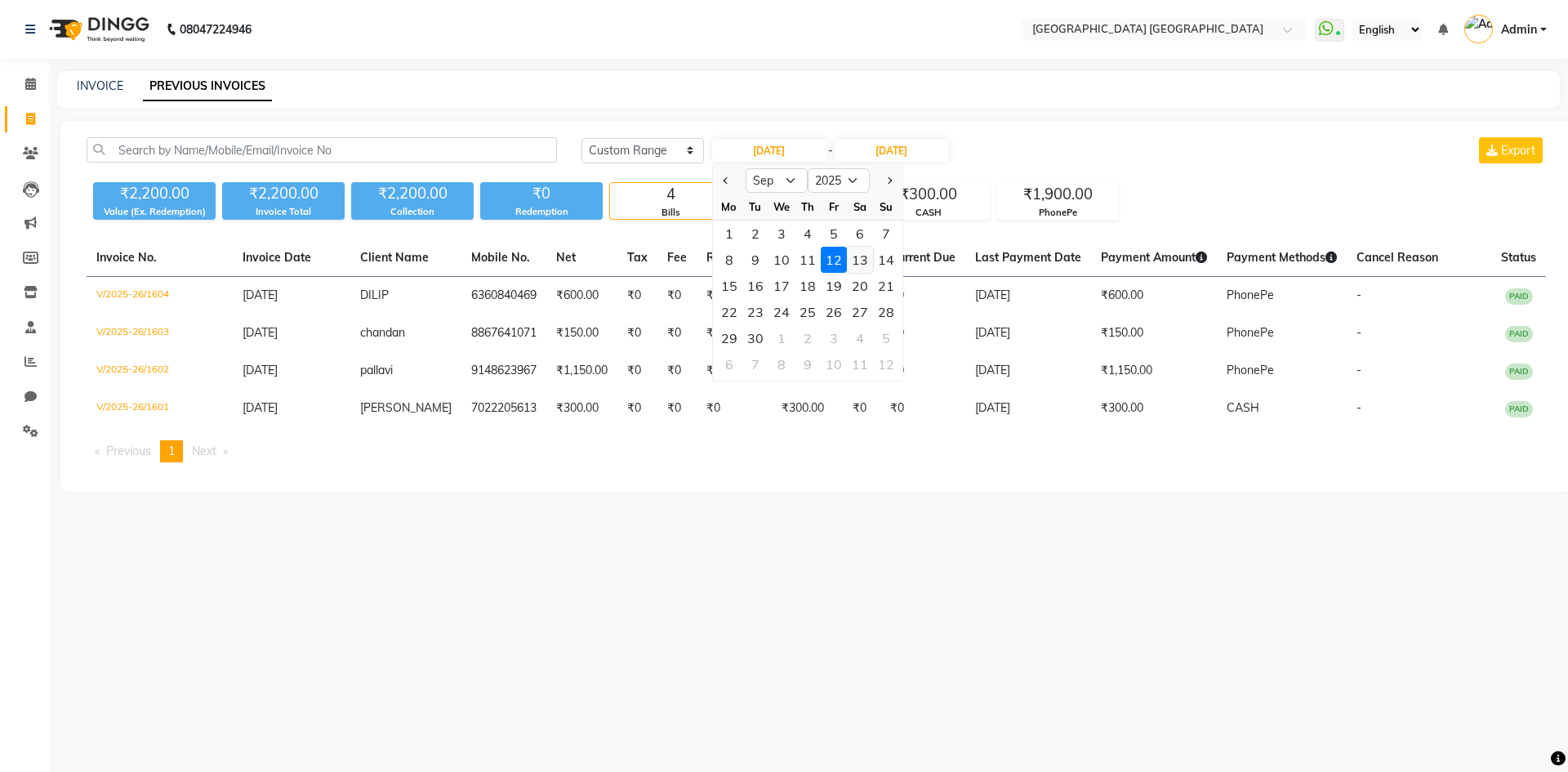
click at [863, 261] on div "13" at bounding box center [860, 259] width 26 height 26
type input "13-09-2025"
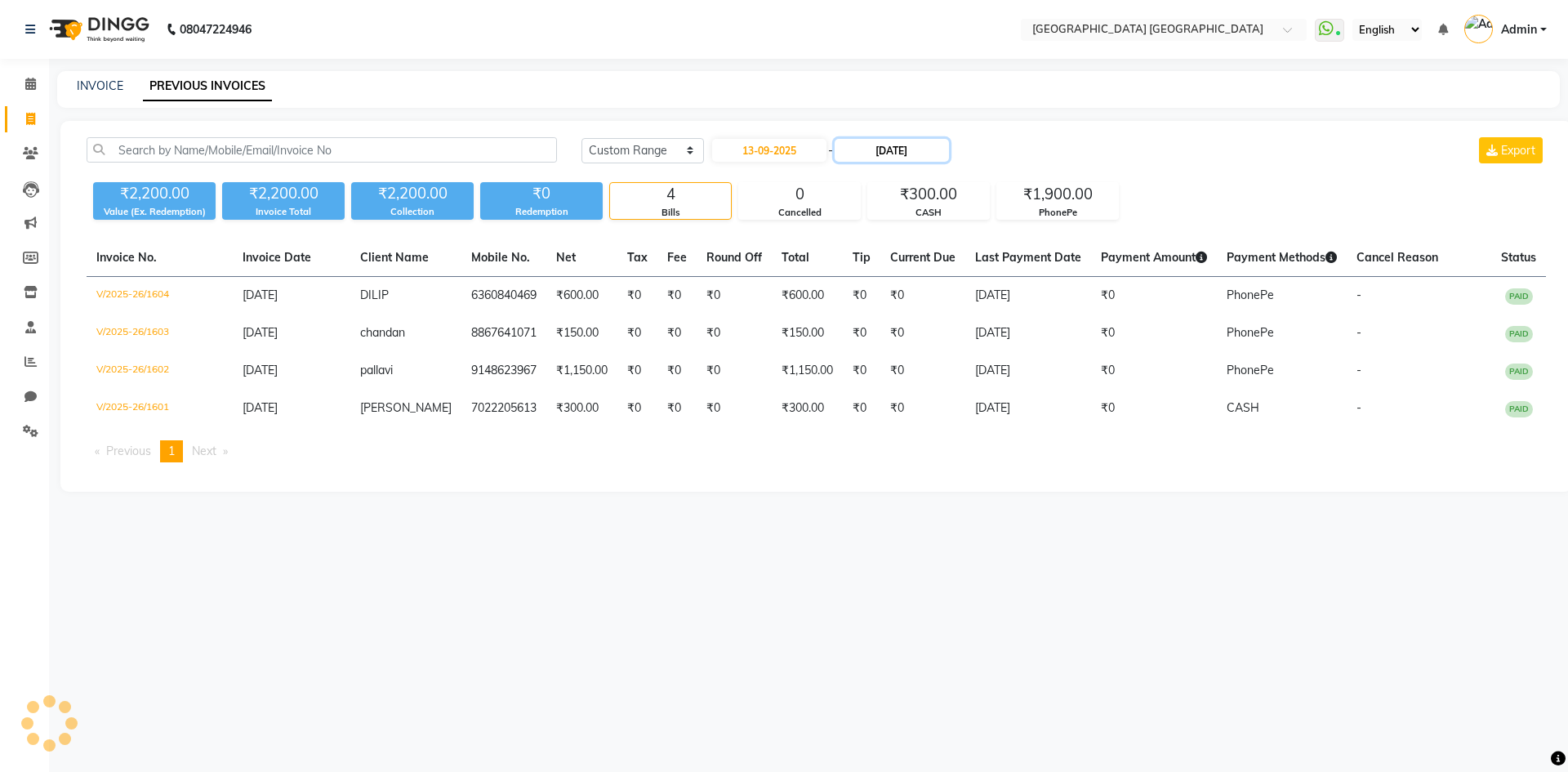
click at [898, 150] on input "12-09-2025" at bounding box center [892, 150] width 115 height 23
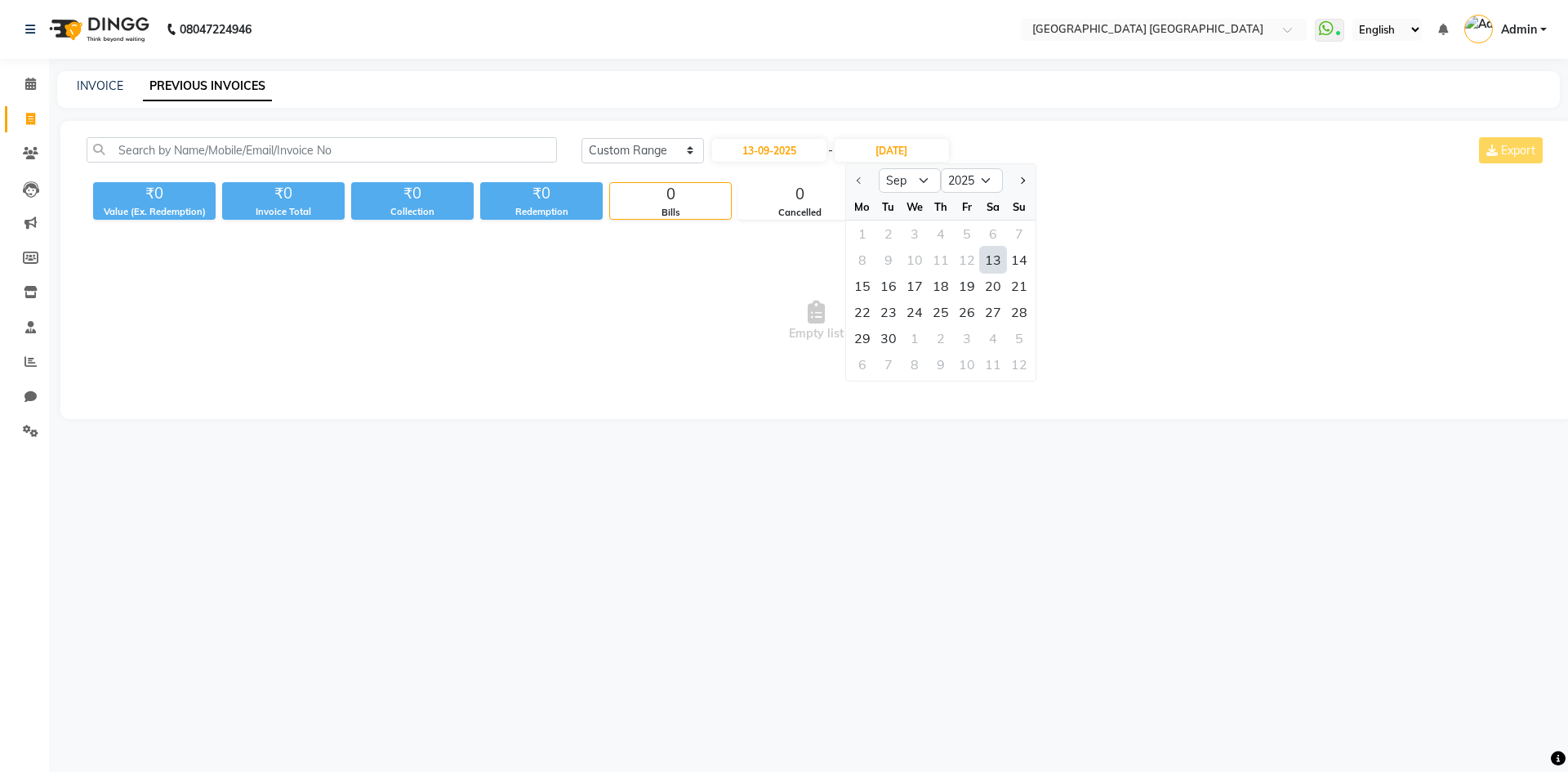
click at [988, 261] on div "13" at bounding box center [992, 259] width 26 height 26
type input "13-09-2025"
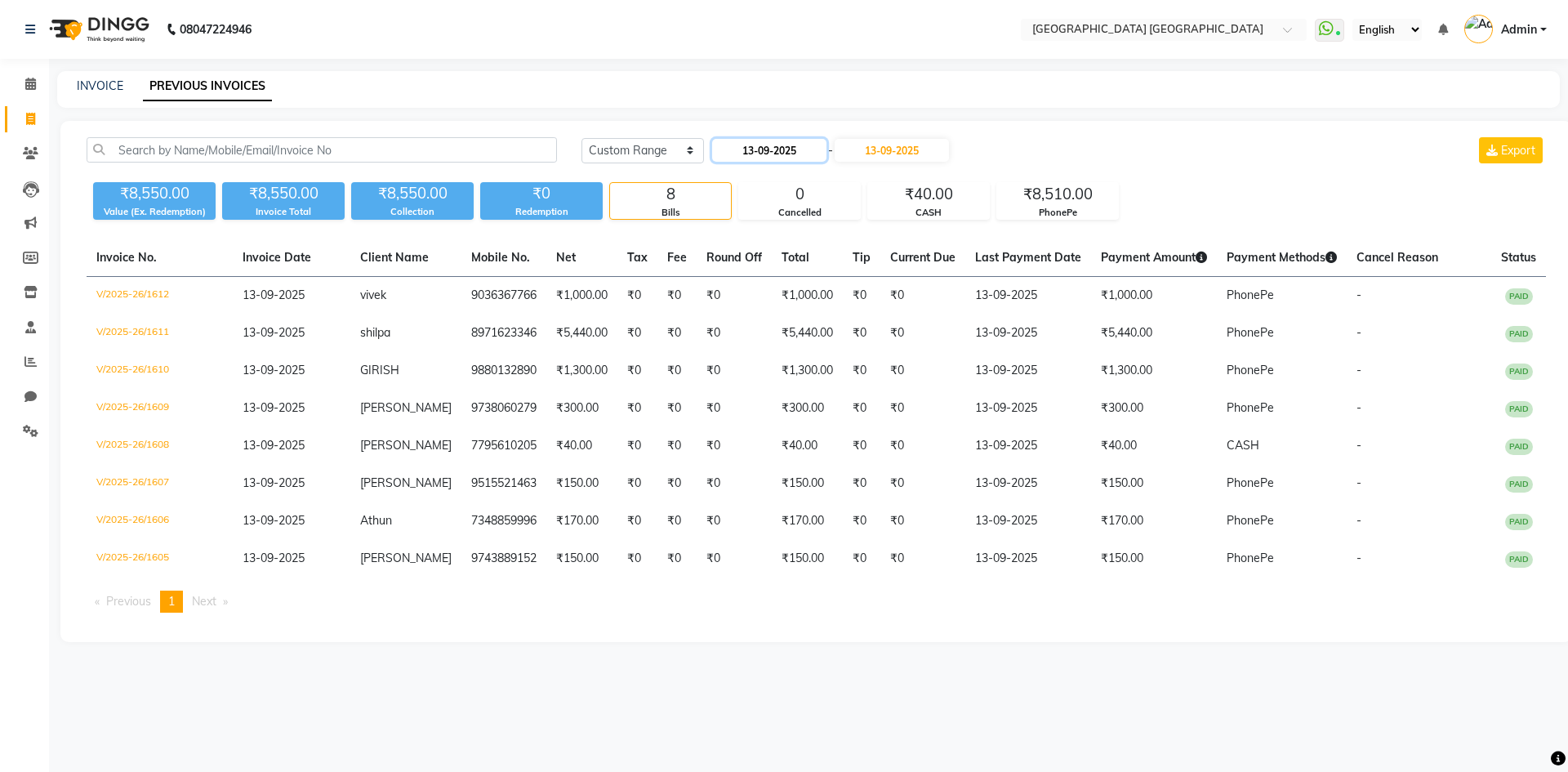
click at [788, 148] on input "13-09-2025" at bounding box center [768, 150] width 115 height 23
select select "9"
select select "2025"
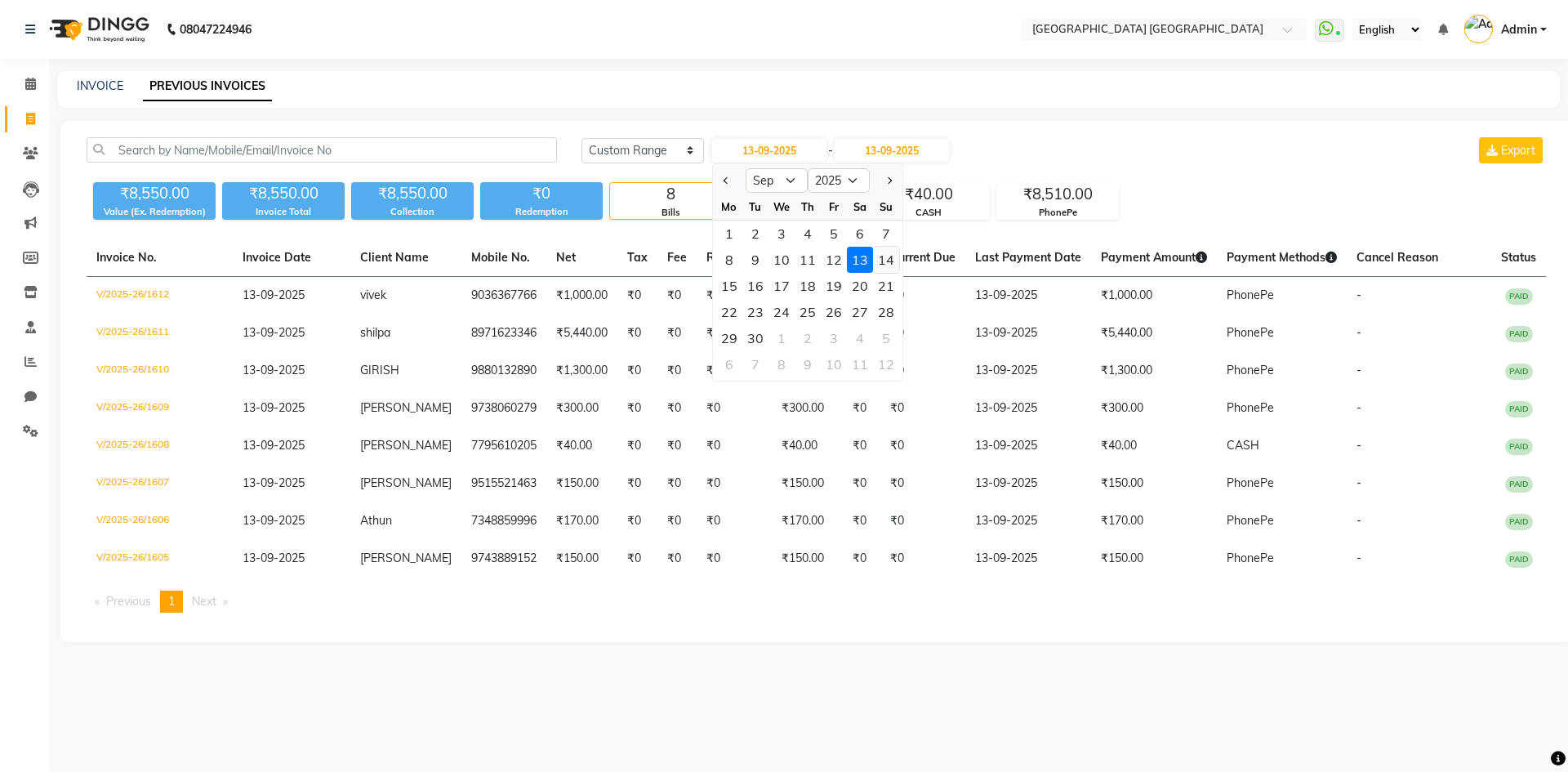
click at [886, 260] on div "14" at bounding box center [886, 259] width 26 height 26
type input "[DATE]"
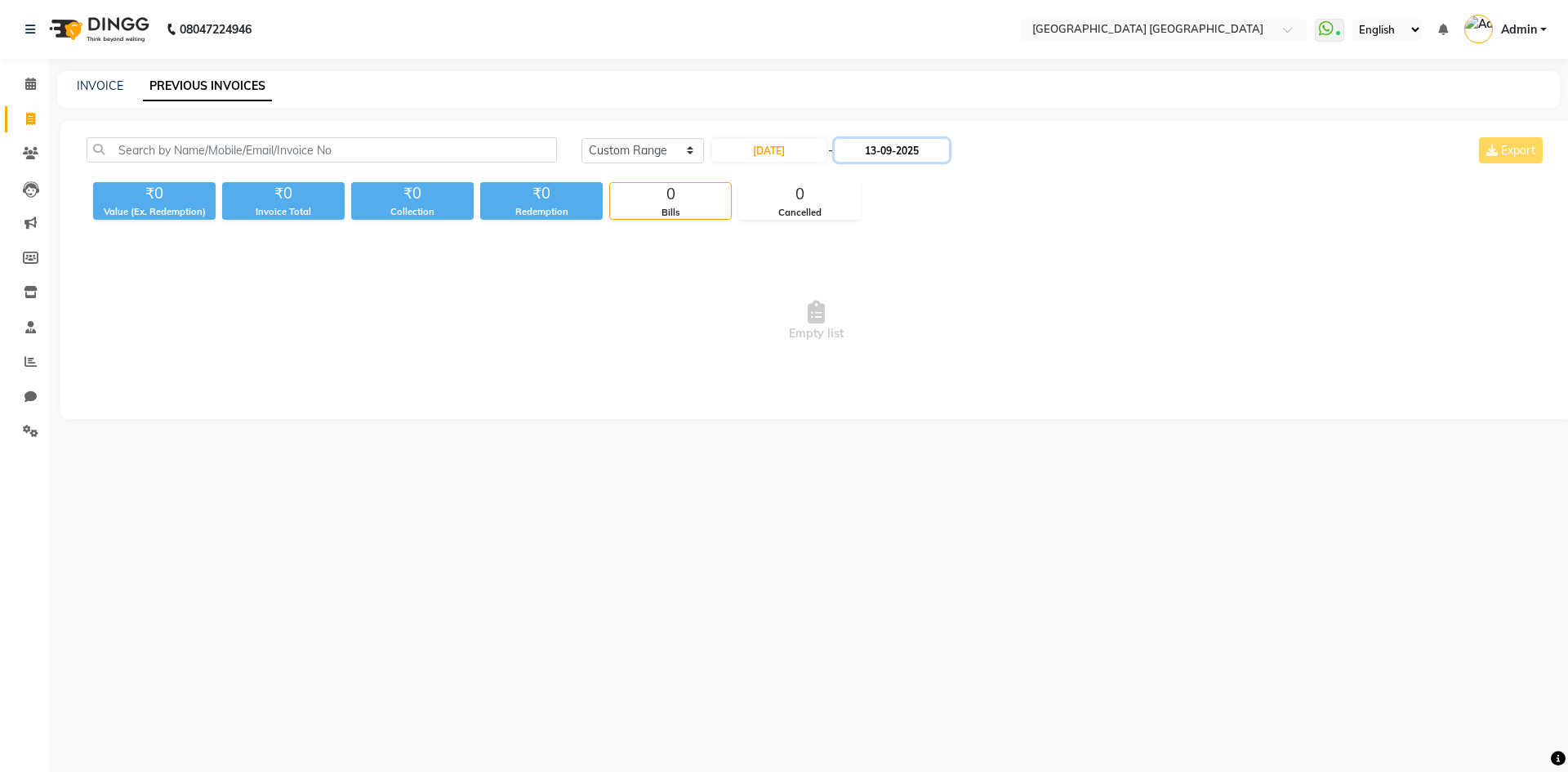
click at [874, 155] on input "13-09-2025" at bounding box center [892, 150] width 115 height 23
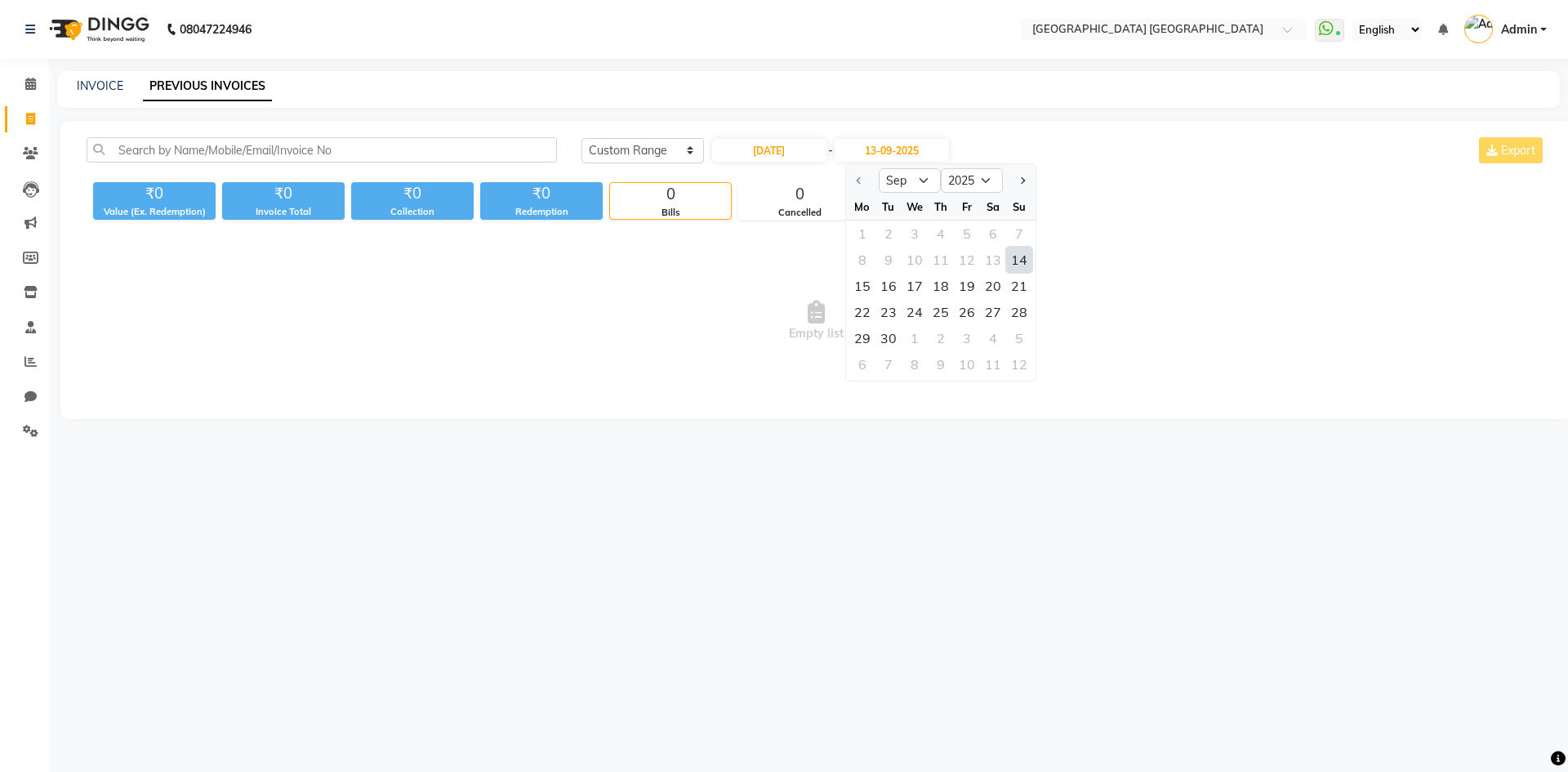
click at [1021, 261] on div "14" at bounding box center [1019, 259] width 26 height 26
type input "[DATE]"
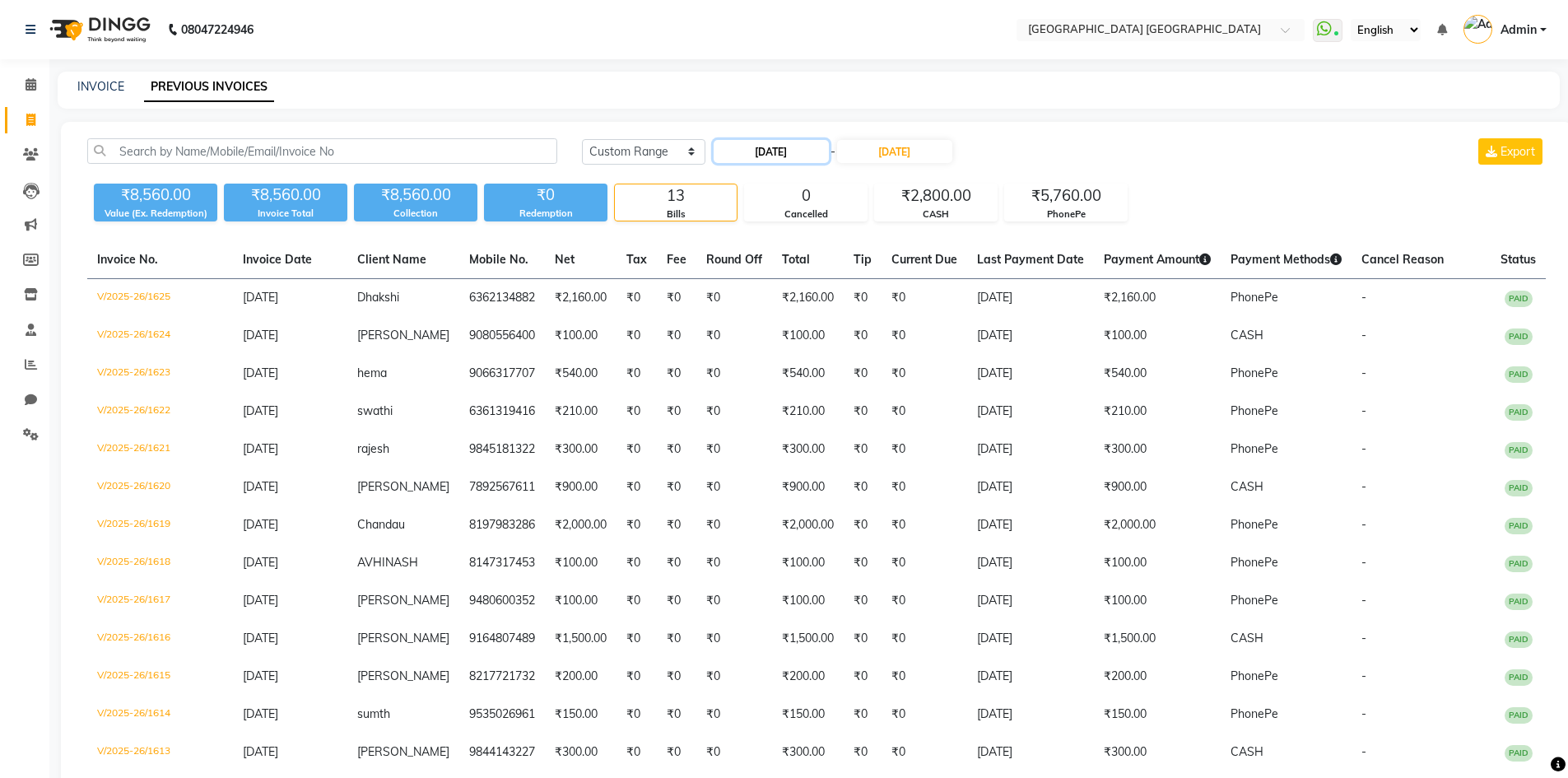
click at [795, 162] on input "[DATE]" at bounding box center [771, 151] width 116 height 23
select select "9"
select select "2025"
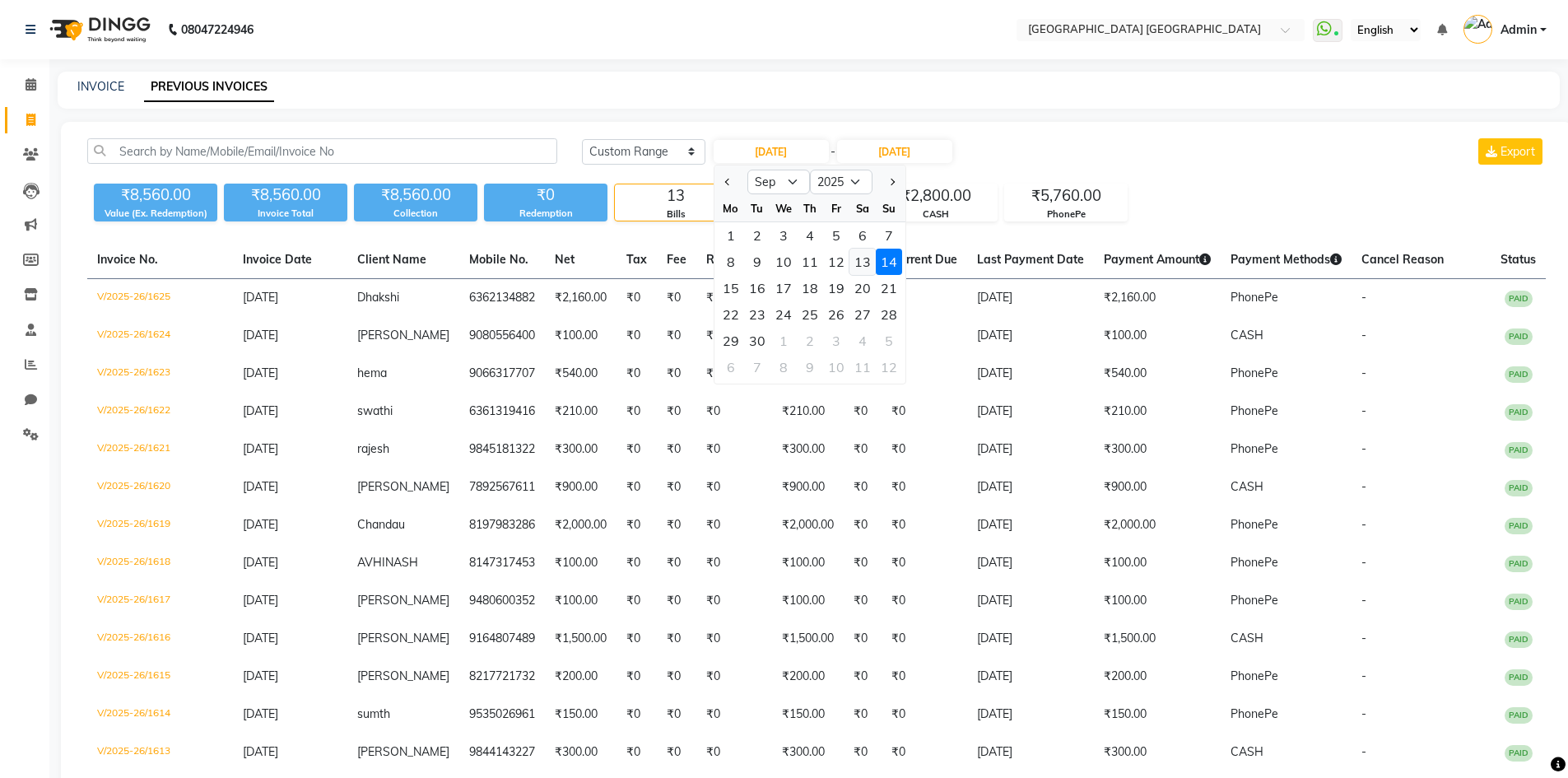
click at [857, 257] on div "13" at bounding box center [863, 261] width 26 height 26
type input "13-09-2025"
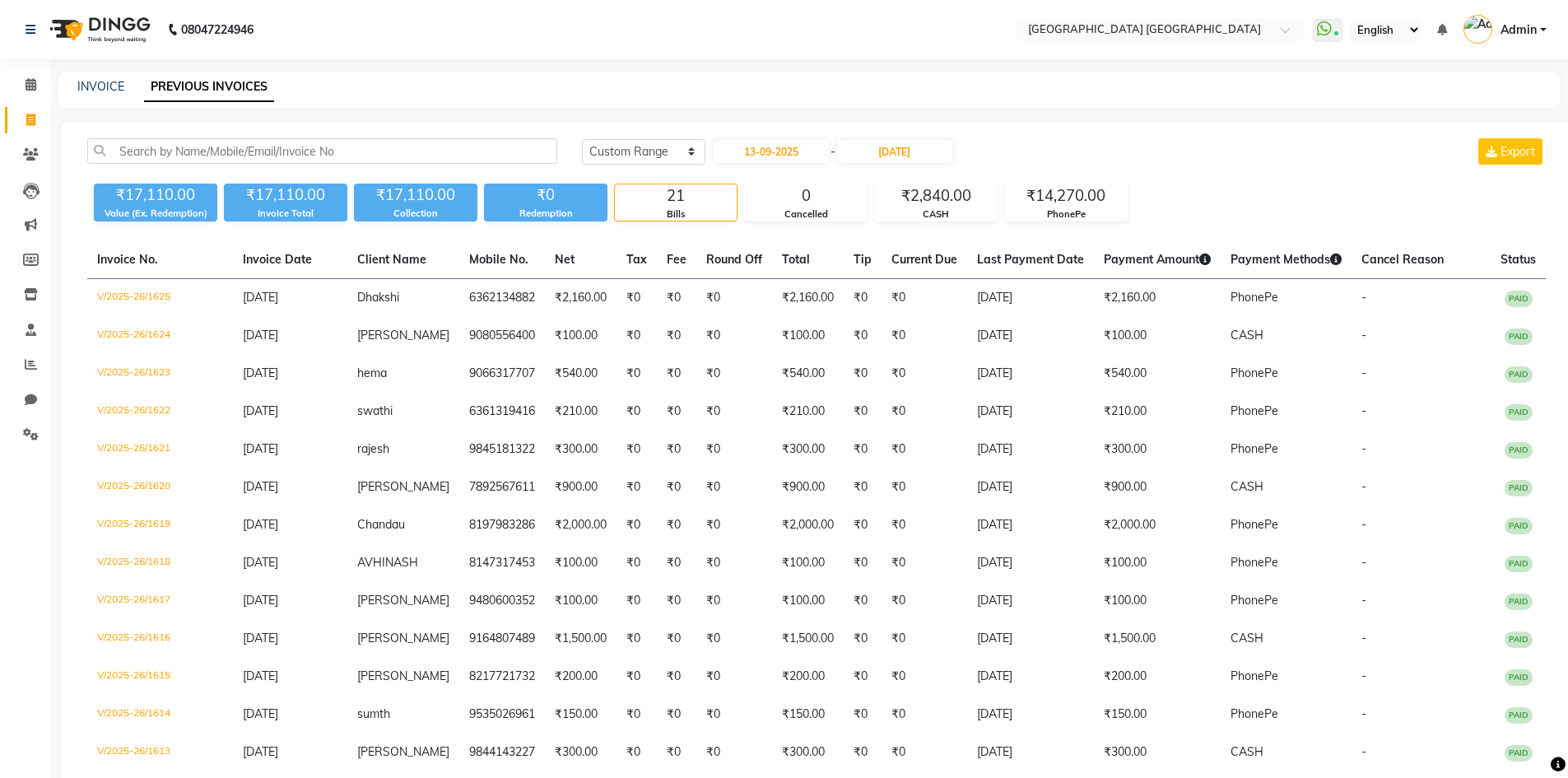
click at [900, 136] on div "Today Yesterday Custom Range 13-09-2025 - 14-09-2025 Export ₹17,110.00 Value (E…" at bounding box center [817, 630] width 1512 height 1017
click at [903, 147] on input "[DATE]" at bounding box center [895, 151] width 116 height 23
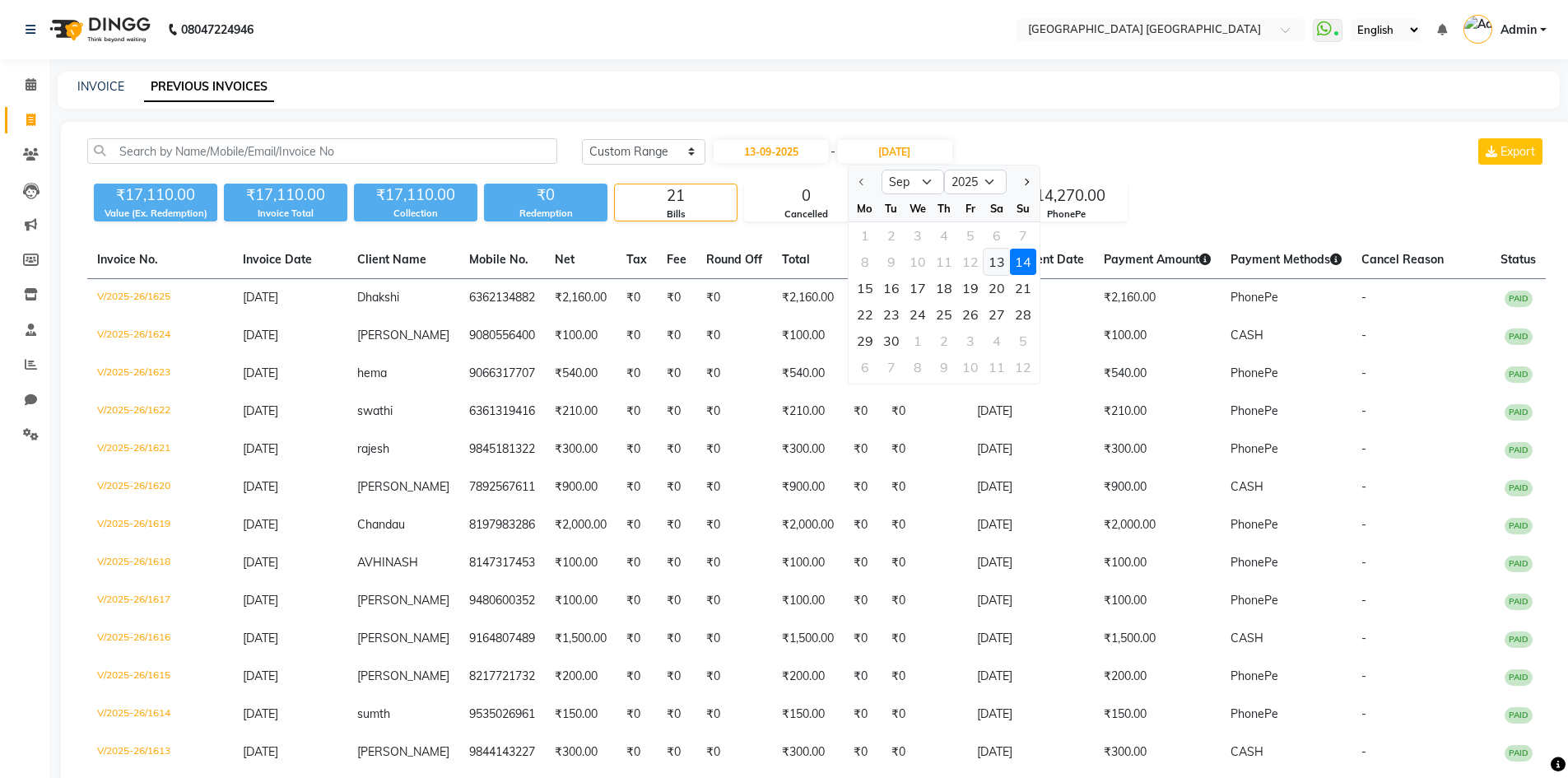
click at [1003, 266] on div "13" at bounding box center [996, 261] width 26 height 26
type input "13-09-2025"
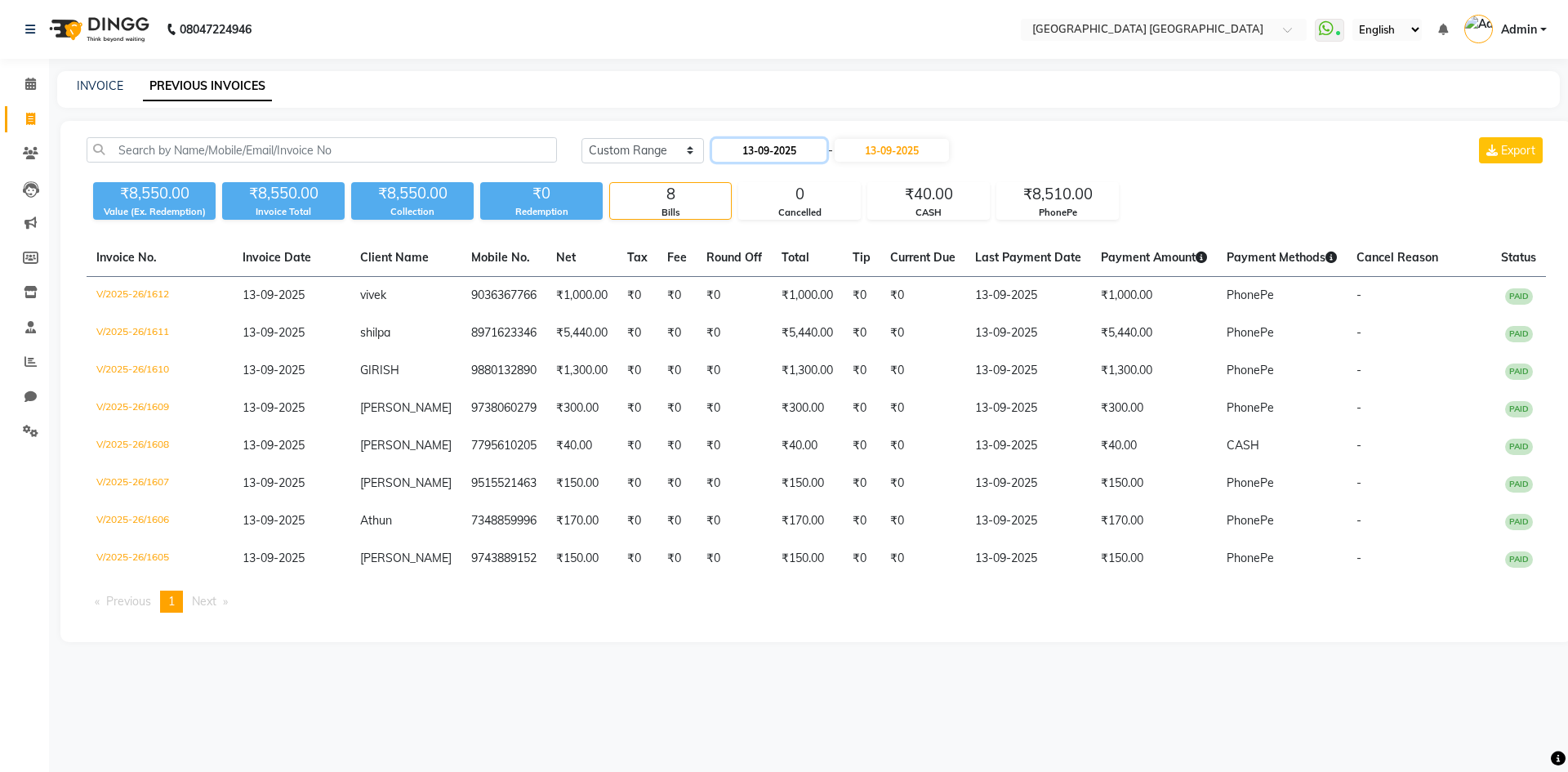
click at [740, 141] on input "13-09-2025" at bounding box center [768, 150] width 115 height 23
select select "9"
select select "2025"
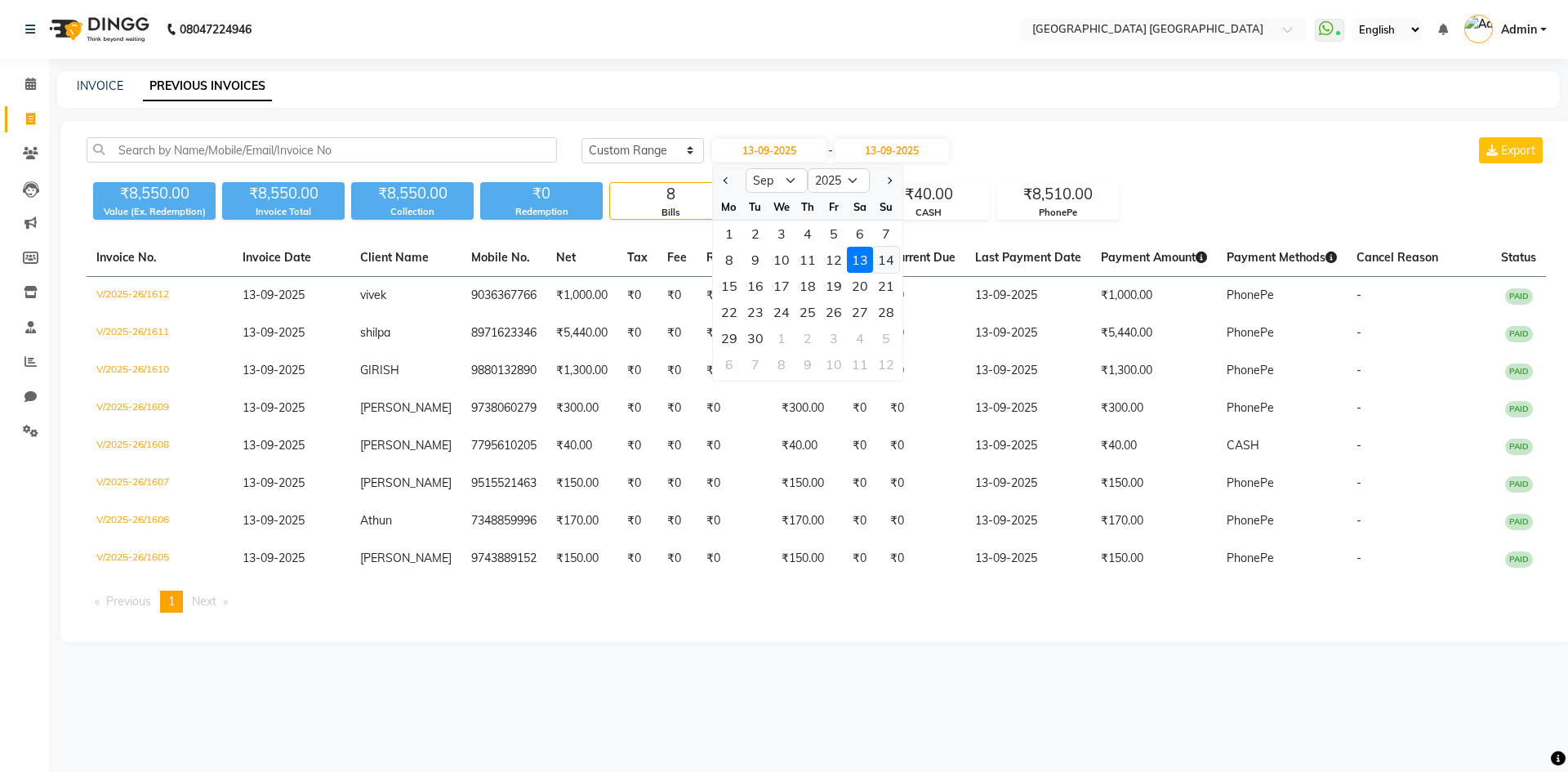
click at [887, 258] on div "14" at bounding box center [886, 259] width 26 height 26
type input "[DATE]"
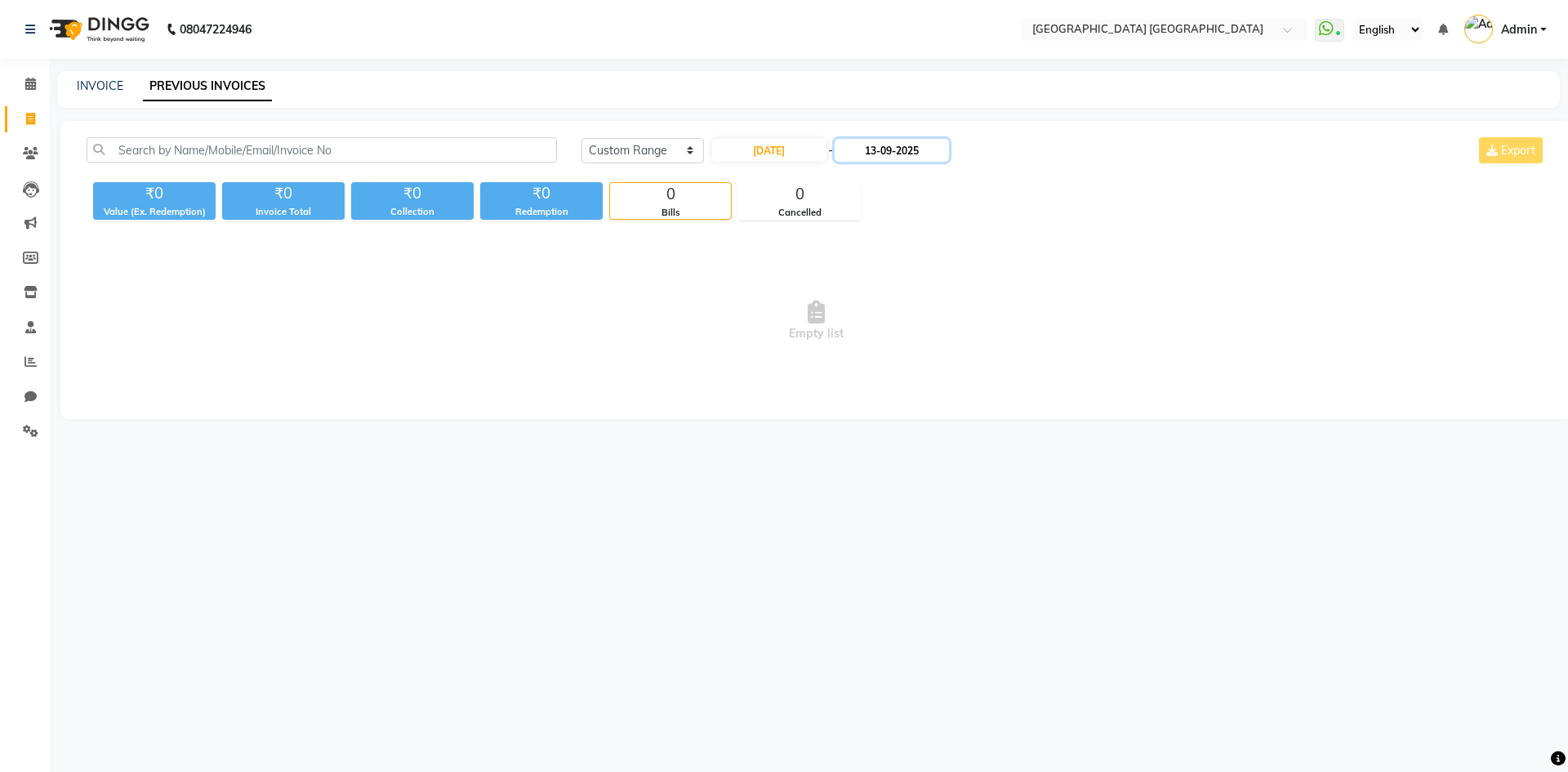
click at [918, 159] on input "13-09-2025" at bounding box center [892, 150] width 115 height 23
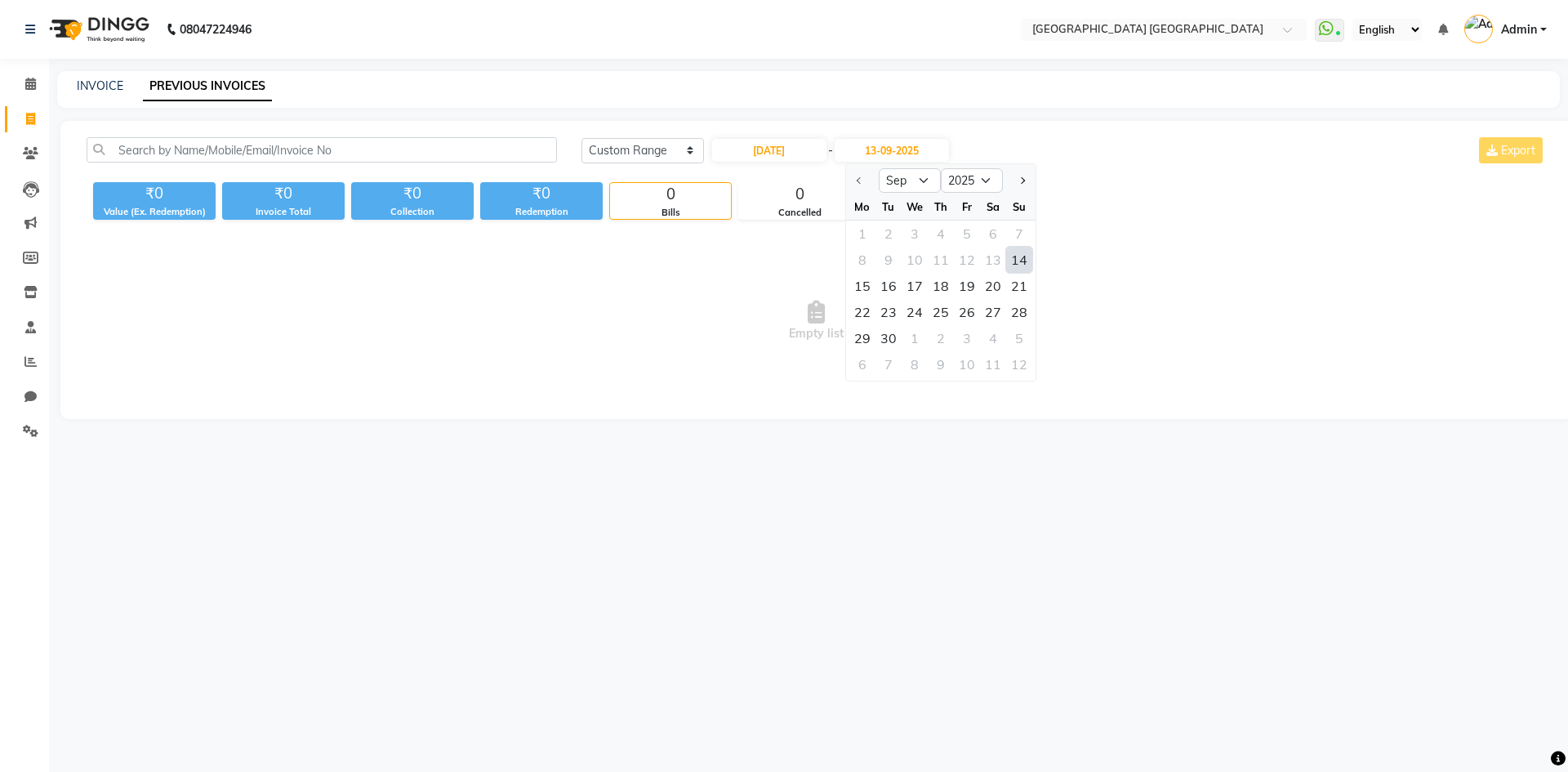
click at [1021, 258] on div "14" at bounding box center [1019, 259] width 26 height 26
type input "[DATE]"
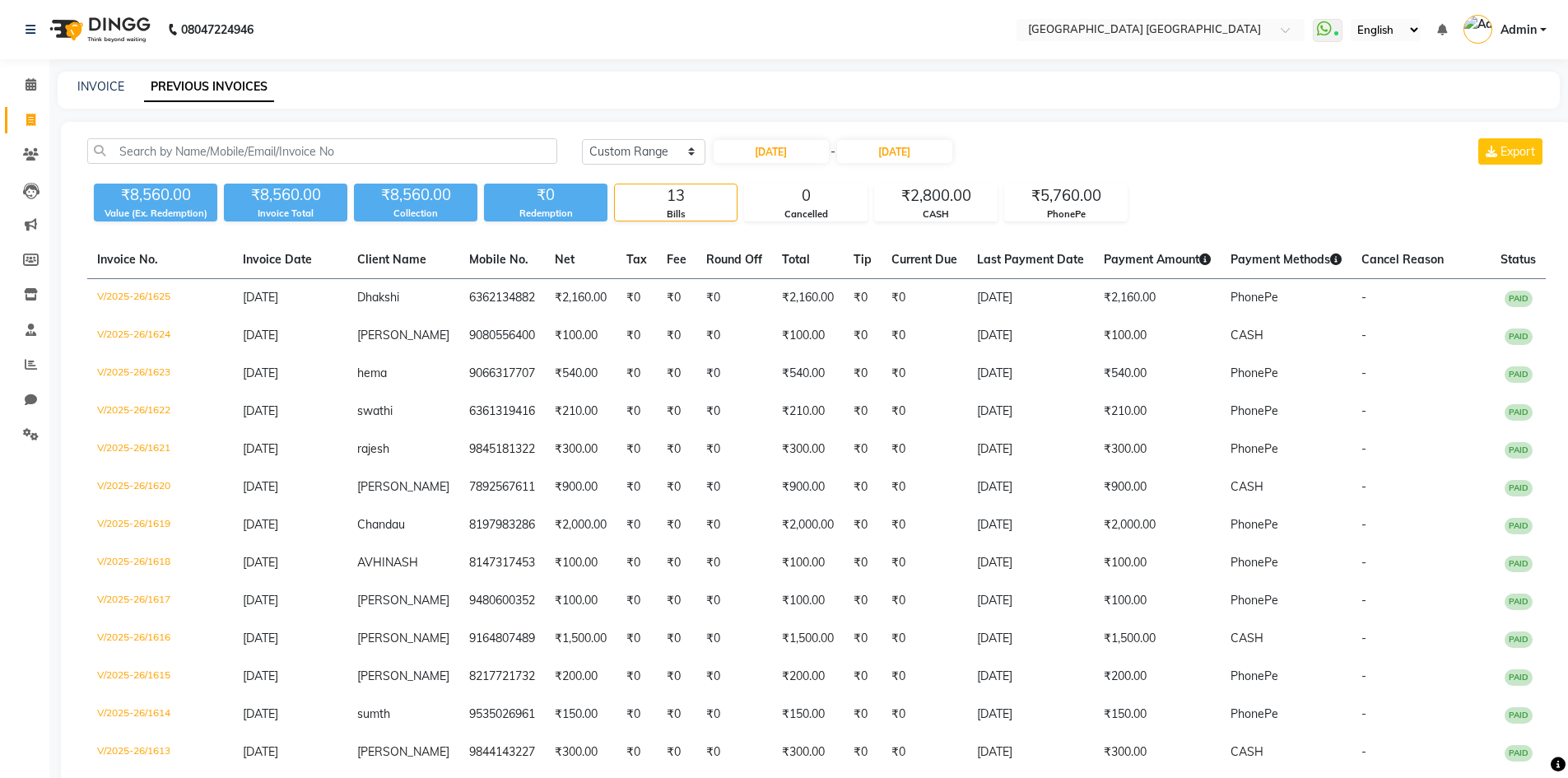
click at [971, 284] on td "[DATE]" at bounding box center [1031, 298] width 127 height 39
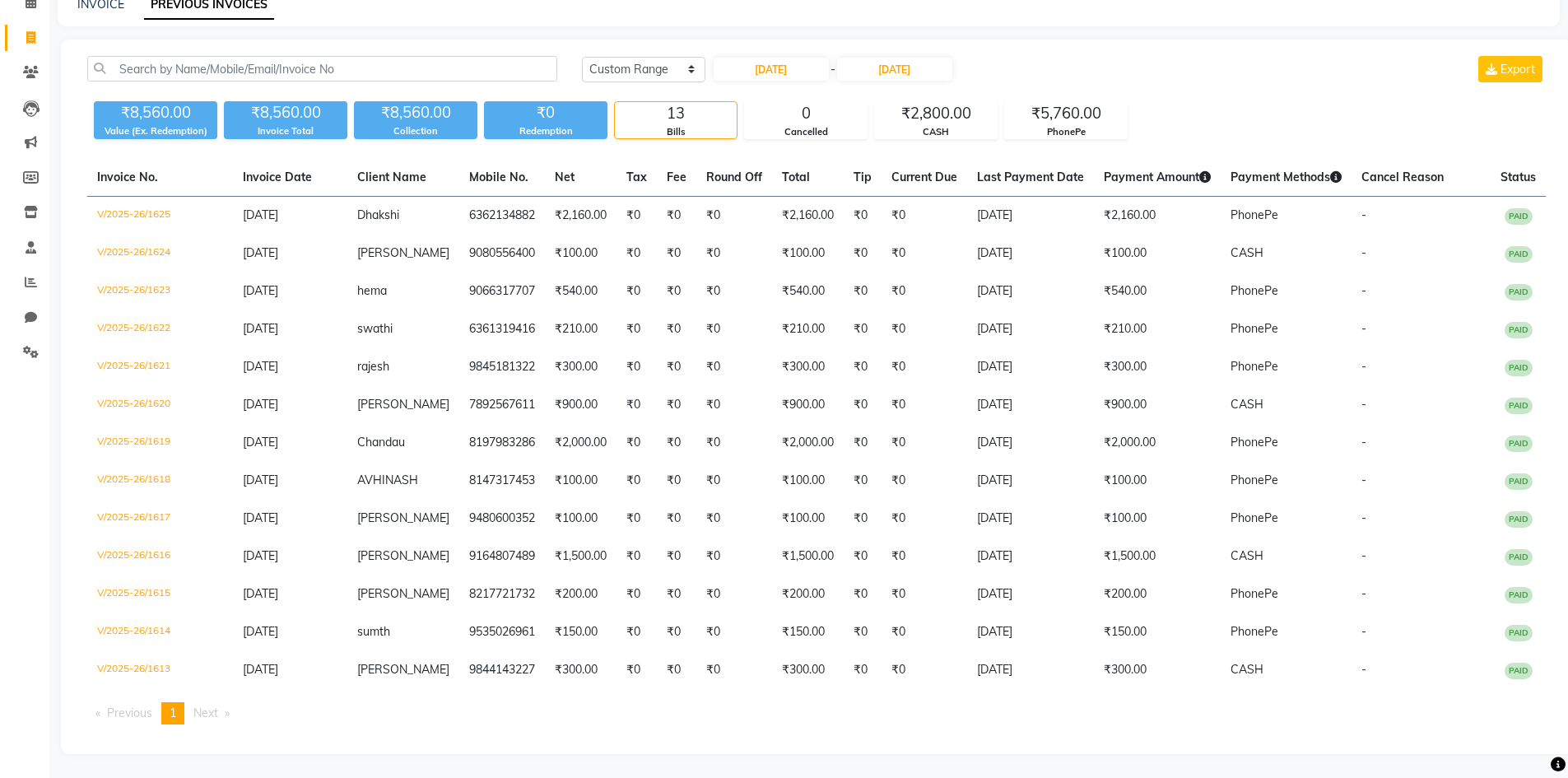
scroll to position [83, 0]
click at [770, 71] on input "[DATE]" at bounding box center [771, 68] width 116 height 23
select select "9"
select select "2025"
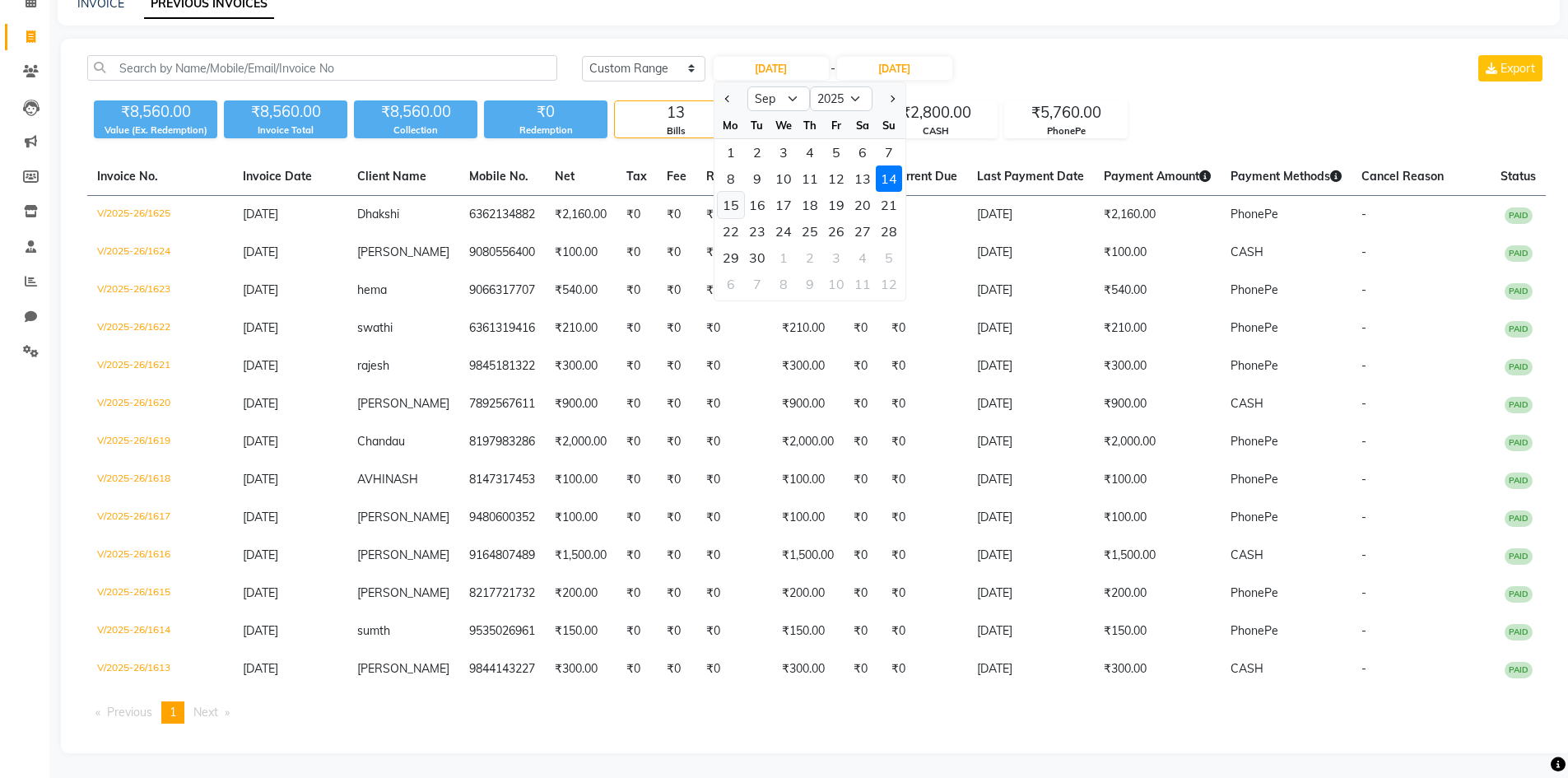
click at [736, 204] on div "15" at bounding box center [731, 205] width 26 height 26
type input "15-09-2025"
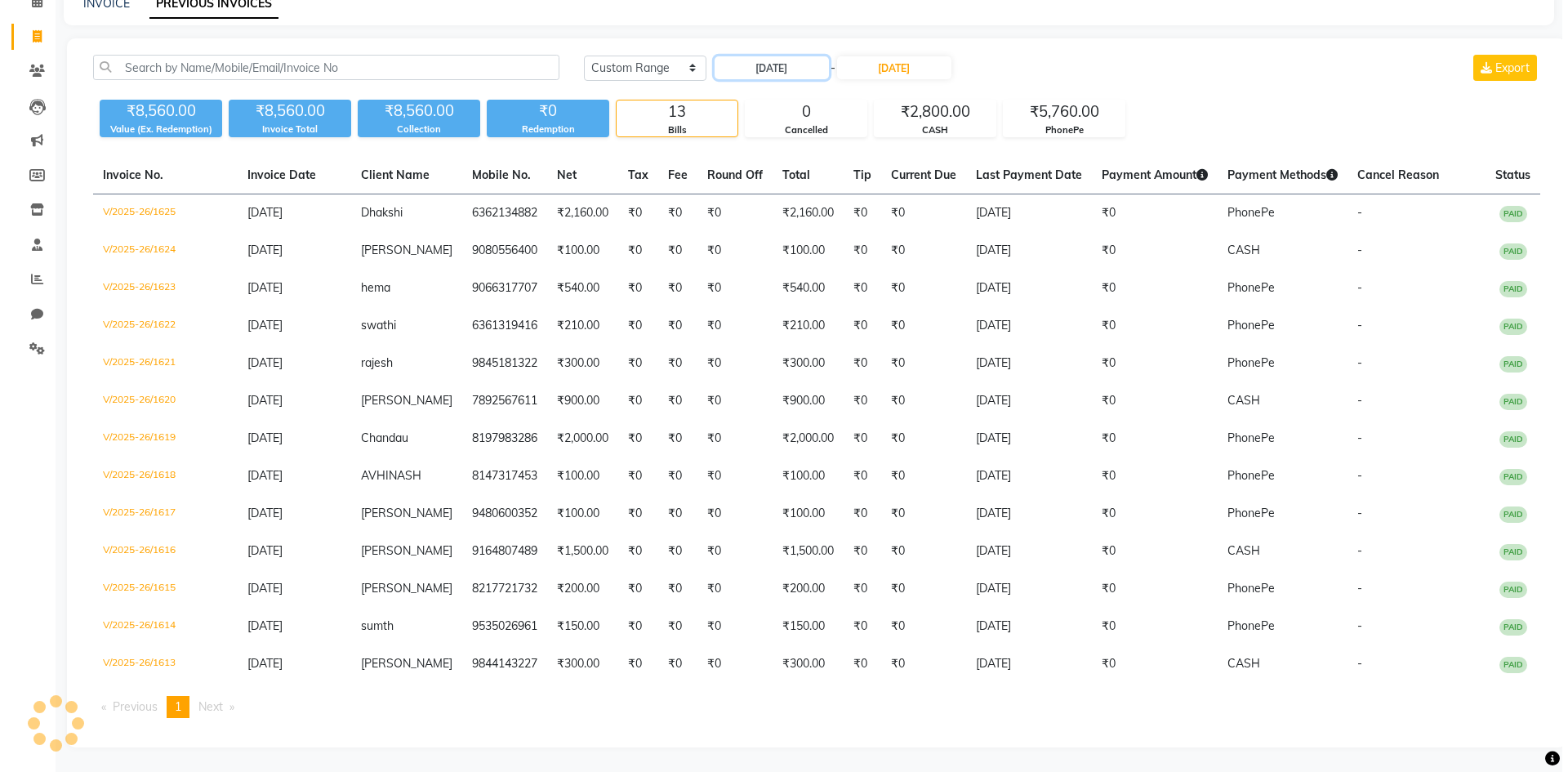
scroll to position [0, 0]
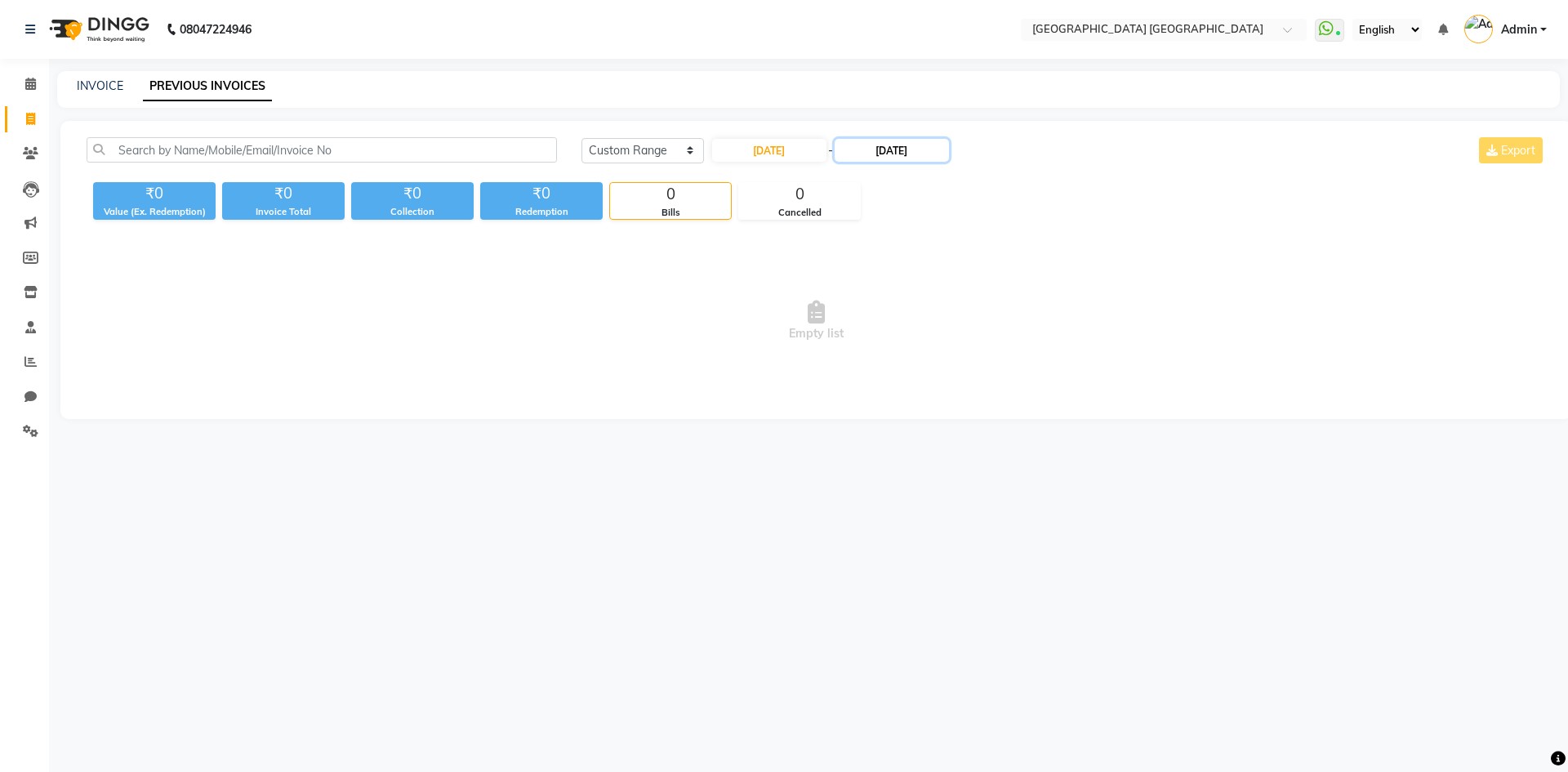
click at [885, 145] on input "[DATE]" at bounding box center [892, 150] width 115 height 23
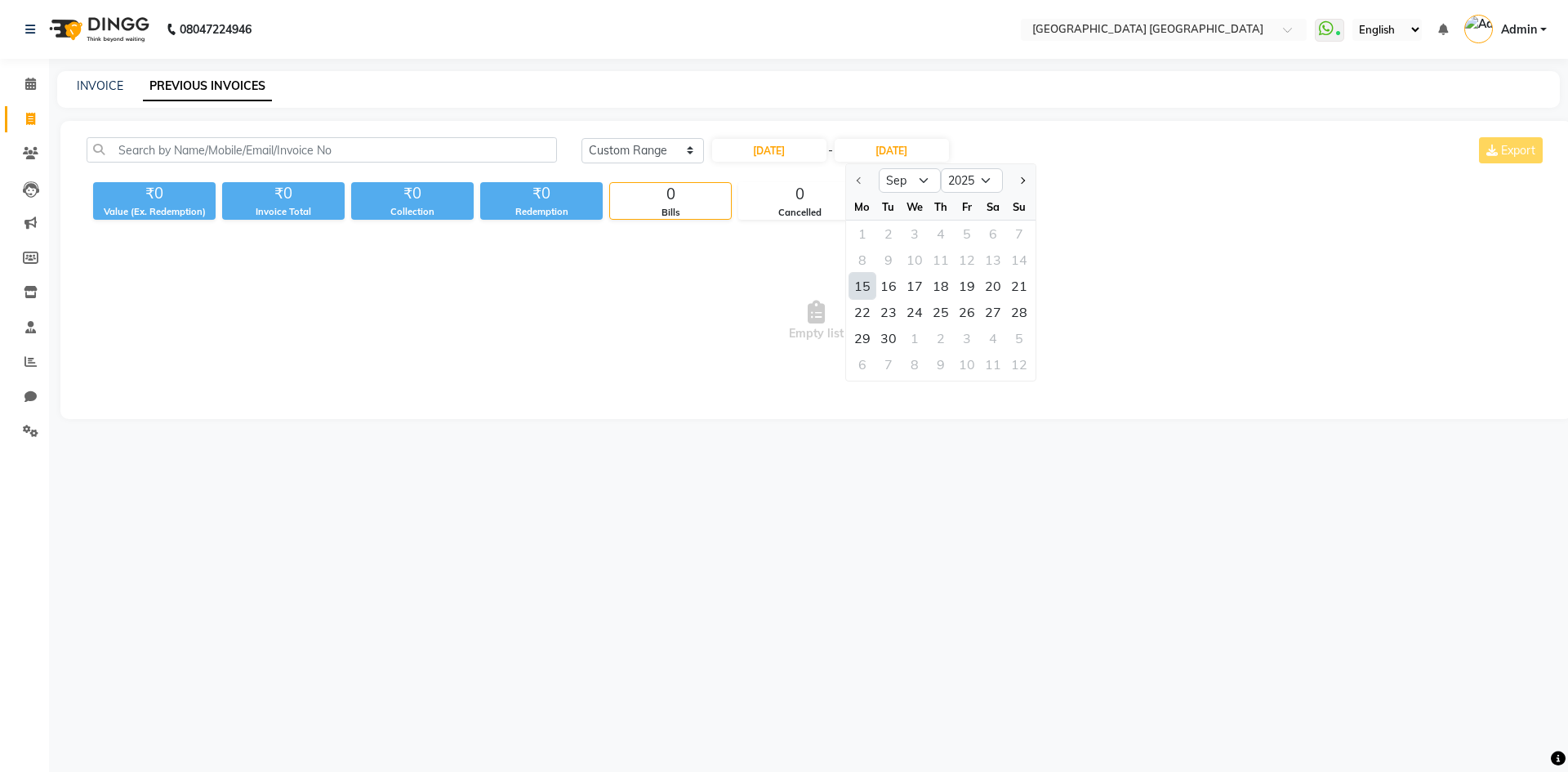
click at [868, 283] on div "15" at bounding box center [862, 286] width 26 height 26
type input "15-09-2025"
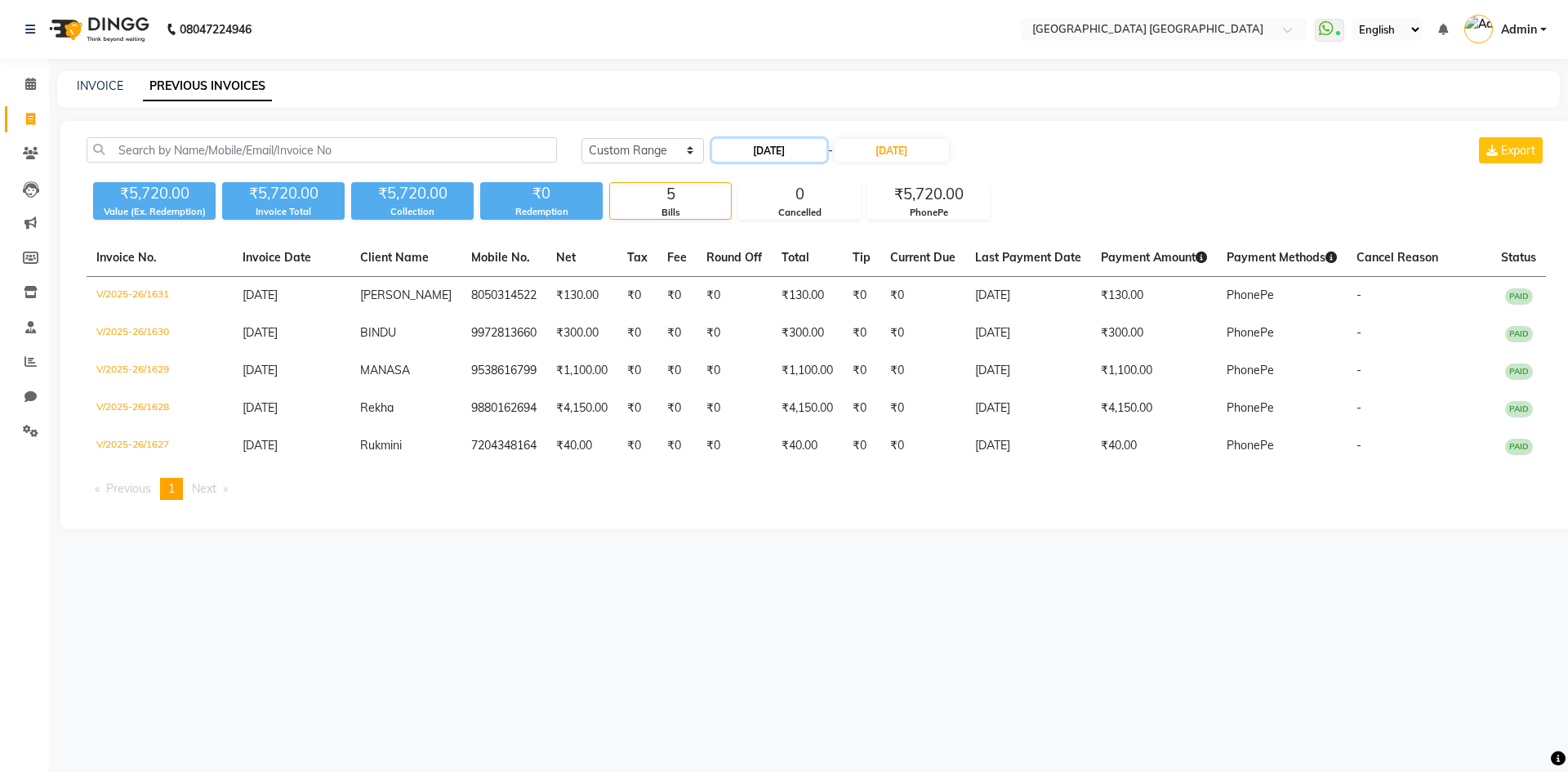
click at [786, 146] on input "15-09-2025" at bounding box center [768, 150] width 115 height 23
select select "9"
select select "2025"
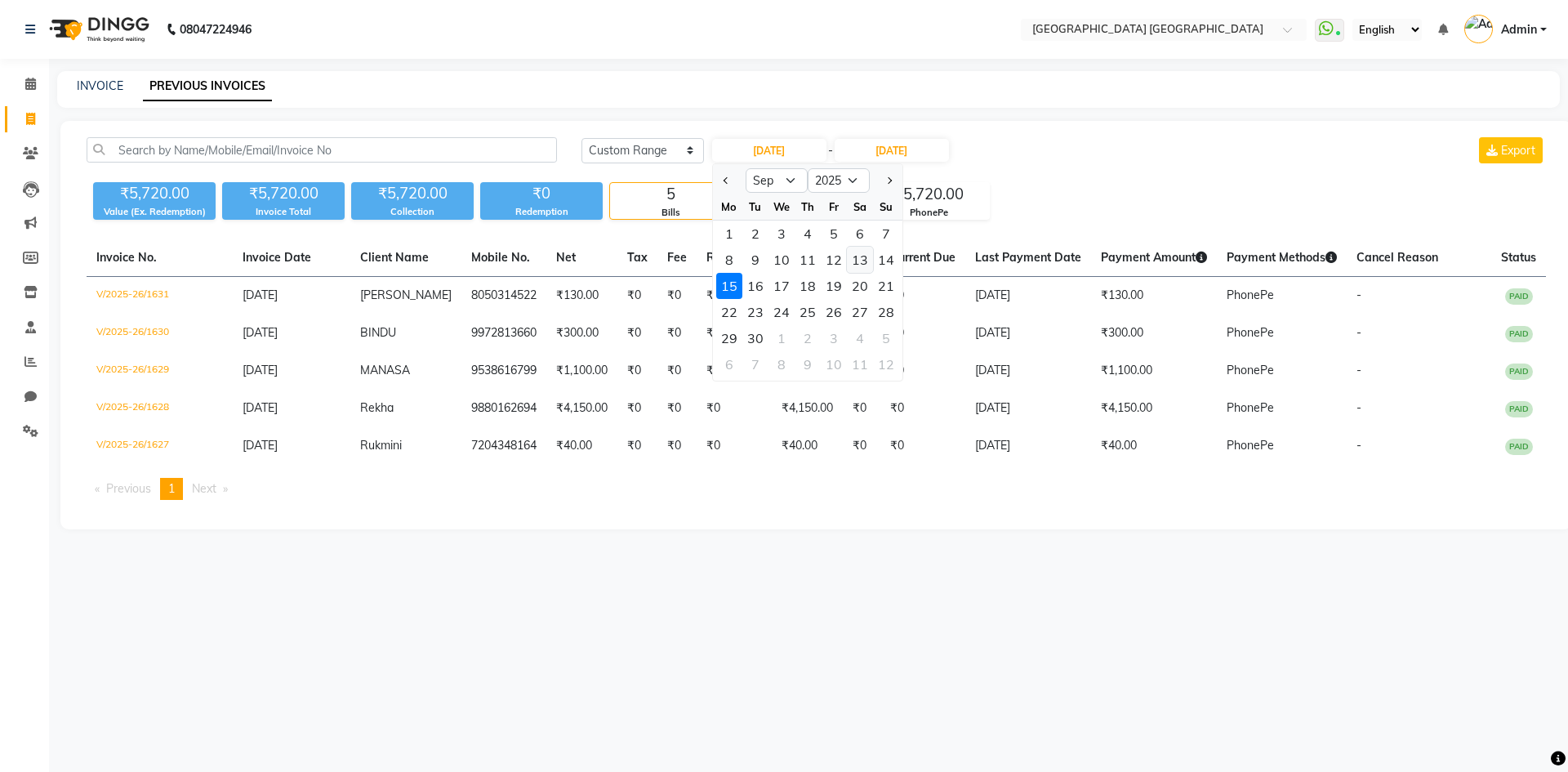
click at [853, 260] on div "13" at bounding box center [860, 259] width 26 height 26
type input "13-09-2025"
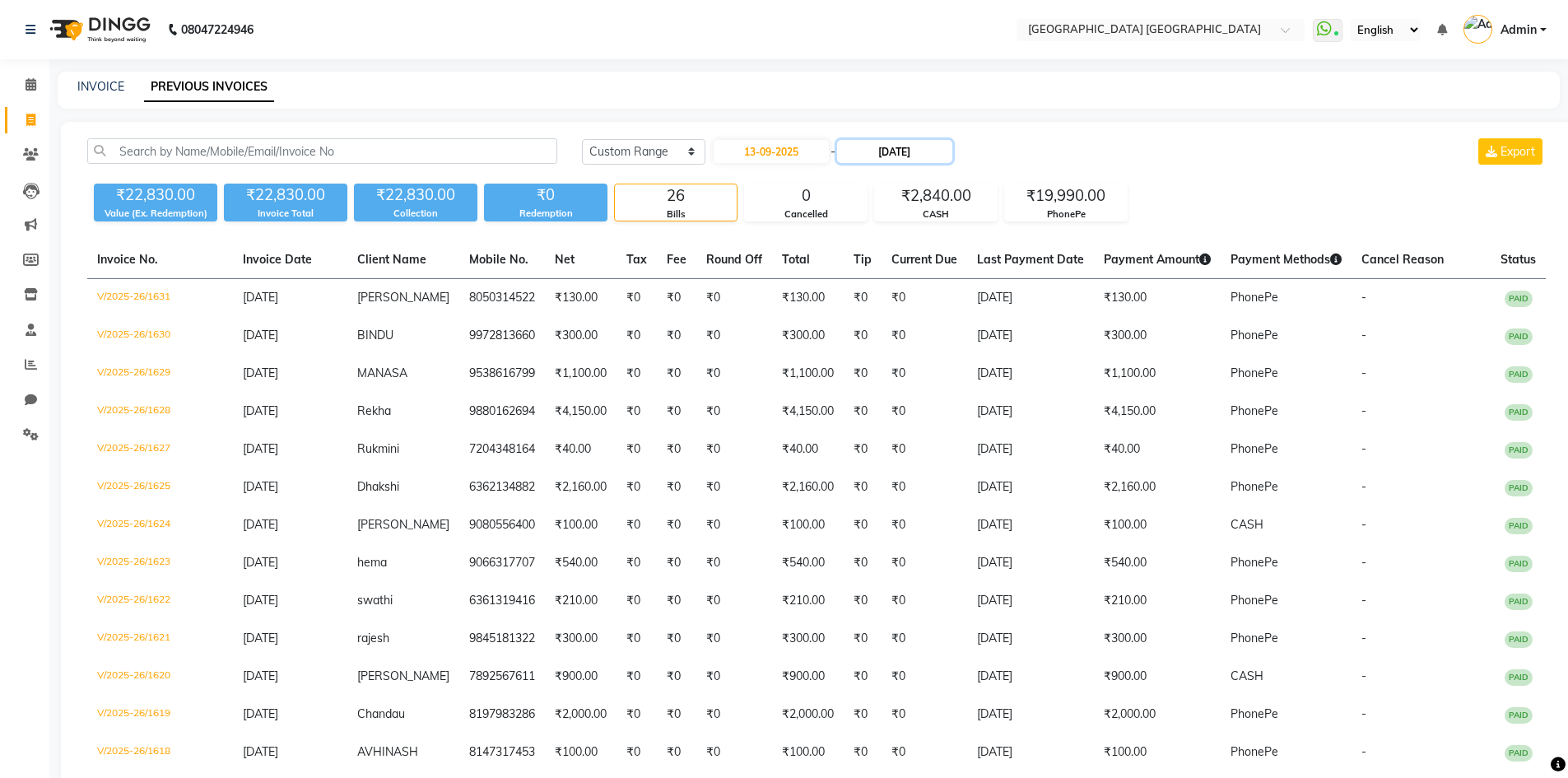
click at [889, 157] on input "15-09-2025" at bounding box center [895, 151] width 116 height 23
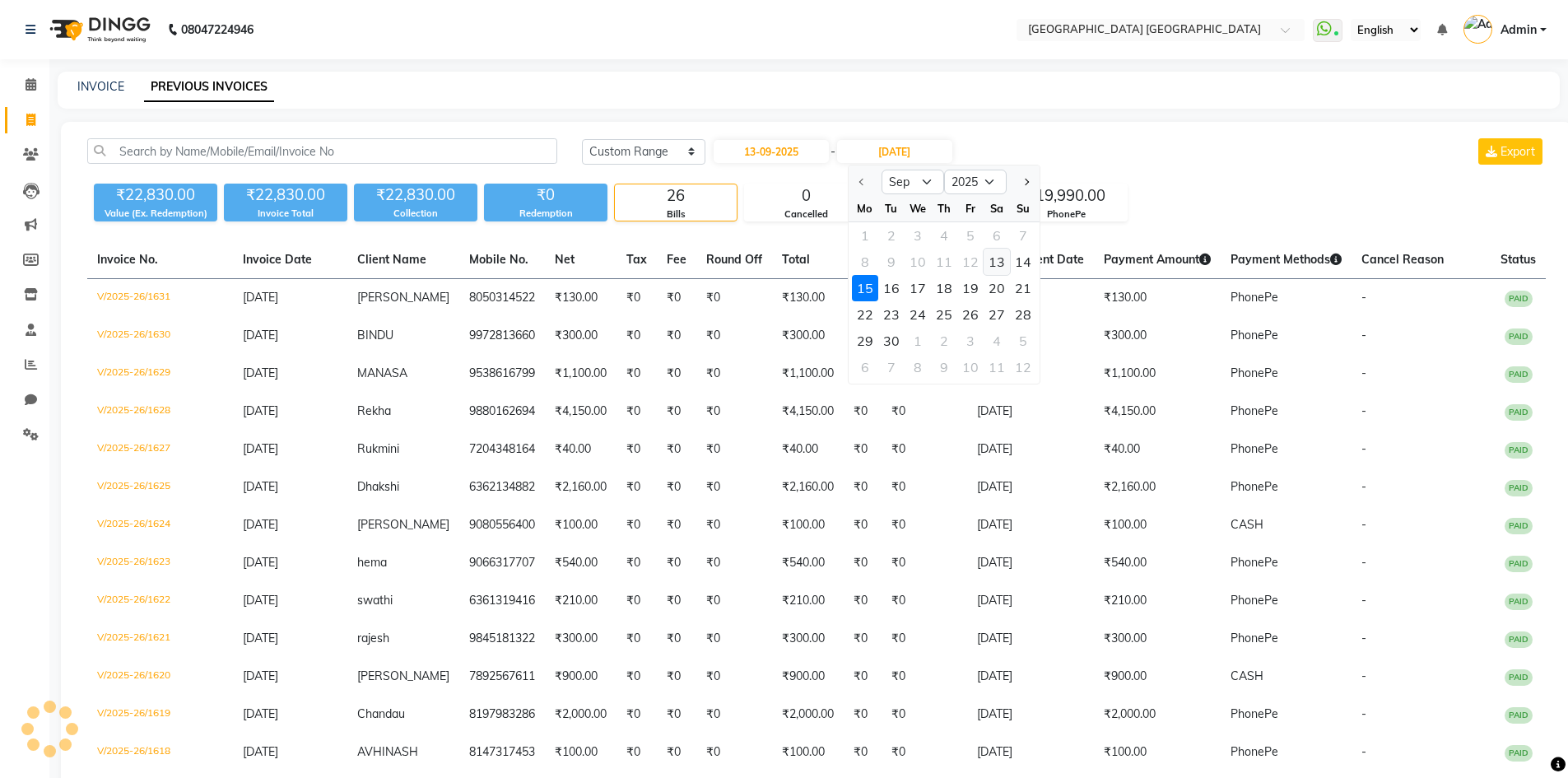
click at [1000, 267] on div "13" at bounding box center [996, 261] width 26 height 26
type input "13-09-2025"
